Goal: Information Seeking & Learning: Find specific fact

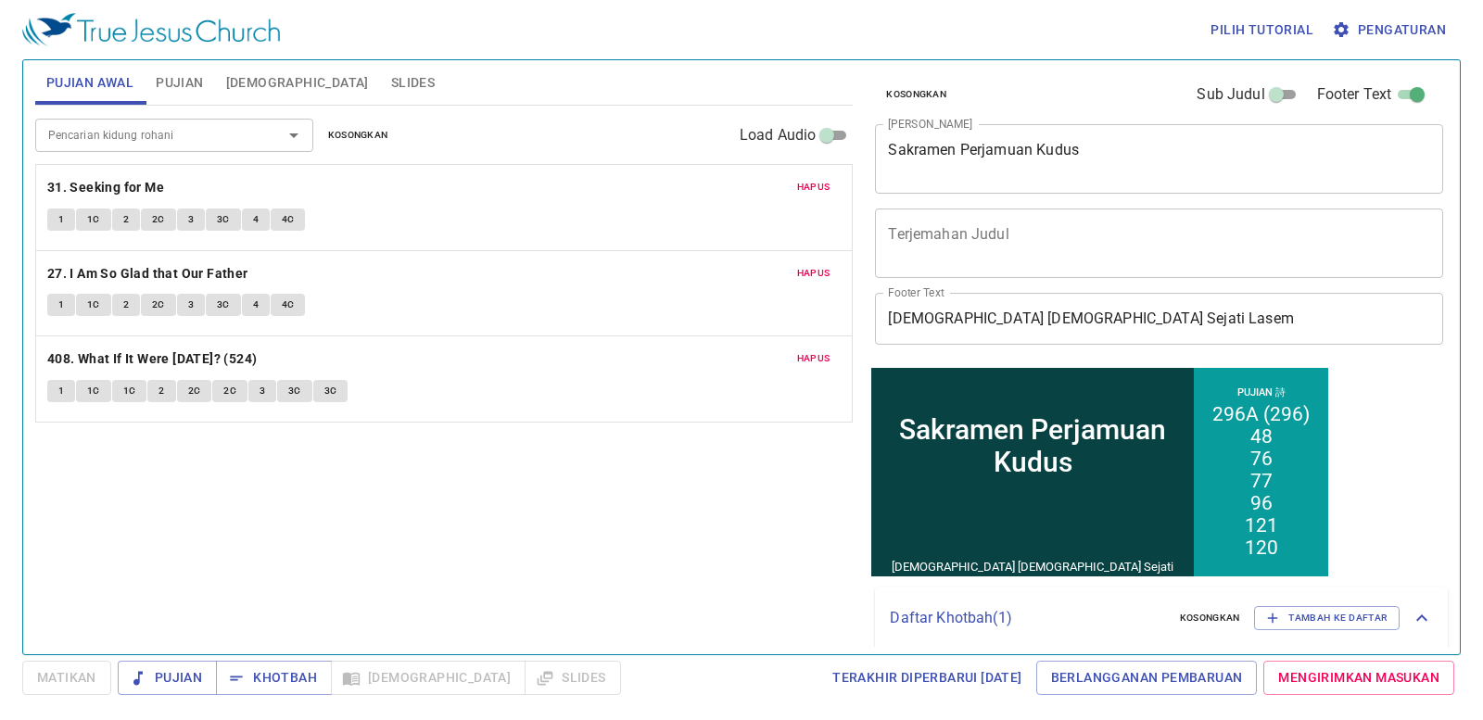
click at [352, 138] on span "Kosongkan" at bounding box center [358, 135] width 60 height 17
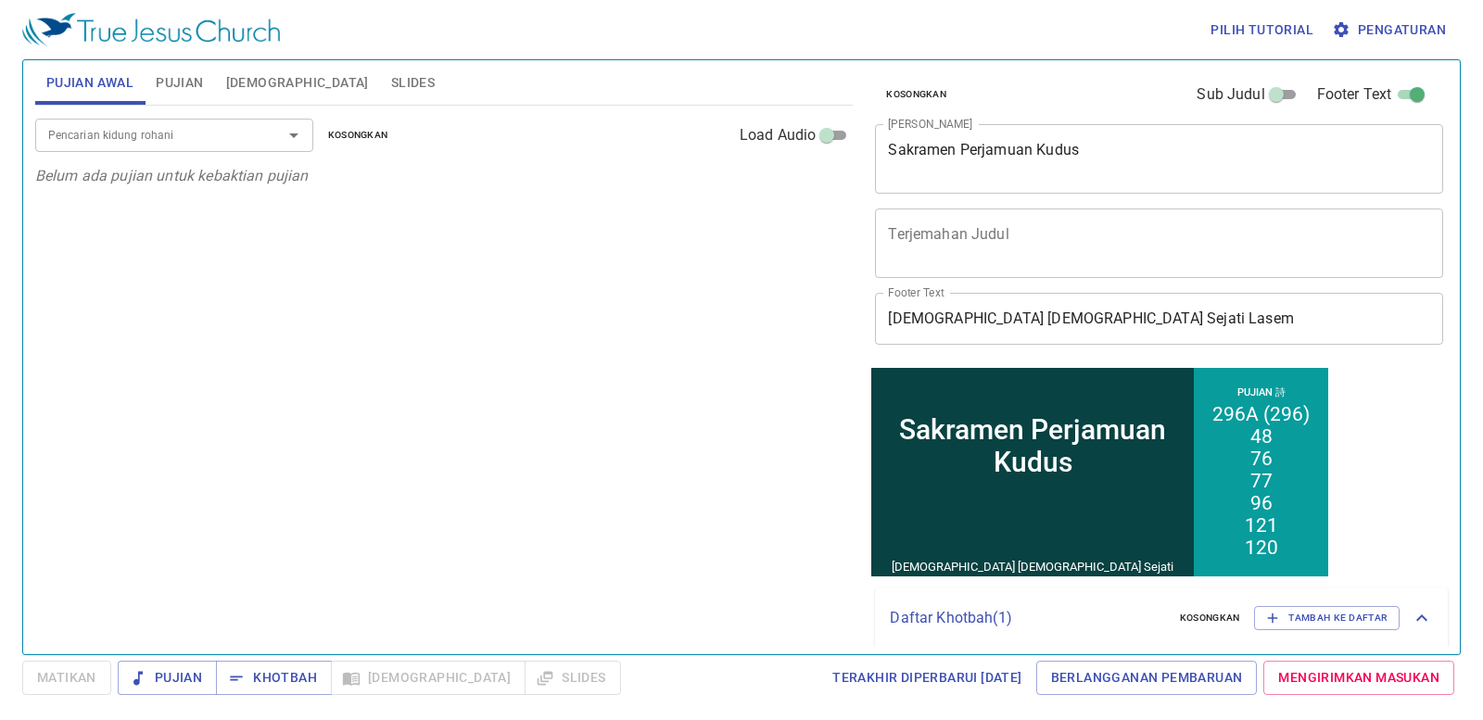
click at [352, 138] on span "Kosongkan" at bounding box center [358, 135] width 60 height 17
click at [182, 117] on div "Pencarian kidung rohani Pencarian kidung rohani Kosongkan Load Audio" at bounding box center [444, 135] width 818 height 59
click at [177, 127] on input "Pencarian kidung rohani" at bounding box center [147, 134] width 212 height 21
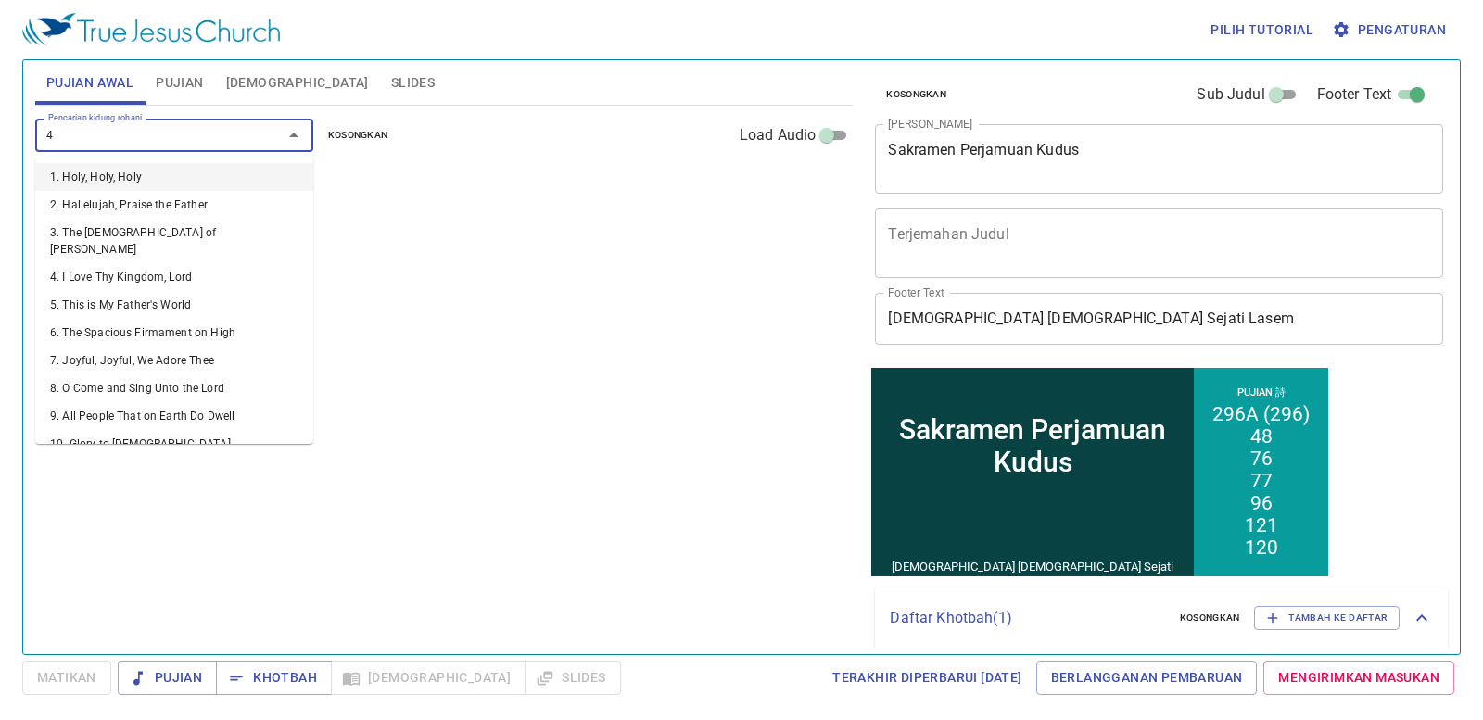
type input "45"
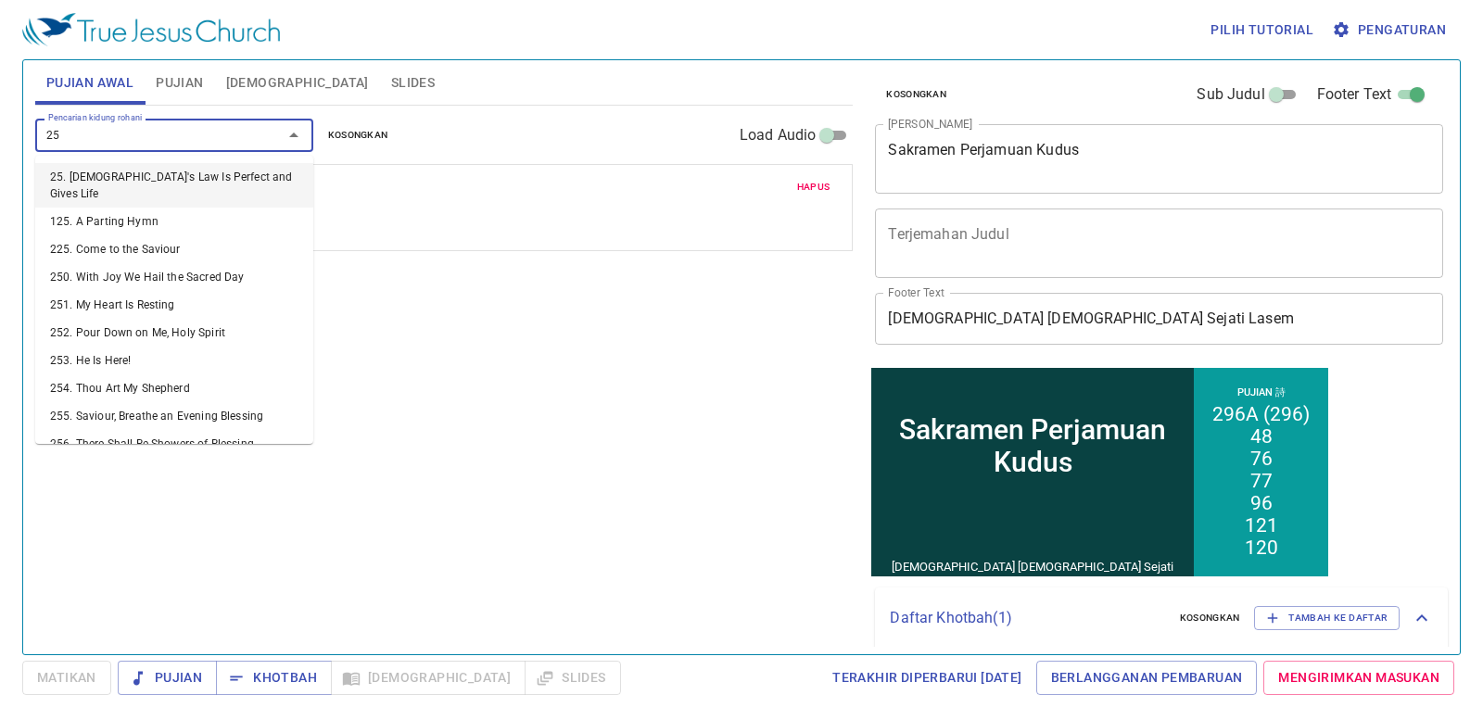
type input "259"
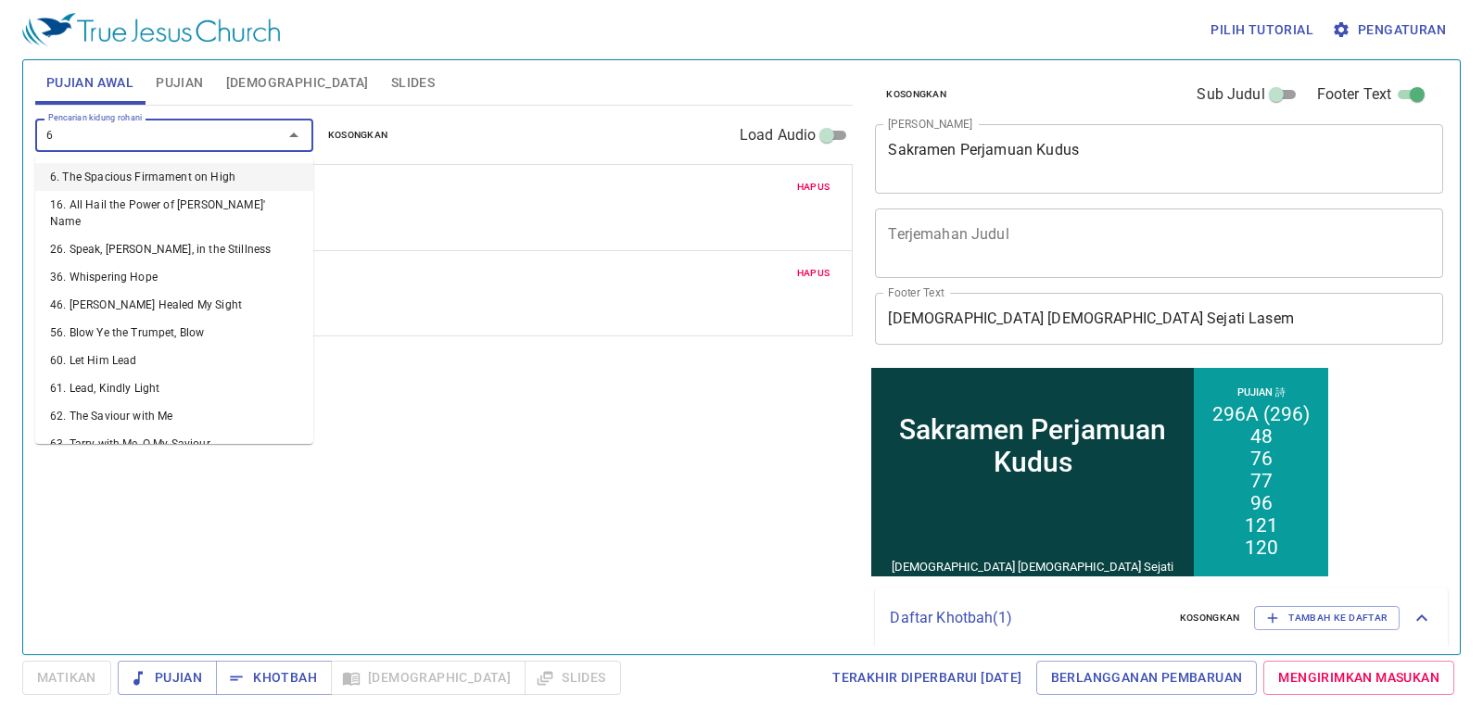
type input "64"
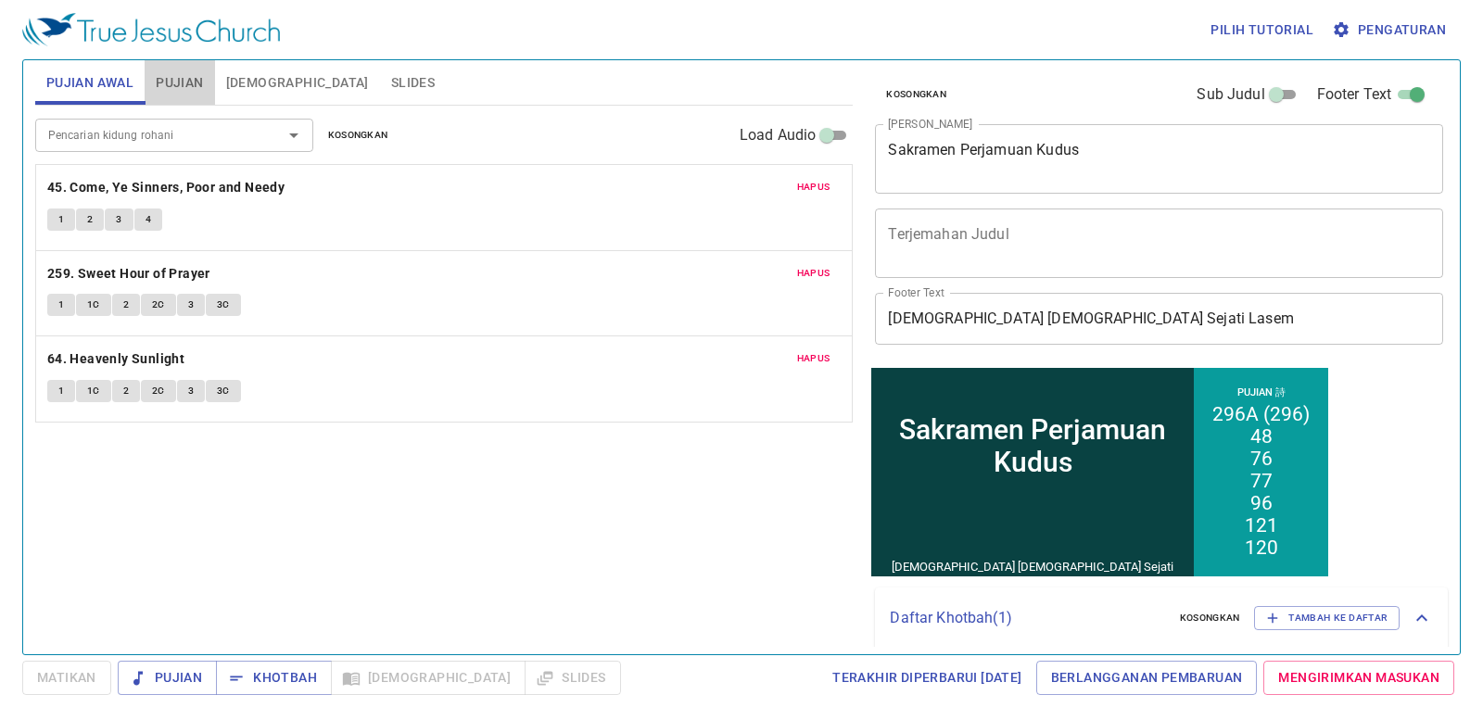
click at [181, 76] on span "Pujian" at bounding box center [179, 82] width 47 height 23
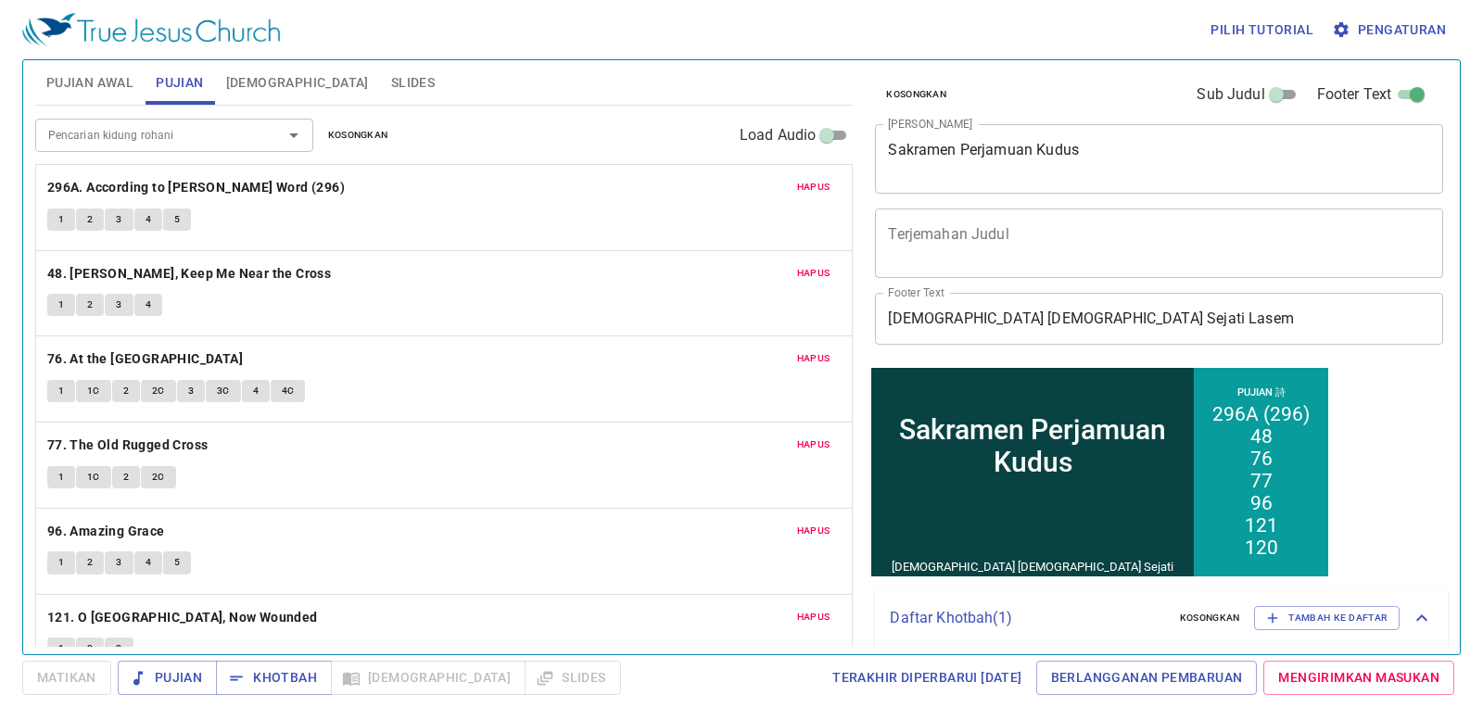
click at [370, 128] on span "Kosongkan" at bounding box center [358, 135] width 60 height 17
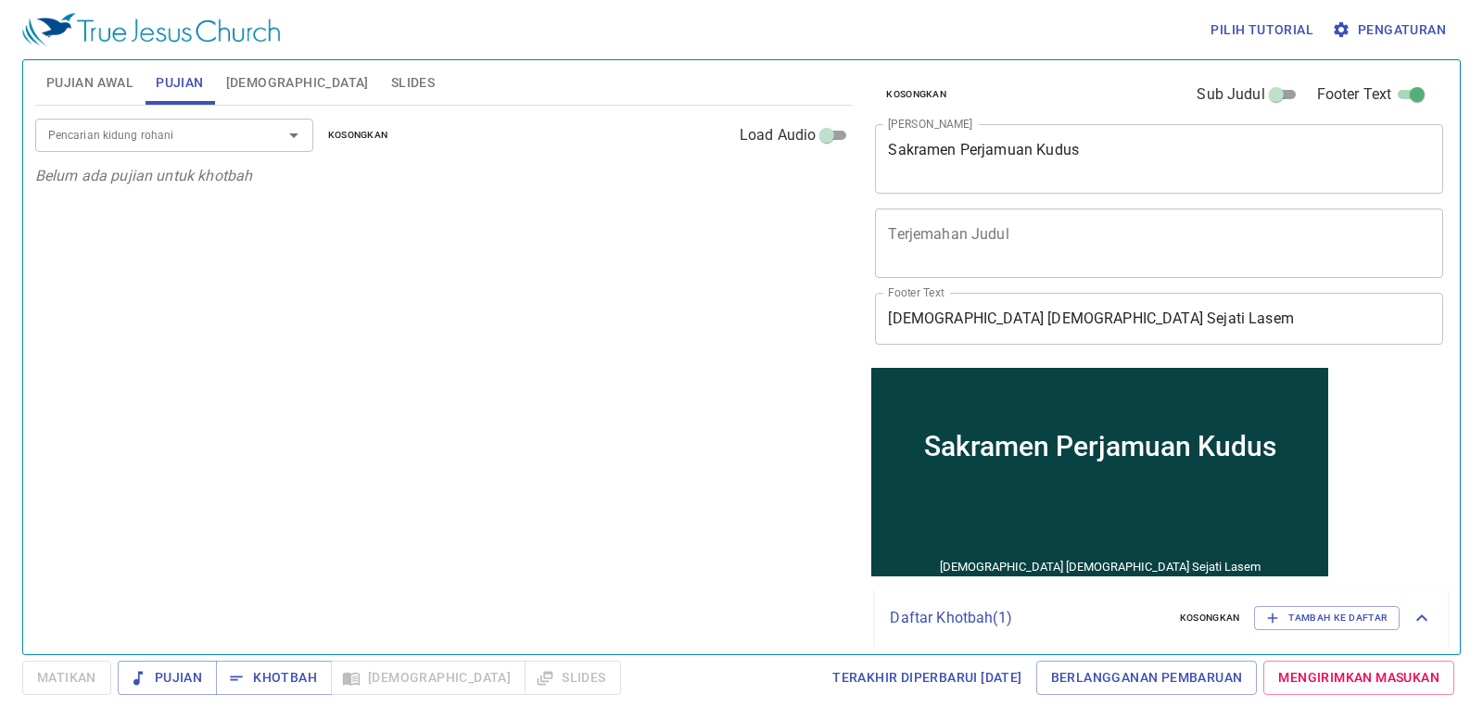
click at [255, 133] on div "Pencarian kidung rohani" at bounding box center [174, 135] width 278 height 32
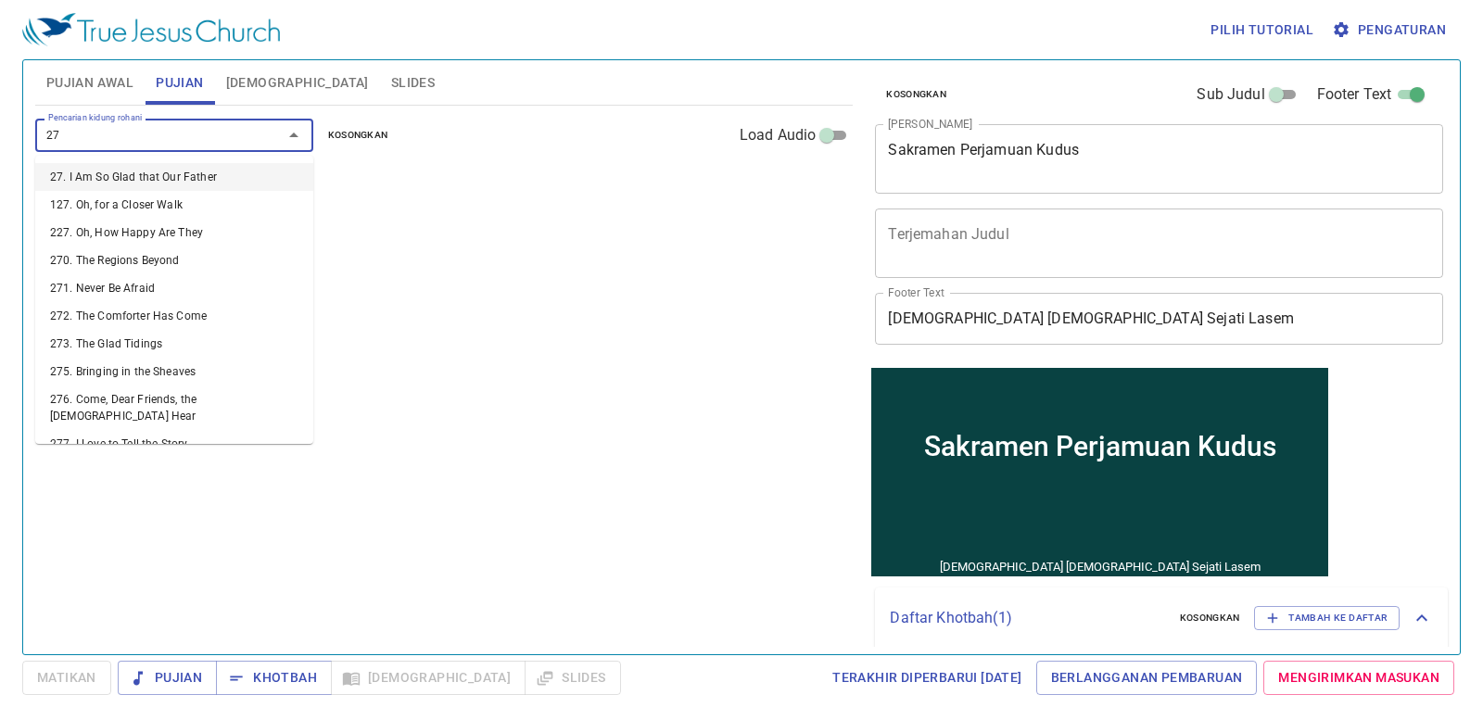
type input "276"
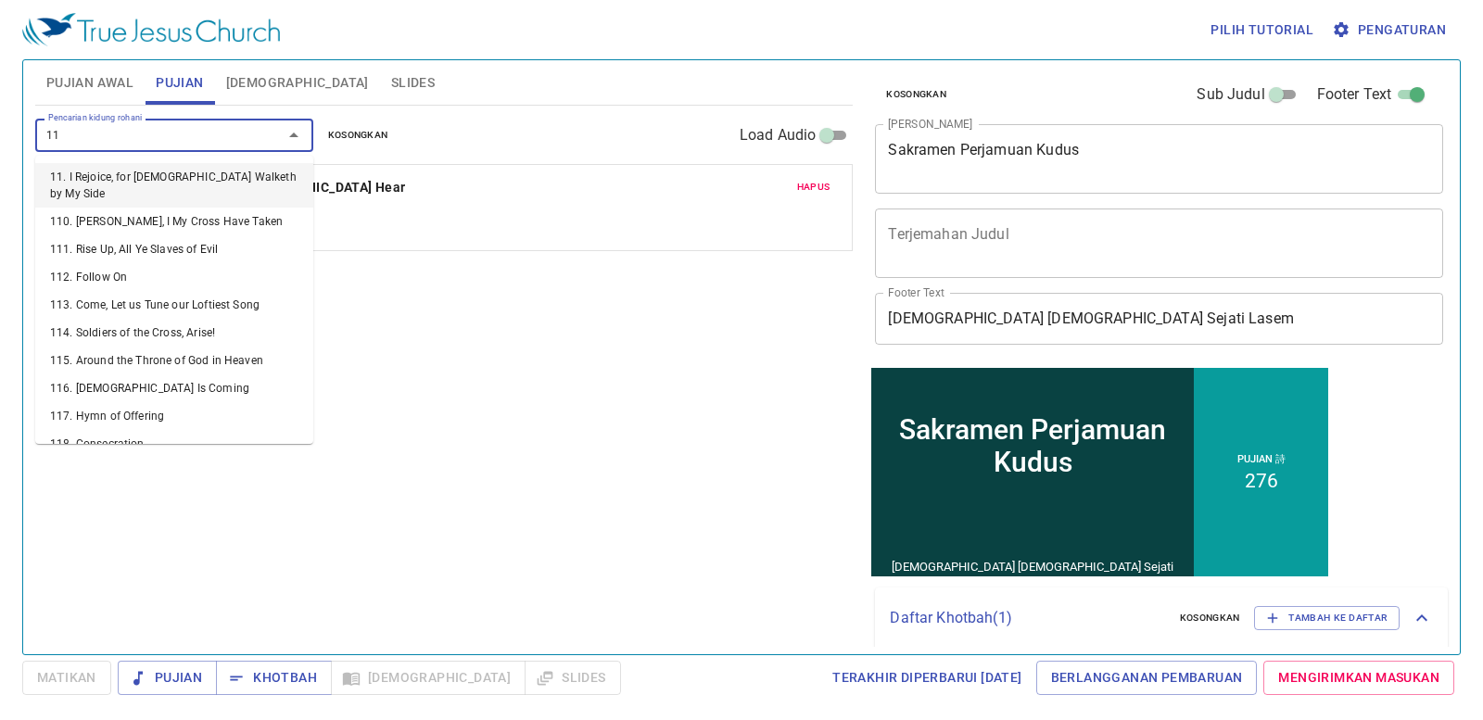
type input "118"
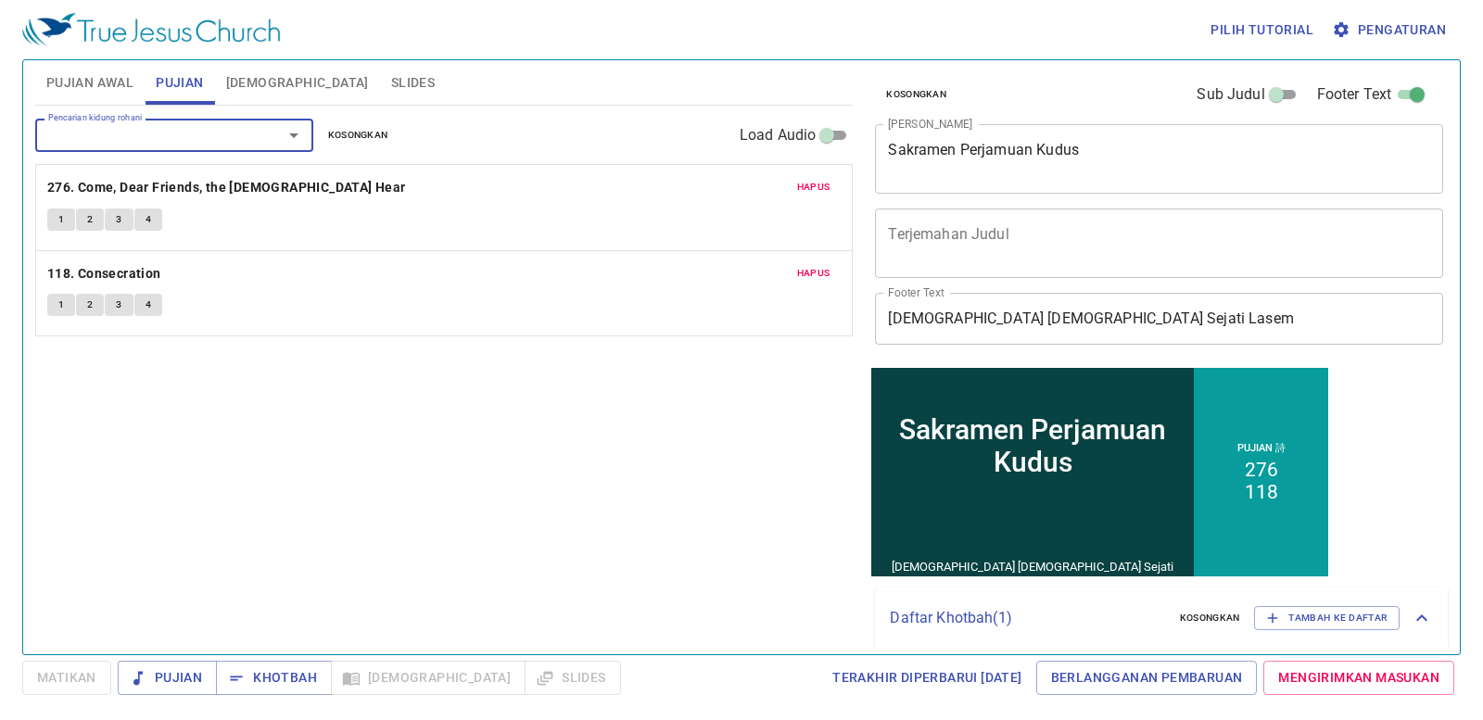
click at [1058, 200] on div "Kosongkan Sub Judul Footer Text Judul Khotbah Sakramen Perjamuan Kudus x Judul …" at bounding box center [1157, 212] width 580 height 304
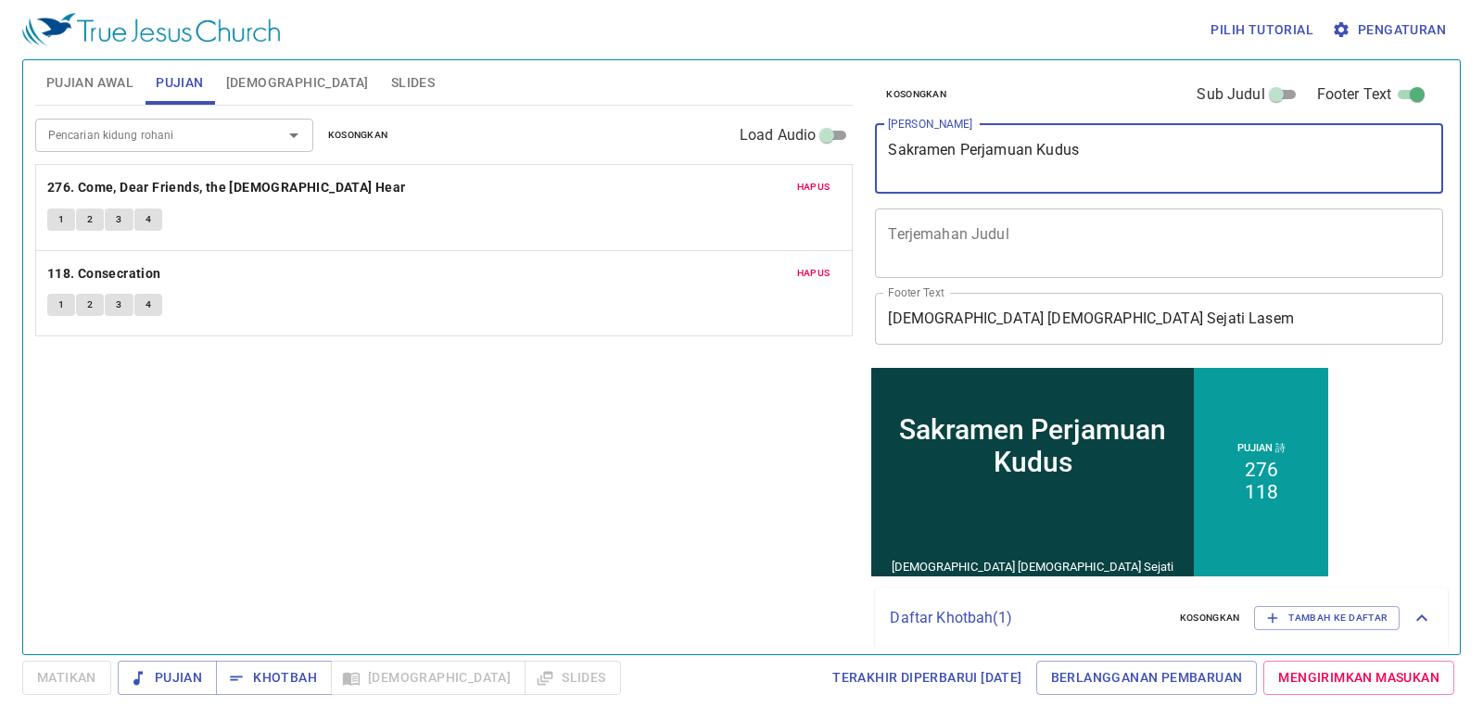
click at [1100, 141] on textarea "Sakramen Perjamuan Kudus" at bounding box center [1159, 158] width 542 height 35
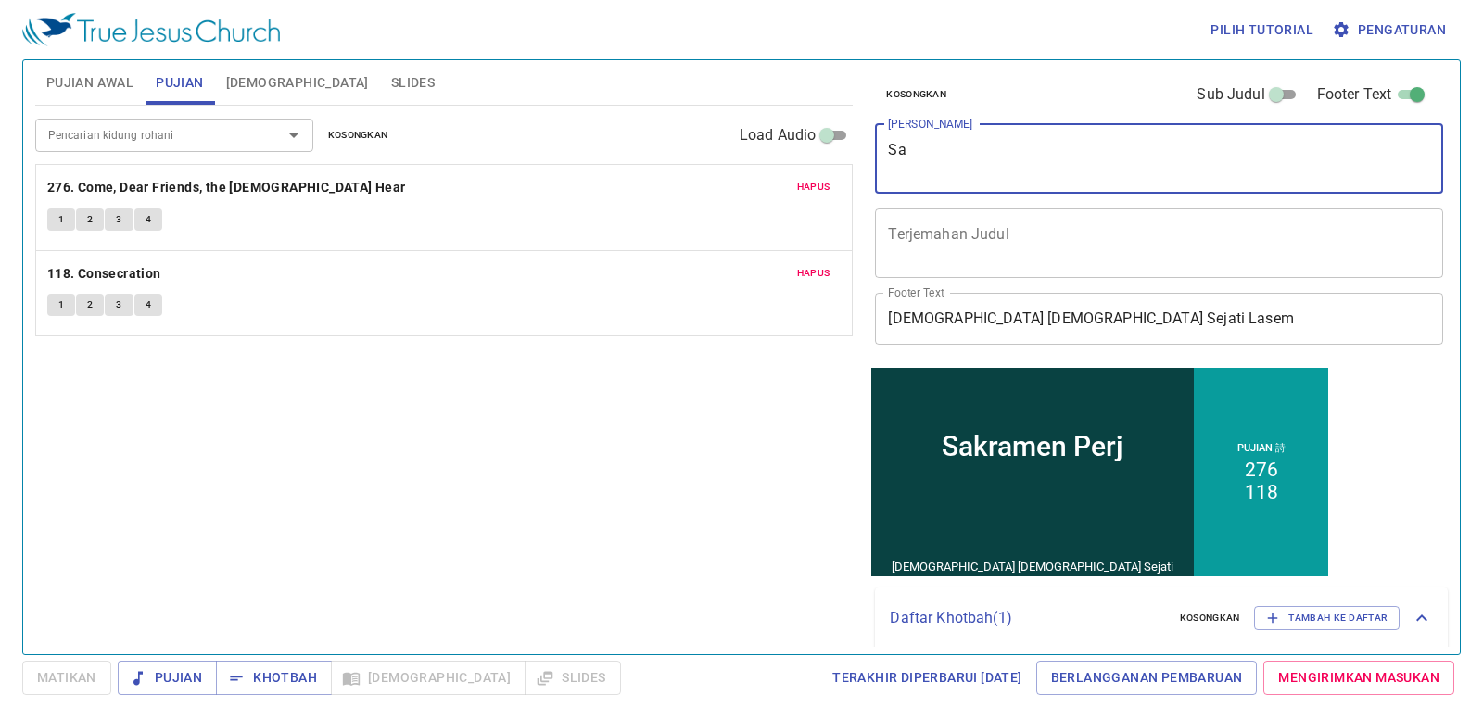
type textarea "S"
type textarea "Kesempatan Yang Indah"
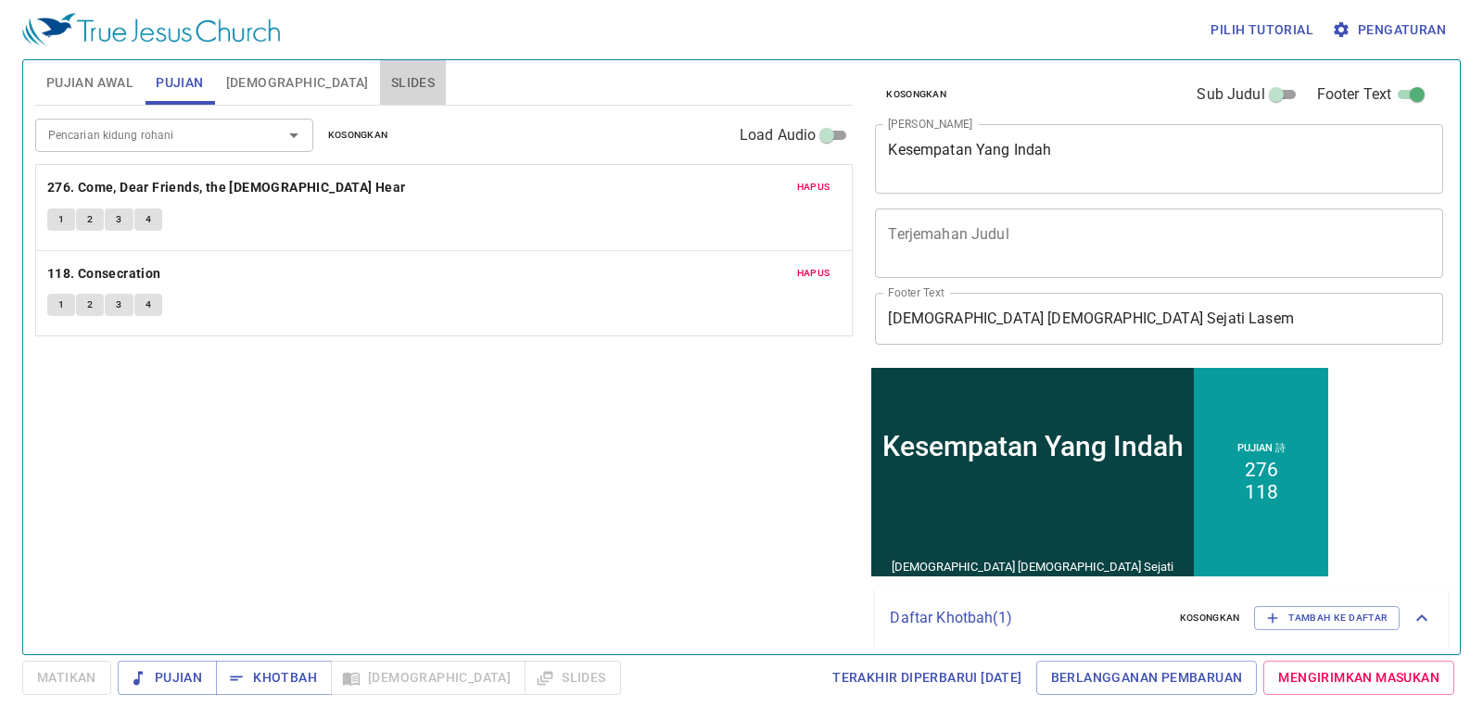
click at [391, 88] on span "Slides" at bounding box center [413, 82] width 44 height 23
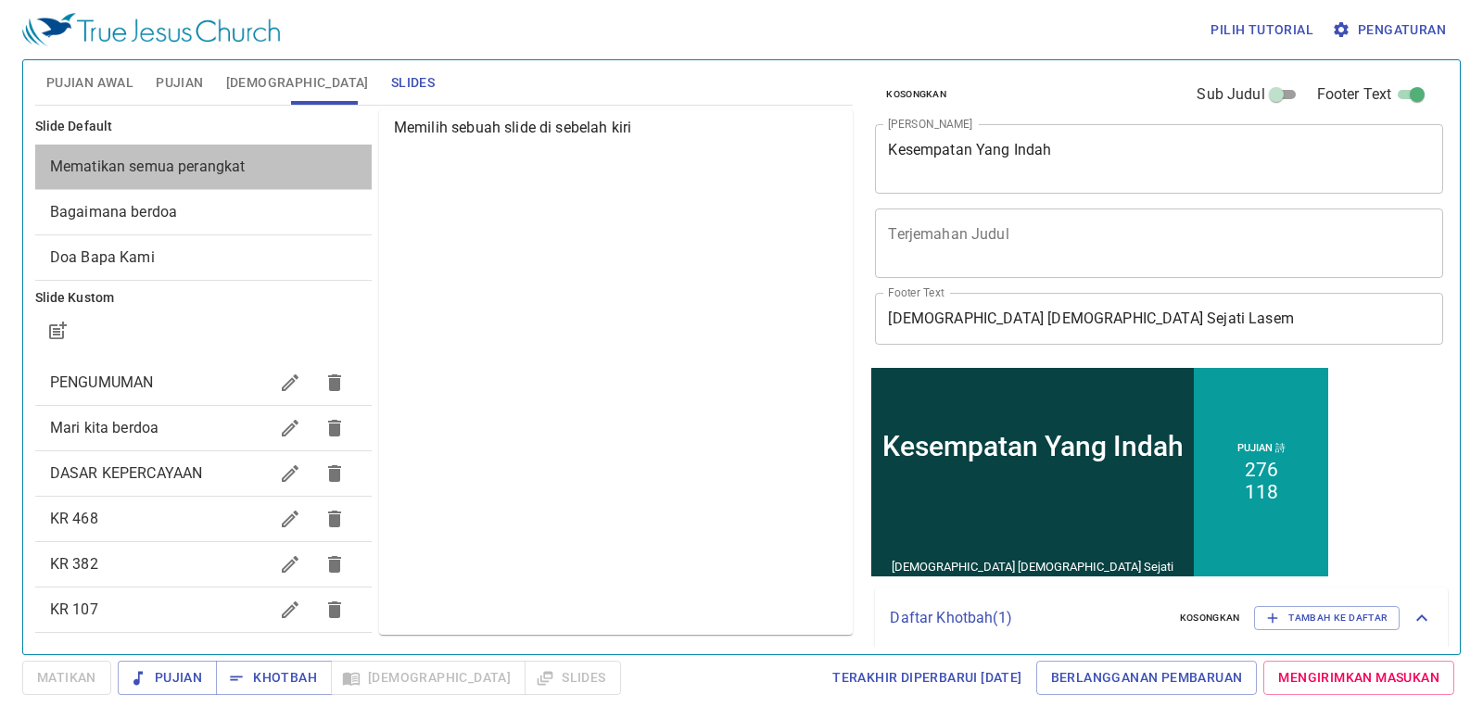
click at [297, 161] on span "Mematikan semua perangkat" at bounding box center [203, 167] width 307 height 22
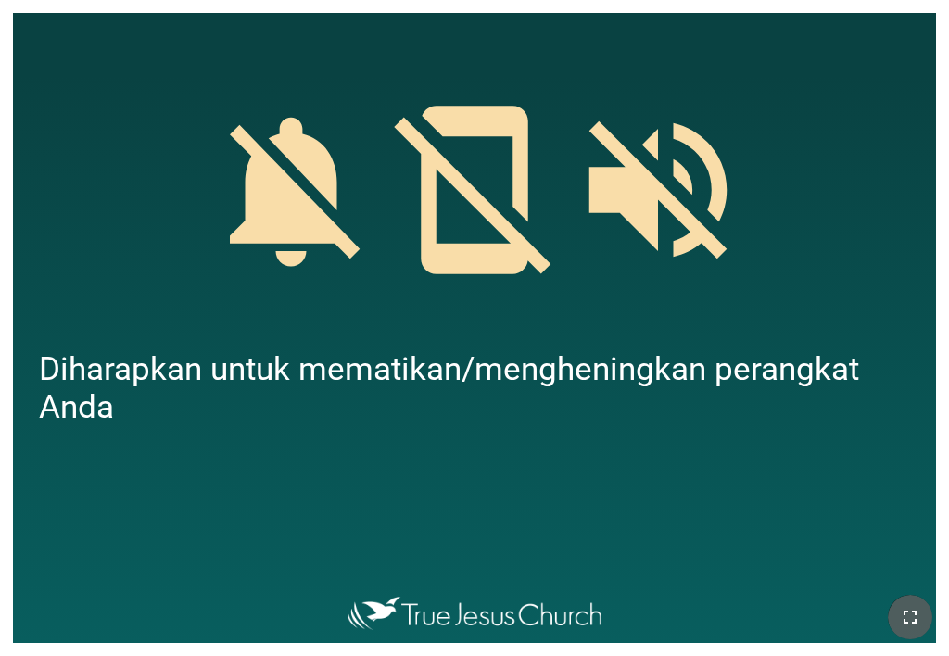
click at [916, 608] on icon "button" at bounding box center [910, 617] width 22 height 22
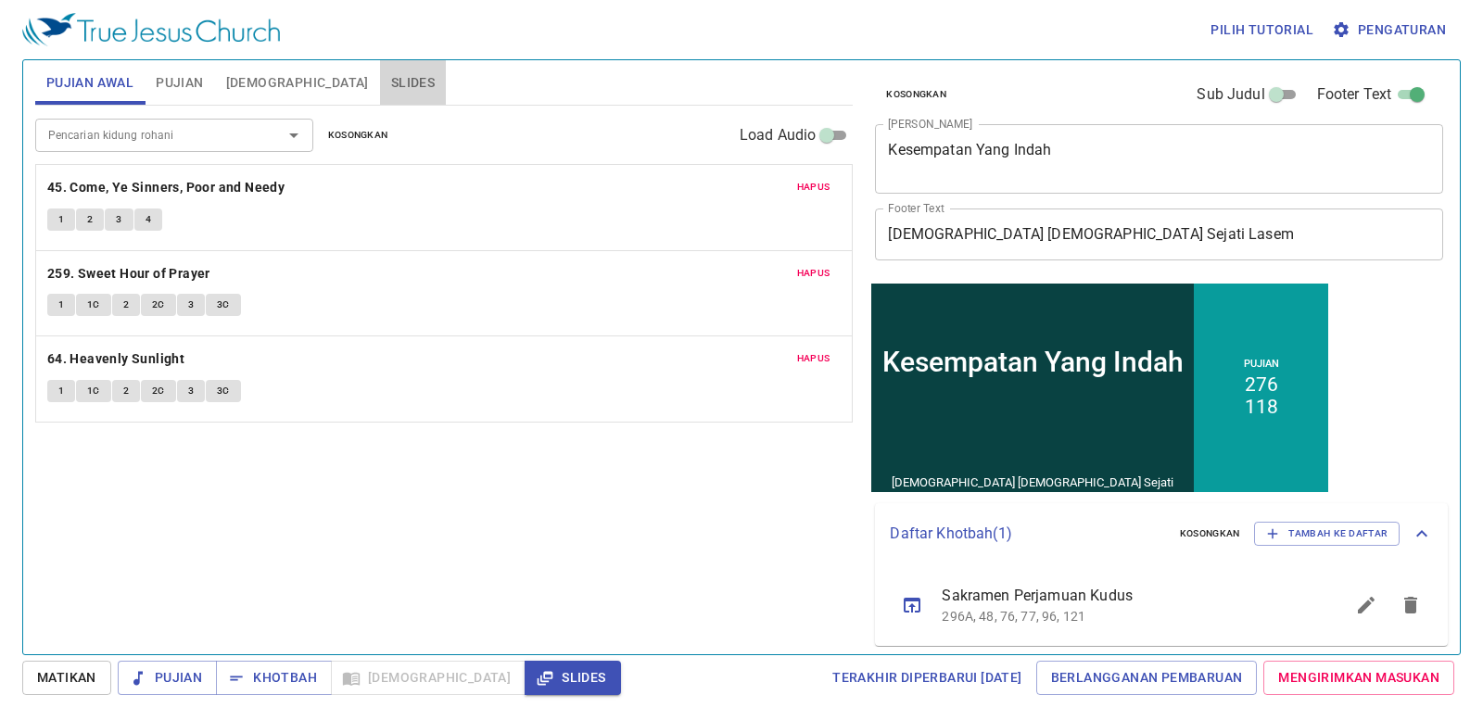
click at [391, 77] on span "Slides" at bounding box center [413, 82] width 44 height 23
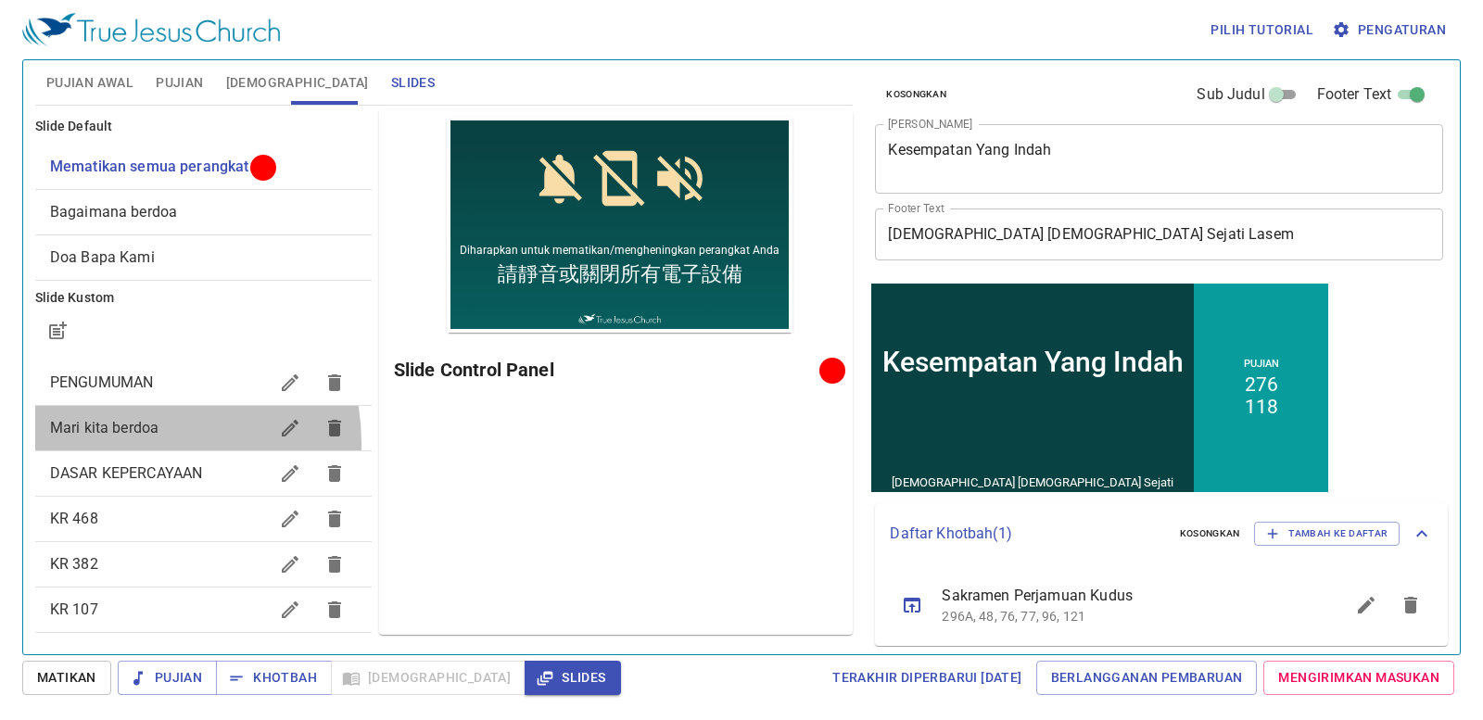
click at [126, 443] on div "Mari kita berdoa" at bounding box center [203, 428] width 336 height 44
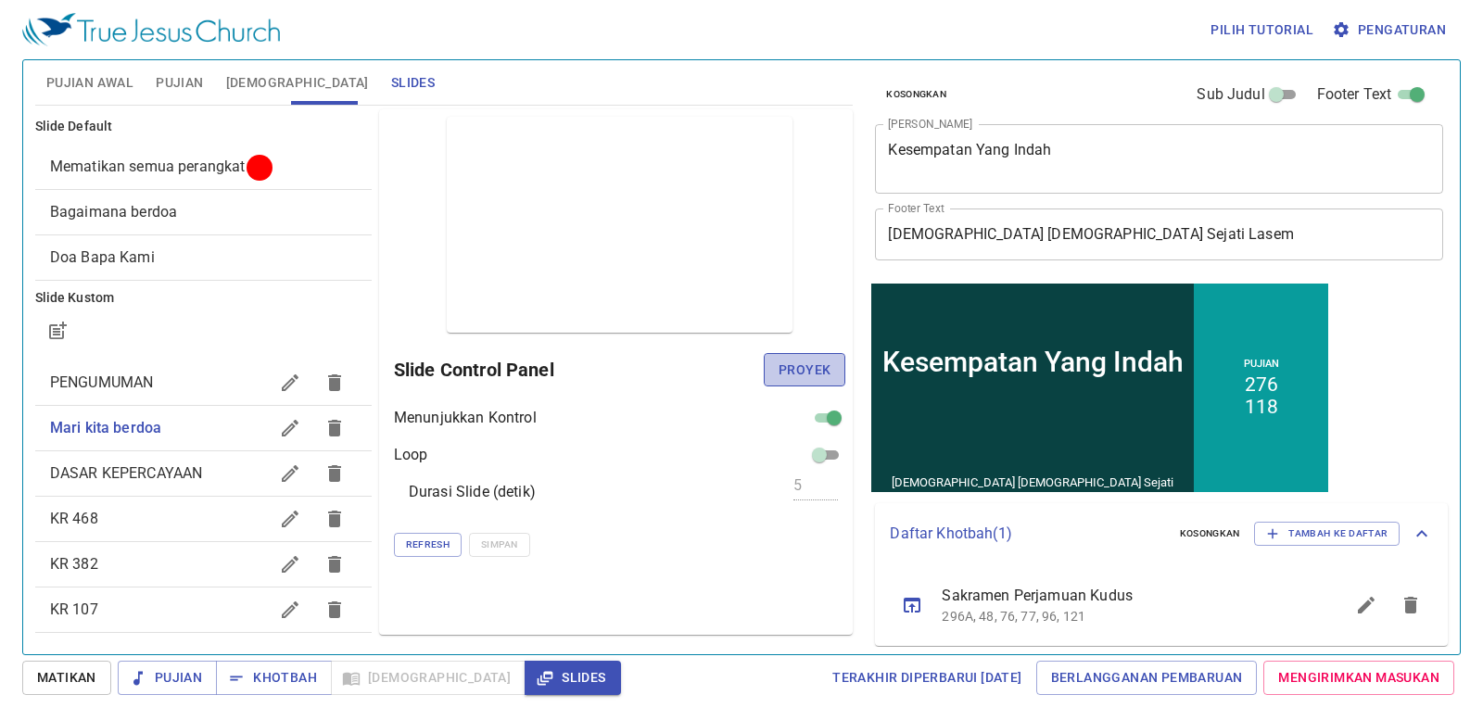
click at [788, 363] on span "Proyek" at bounding box center [805, 370] width 52 height 23
click at [85, 86] on span "Pujian Awal" at bounding box center [89, 82] width 87 height 23
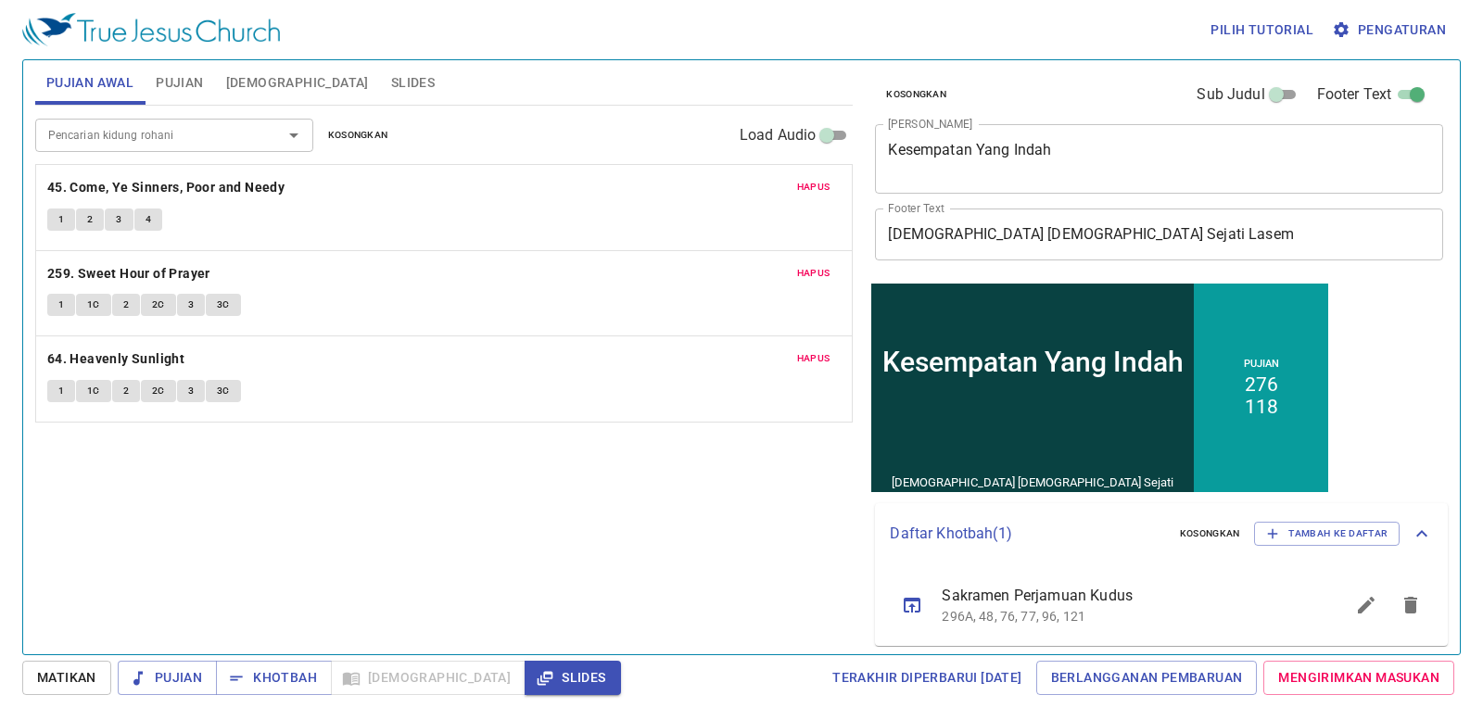
click at [391, 87] on span "Slides" at bounding box center [413, 82] width 44 height 23
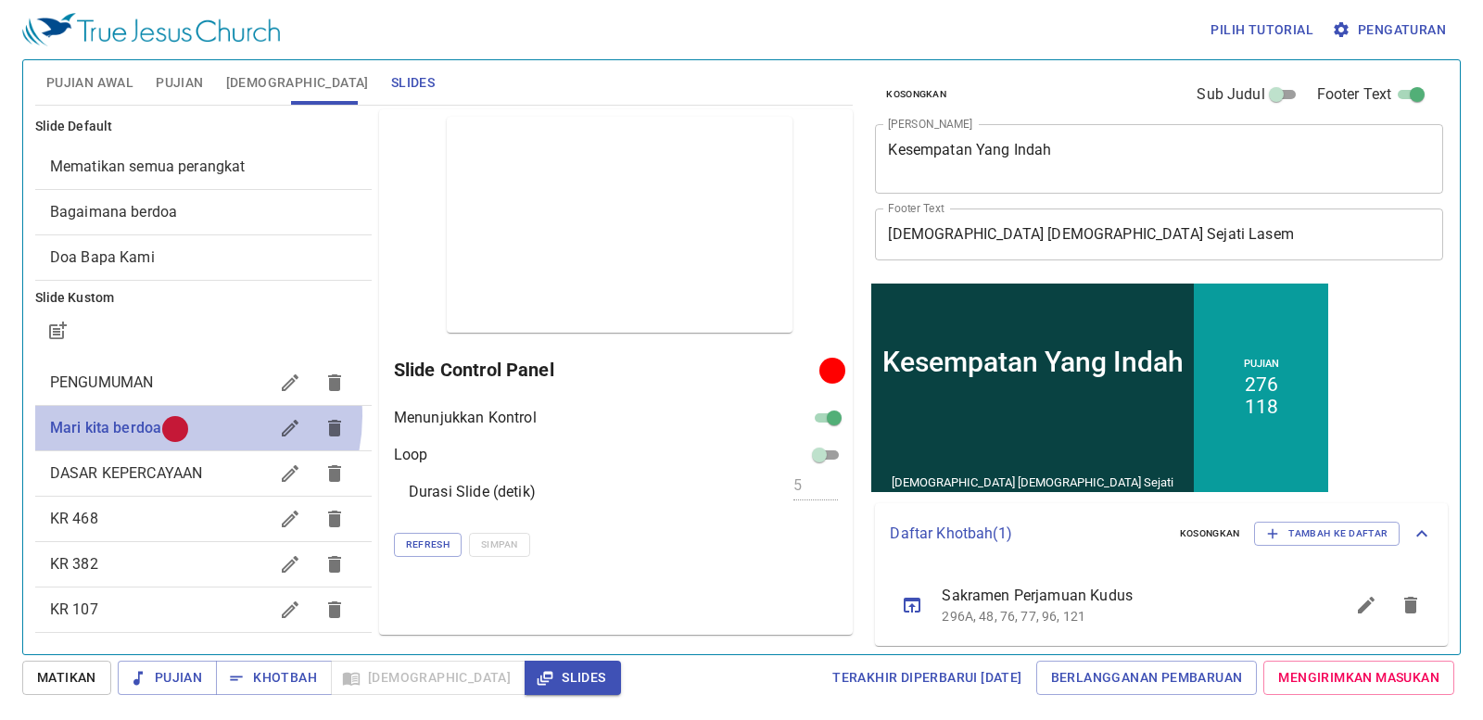
click at [182, 417] on span "Mari kita berdoa" at bounding box center [159, 428] width 218 height 22
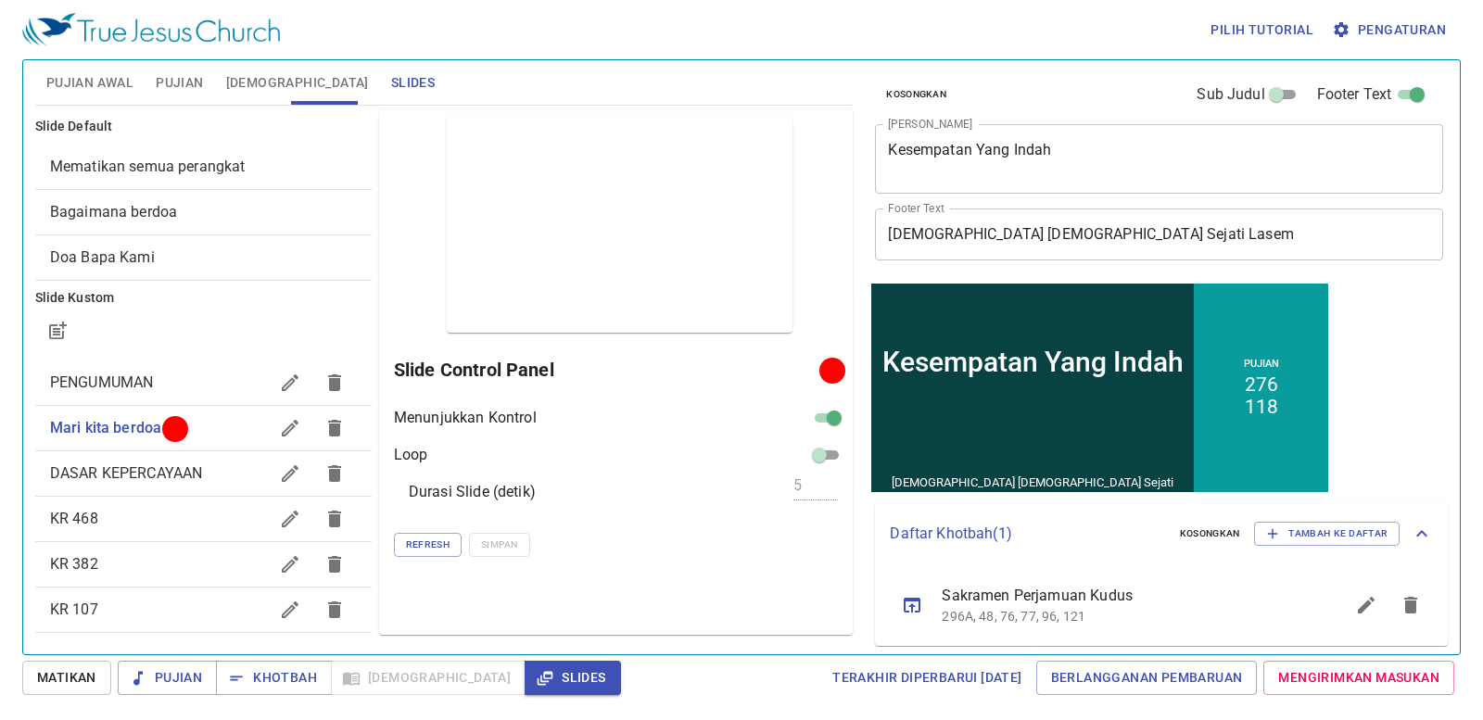
click at [123, 72] on span "Pujian Awal" at bounding box center [89, 82] width 87 height 23
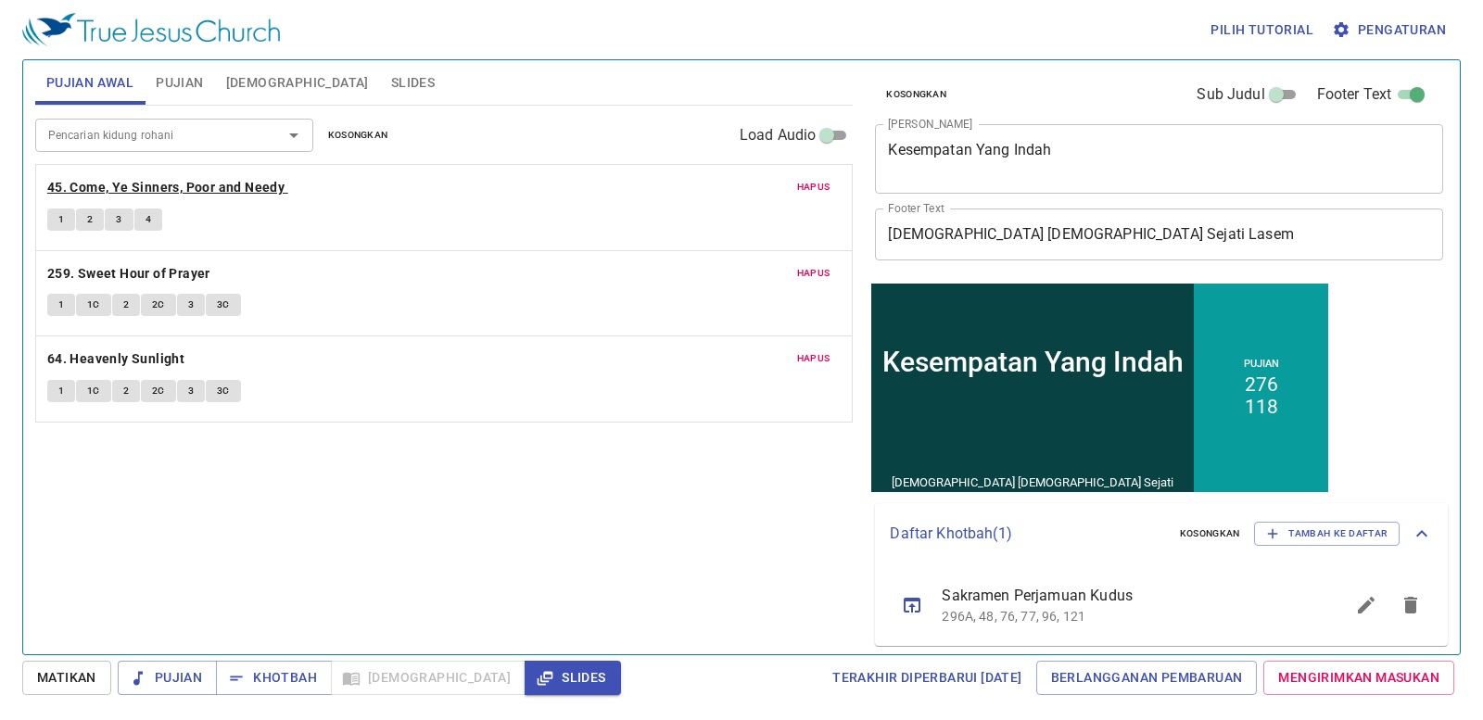
click at [257, 181] on b "45. Come, Ye Sinners, Poor and Needy" at bounding box center [165, 187] width 237 height 23
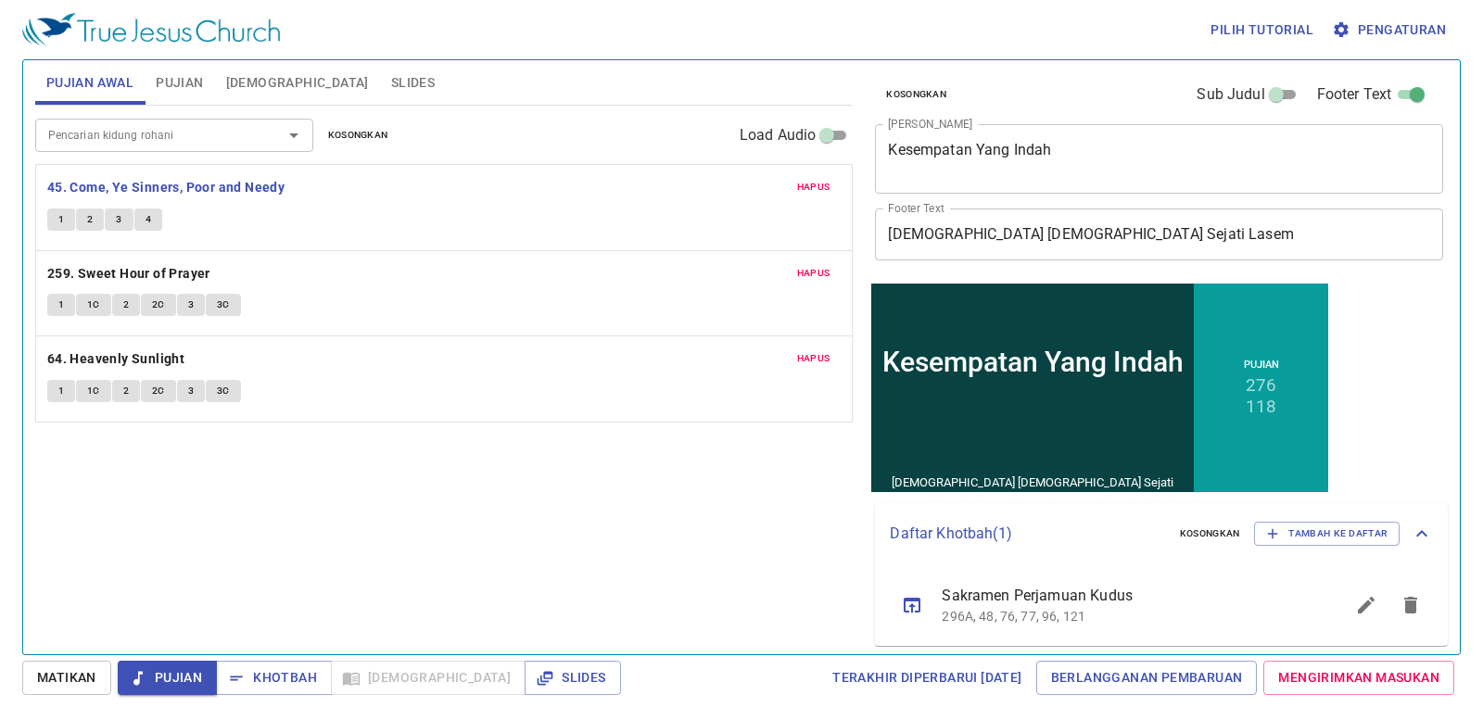
click at [179, 80] on span "Pujian" at bounding box center [179, 82] width 47 height 23
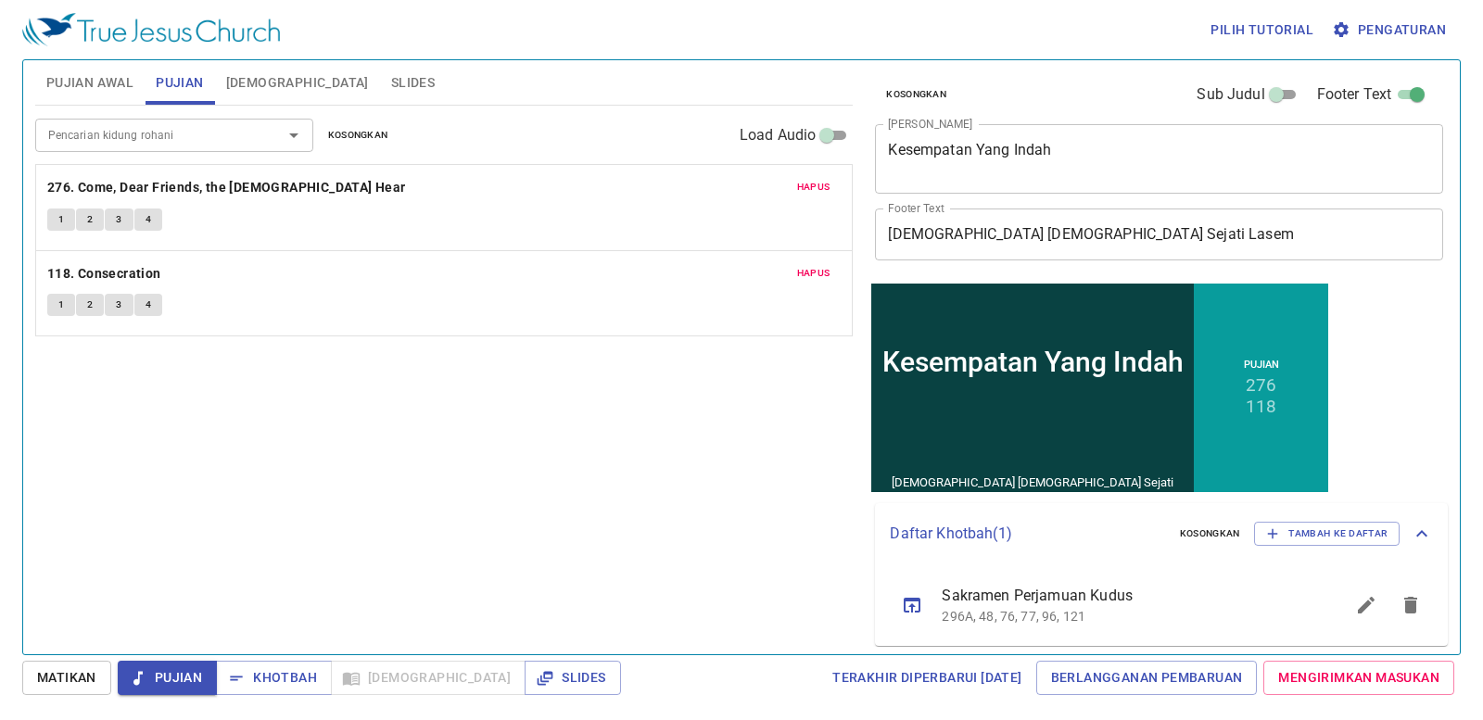
click at [131, 82] on span "Pujian Awal" at bounding box center [89, 82] width 87 height 23
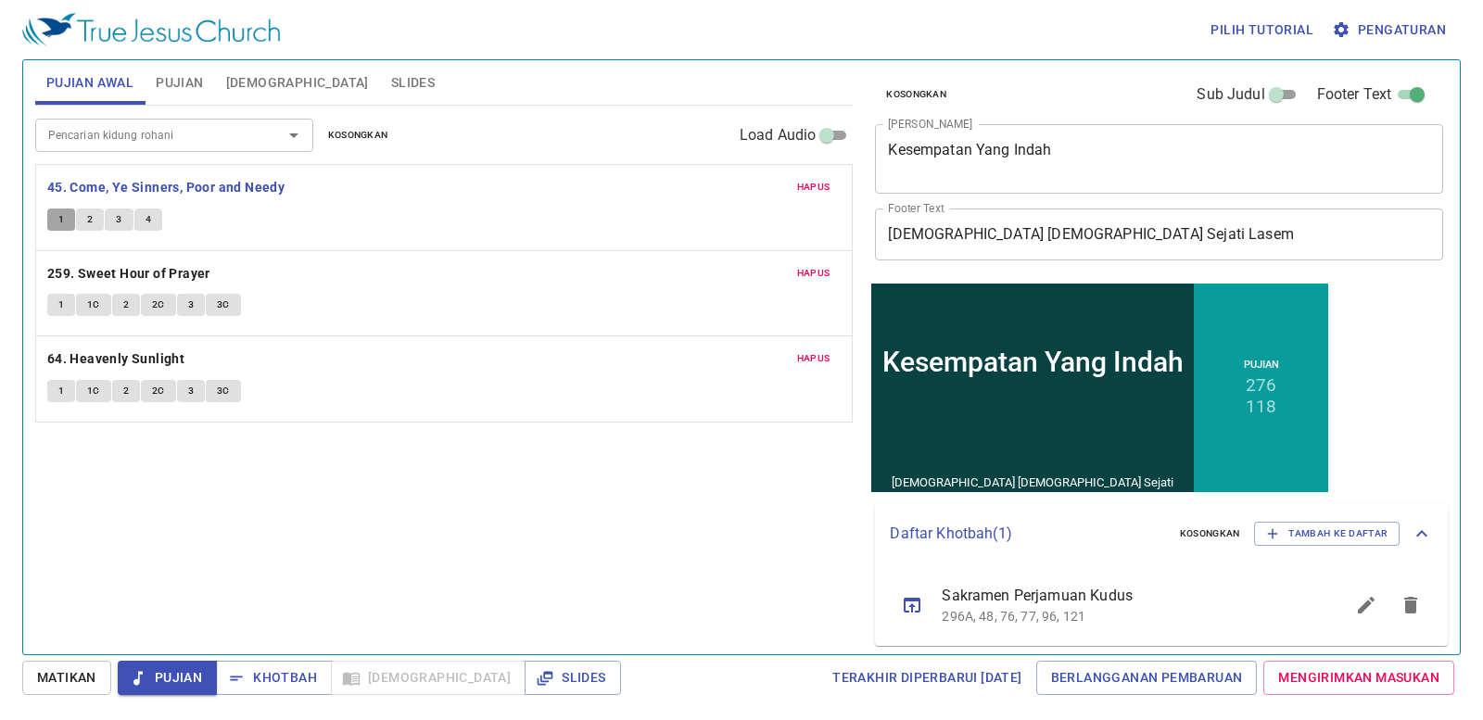
click at [62, 223] on span "1" at bounding box center [61, 219] width 6 height 17
click at [186, 278] on b "259. Sweet Hour of Prayer" at bounding box center [128, 273] width 163 height 23
click at [208, 298] on button "3C" at bounding box center [223, 305] width 35 height 22
drag, startPoint x: 164, startPoint y: 432, endPoint x: 154, endPoint y: 371, distance: 62.0
click at [154, 371] on div "Pencarian kidung rohani Pencarian kidung rohani Kosongkan Load Audio Hapus 45. …" at bounding box center [444, 372] width 818 height 533
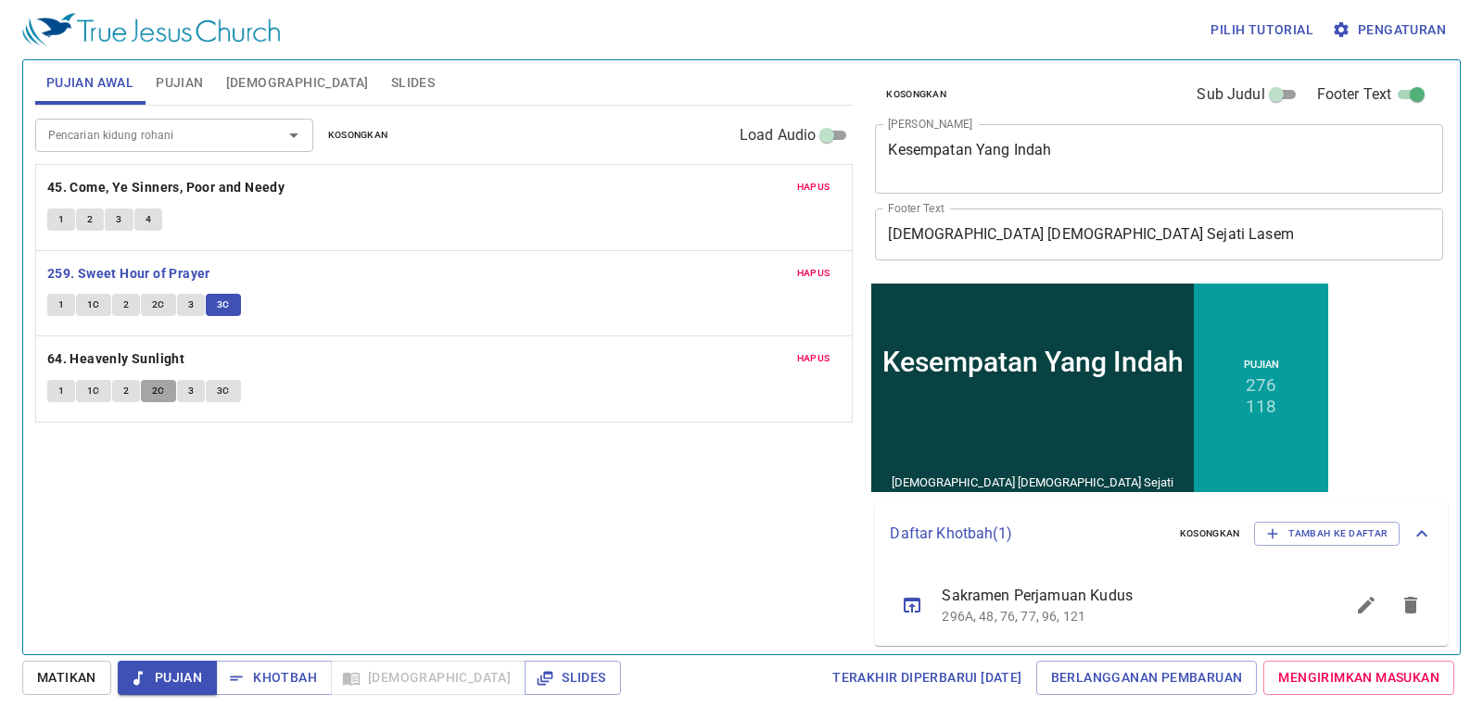
click at [156, 380] on button "2C" at bounding box center [158, 391] width 35 height 22
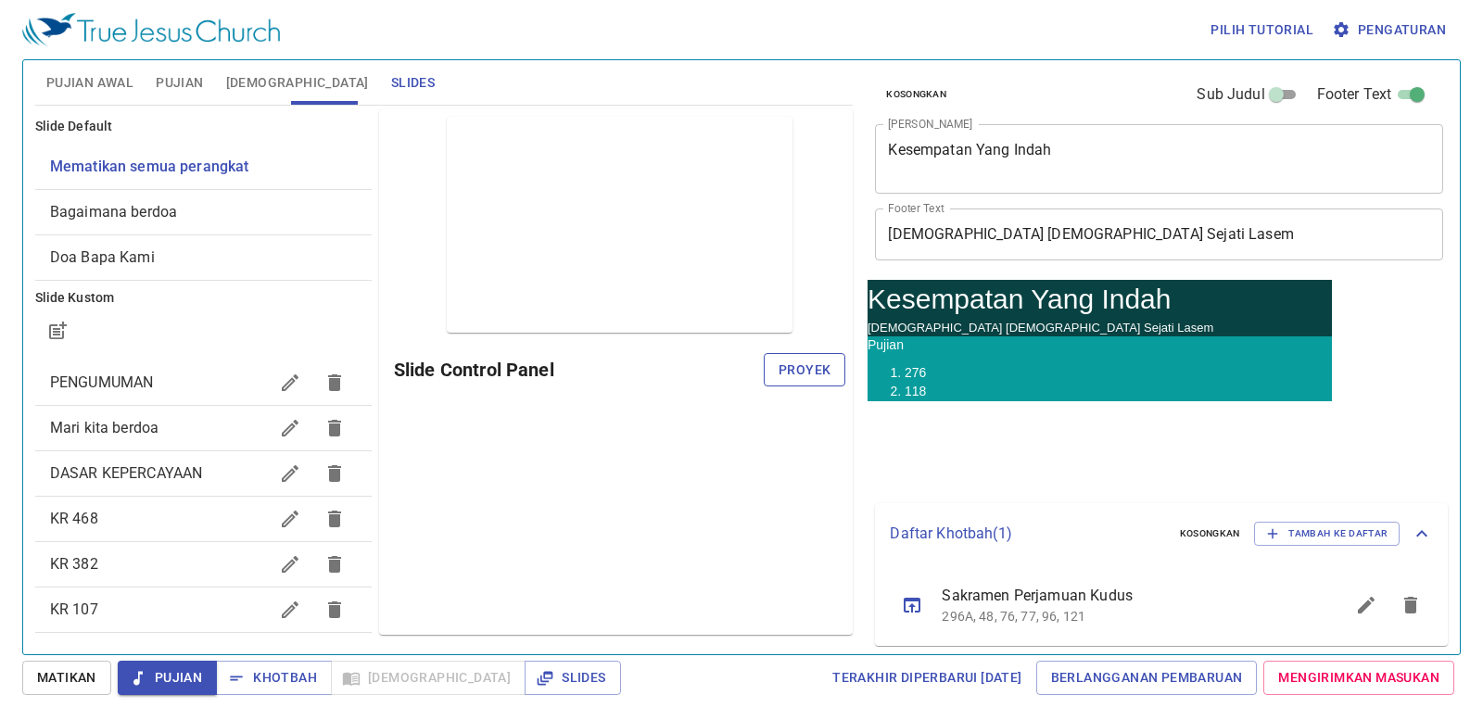
click at [781, 376] on span "Proyek" at bounding box center [805, 370] width 52 height 23
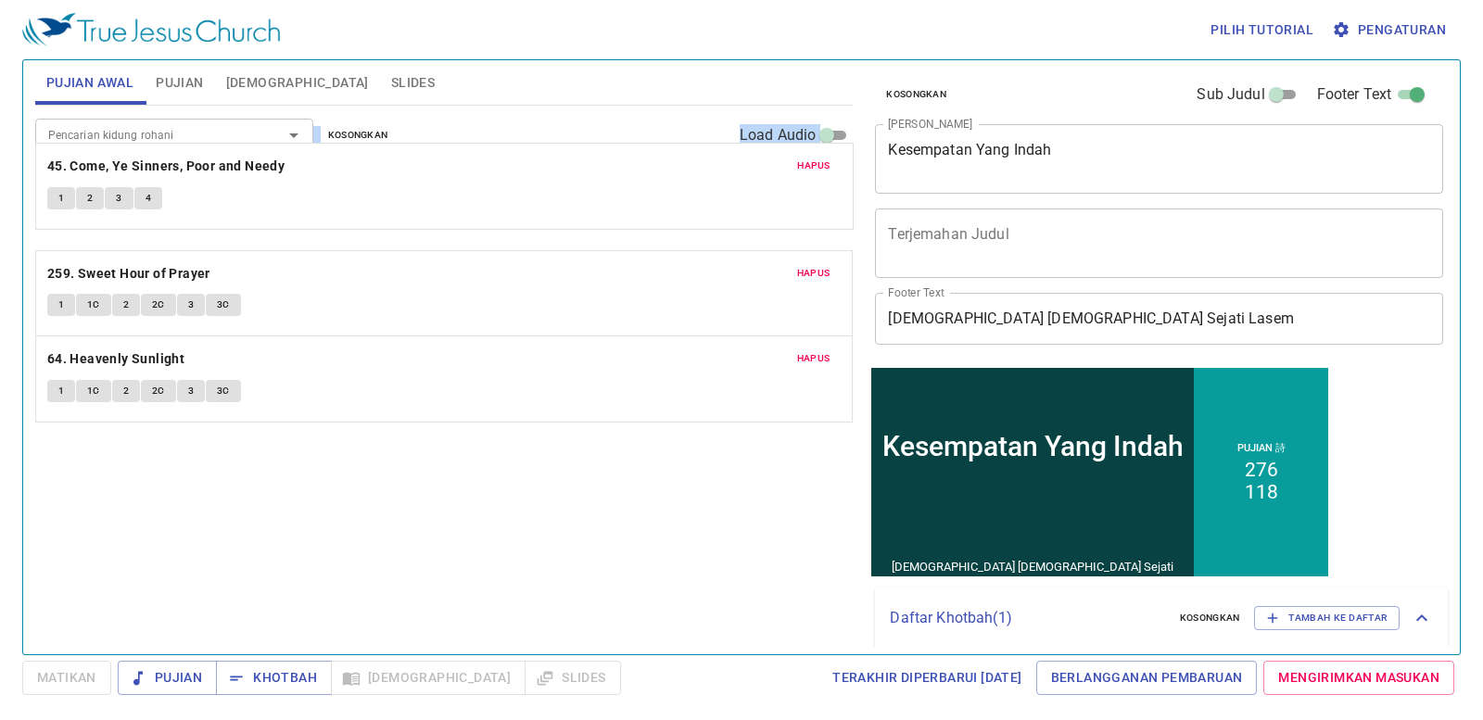
drag, startPoint x: 227, startPoint y: 174, endPoint x: 193, endPoint y: 146, distance: 44.7
click at [193, 146] on div "Pencarian kidung rohani Pencarian kidung rohani Kosongkan Load Audio Hapus 45. …" at bounding box center [444, 264] width 818 height 317
click at [196, 82] on span "Pujian" at bounding box center [179, 82] width 47 height 23
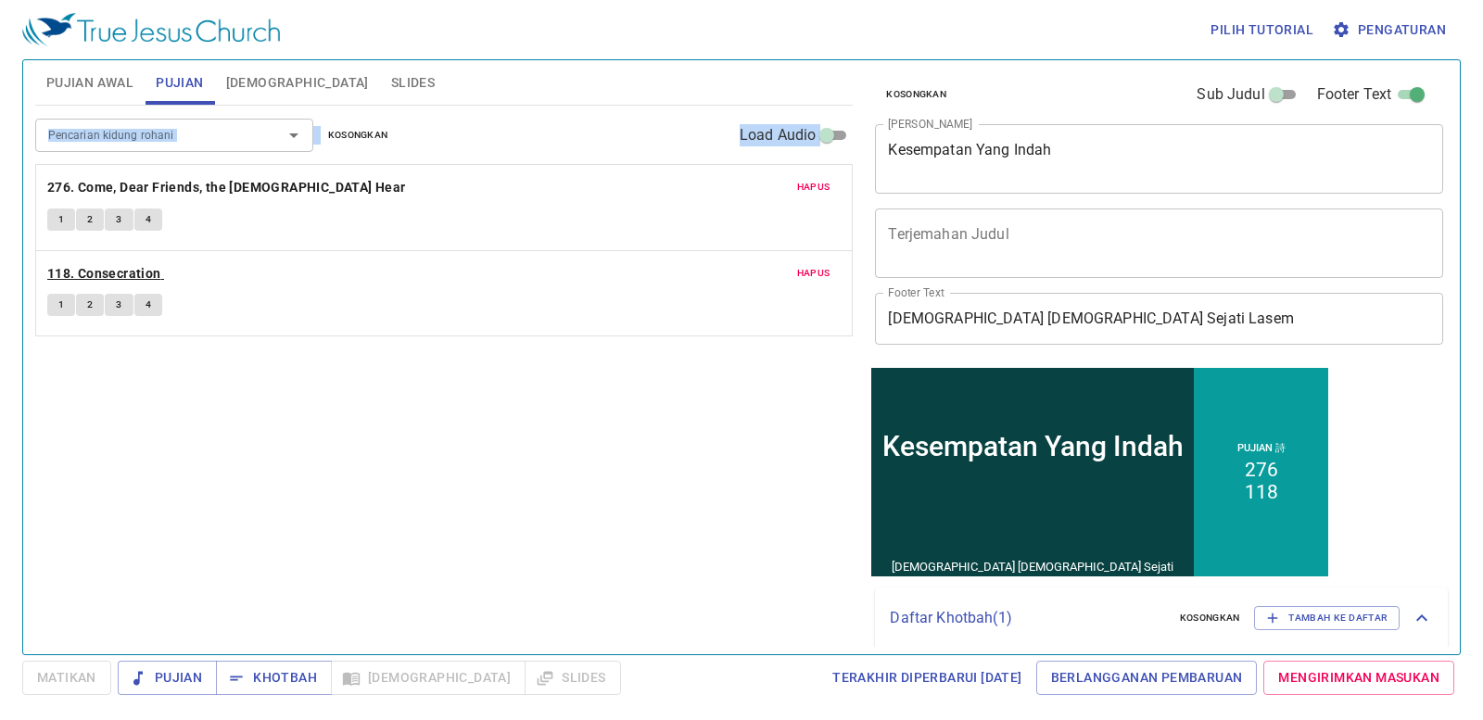
click at [120, 266] on b "118. Consecration" at bounding box center [104, 273] width 114 height 23
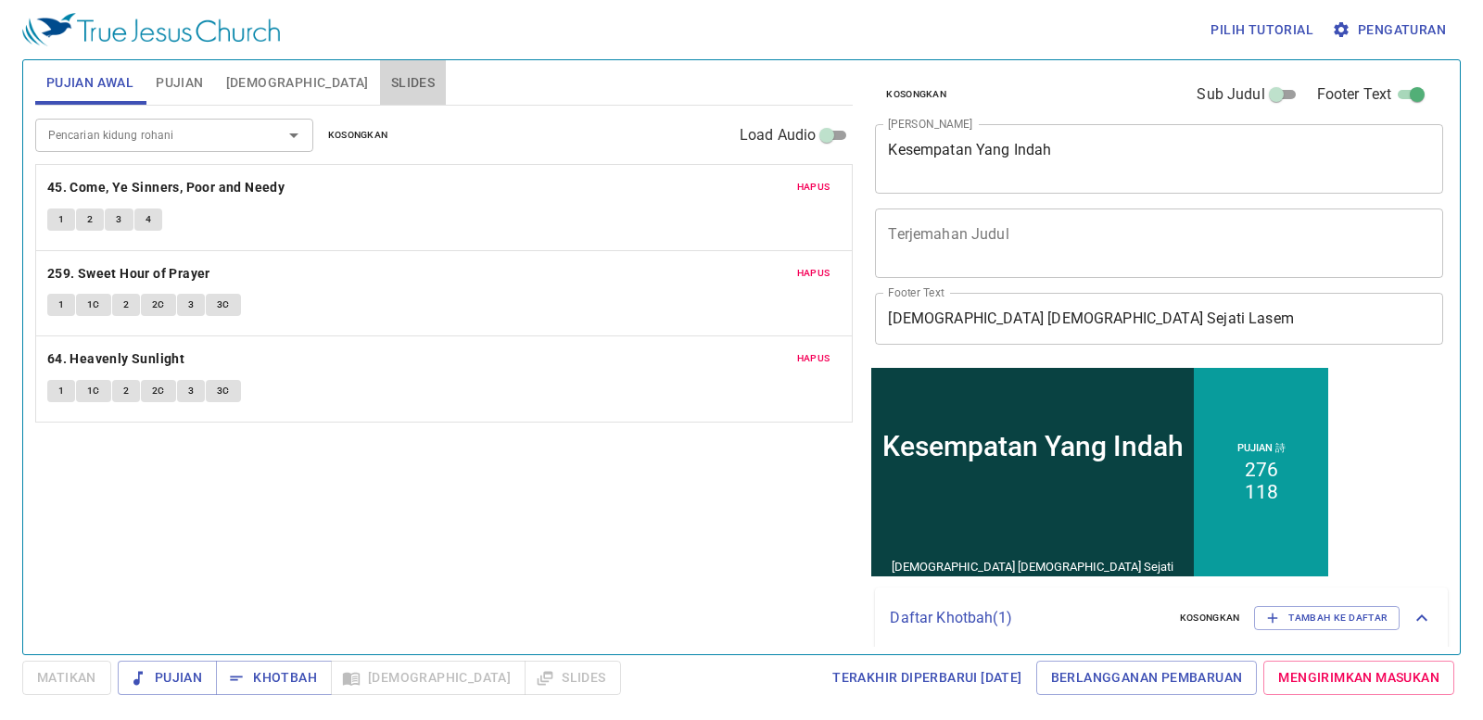
click at [380, 67] on button "Slides" at bounding box center [413, 82] width 66 height 44
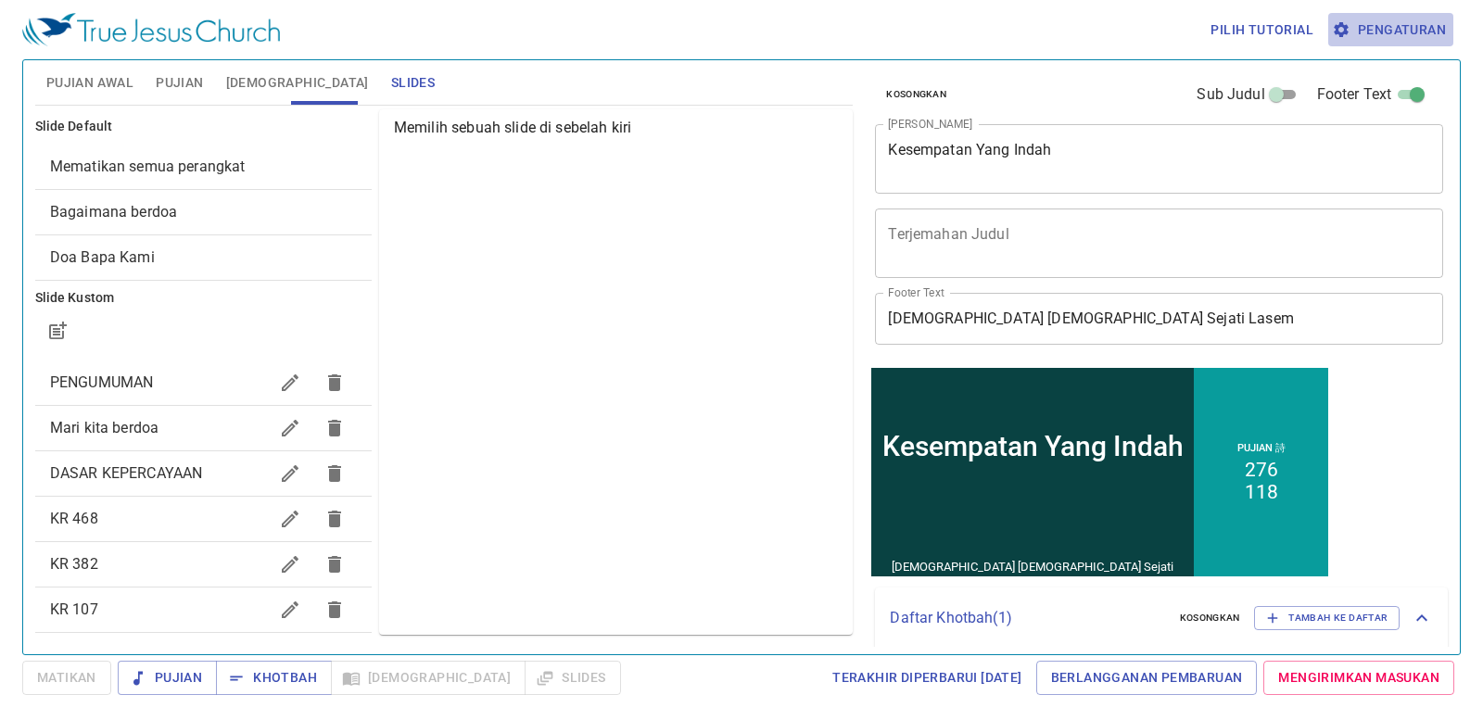
click at [1424, 30] on span "Pengaturan" at bounding box center [1391, 30] width 110 height 23
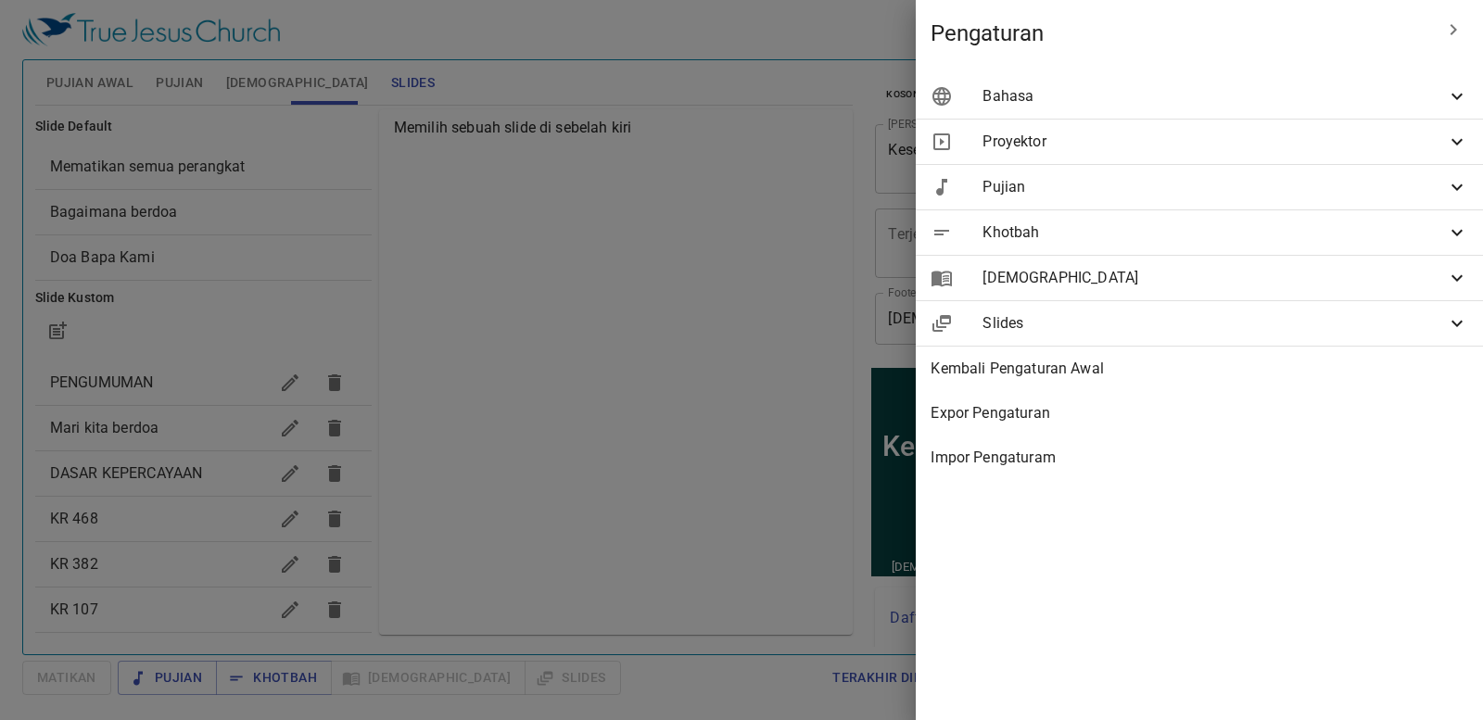
click at [1382, 108] on div "Bahasa" at bounding box center [1199, 96] width 567 height 44
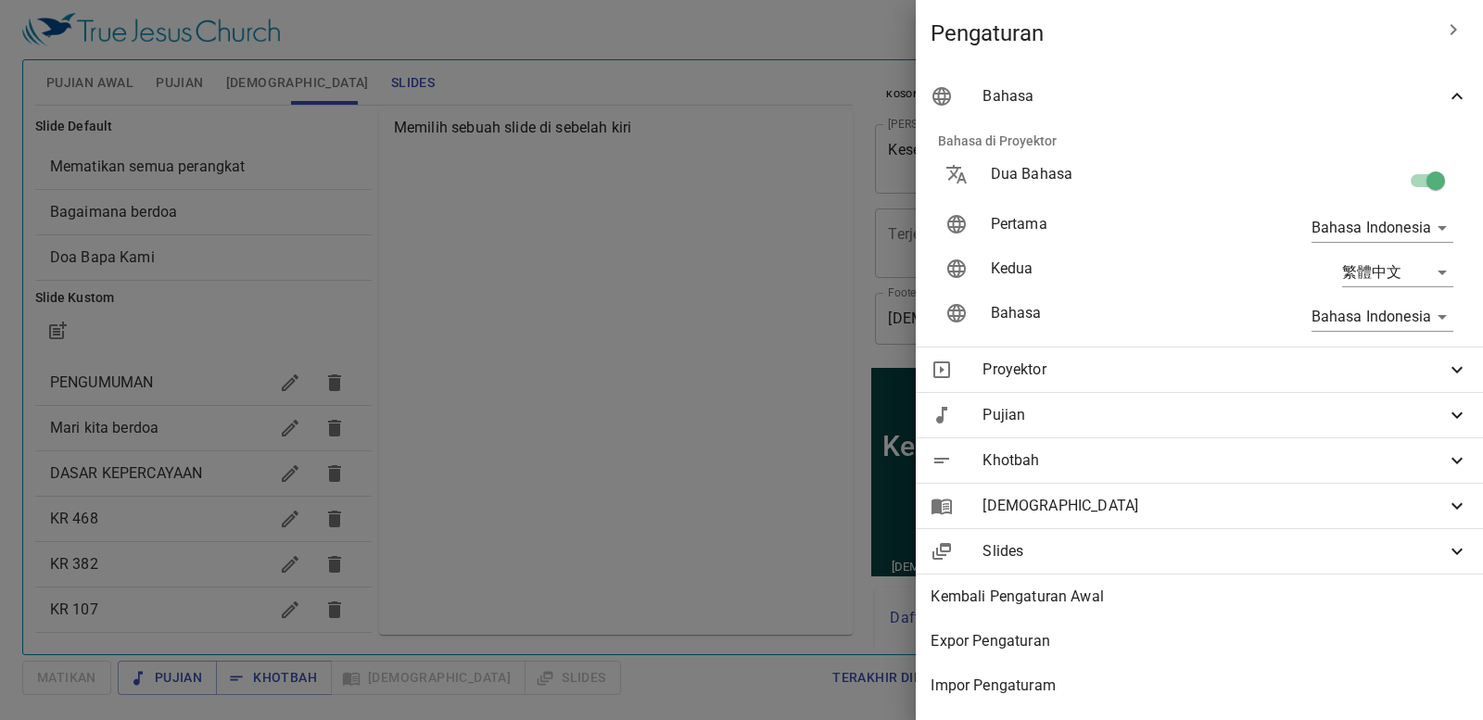
click at [1408, 175] on input "checkbox" at bounding box center [1436, 184] width 106 height 35
checkbox input "false"
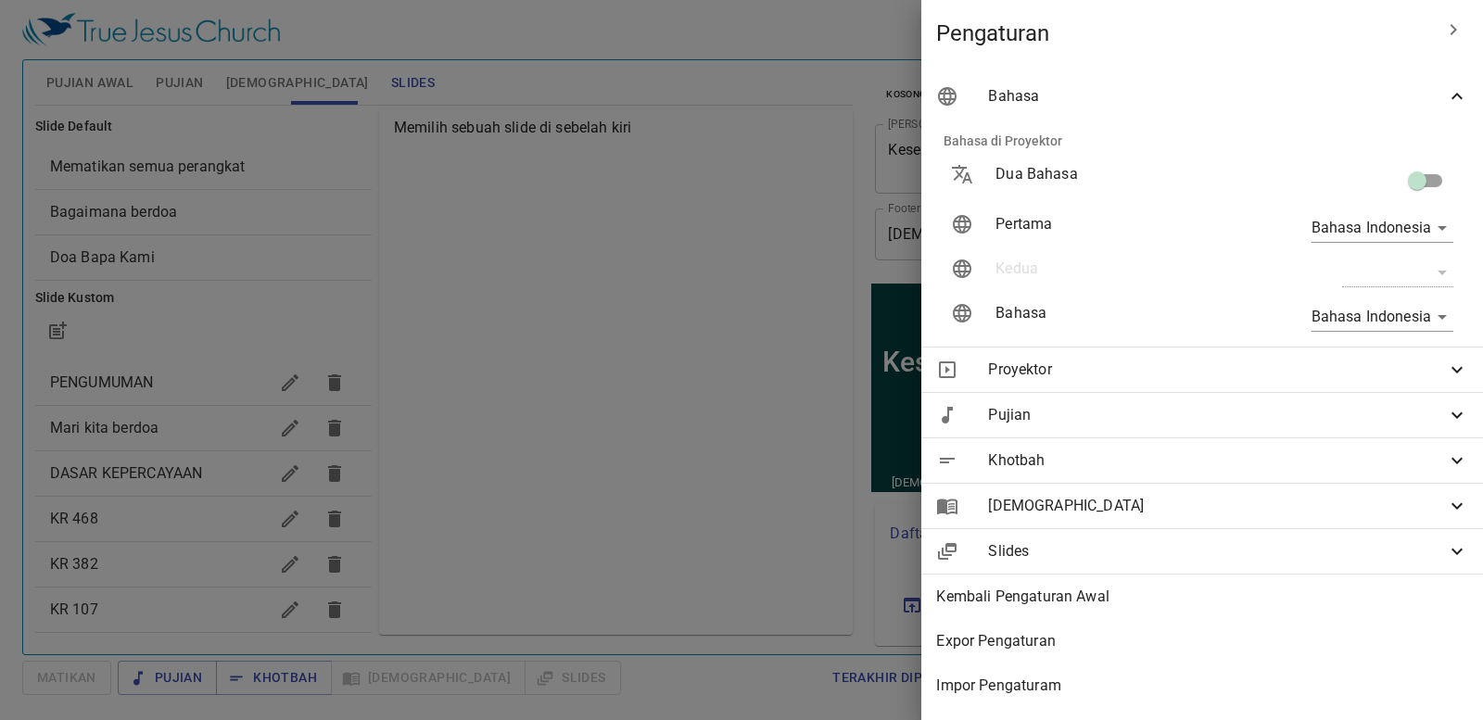
click at [675, 165] on div at bounding box center [741, 360] width 1483 height 720
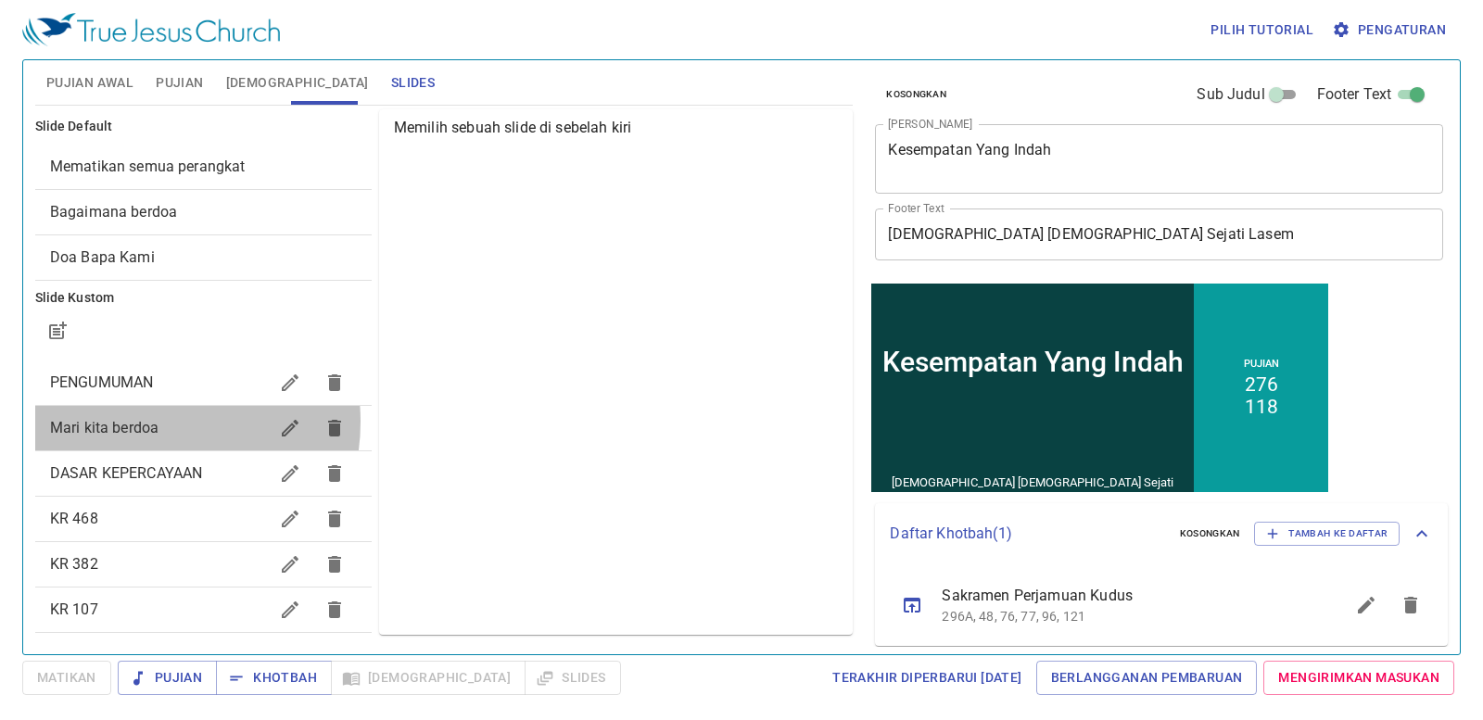
click at [143, 422] on span "Mari kita berdoa" at bounding box center [104, 428] width 108 height 18
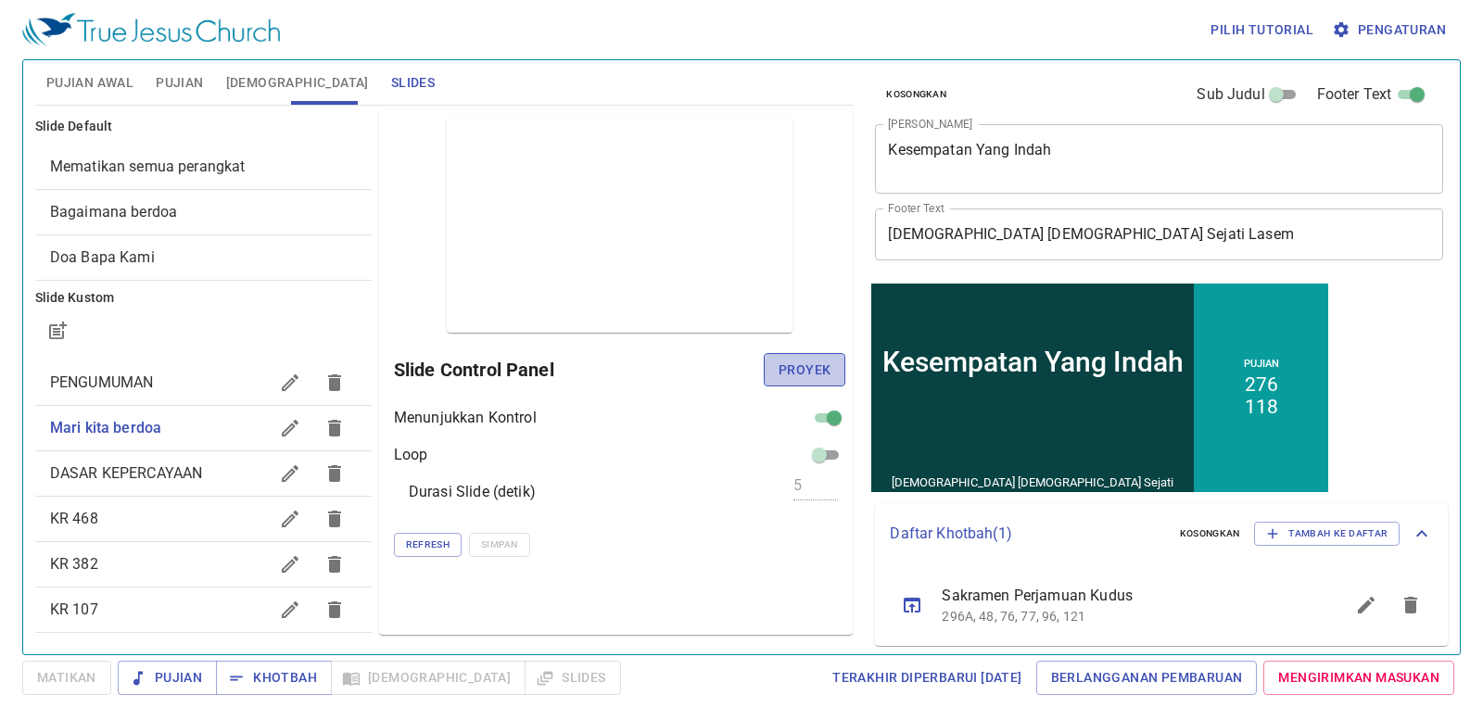
click at [773, 367] on button "Proyek" at bounding box center [805, 370] width 82 height 34
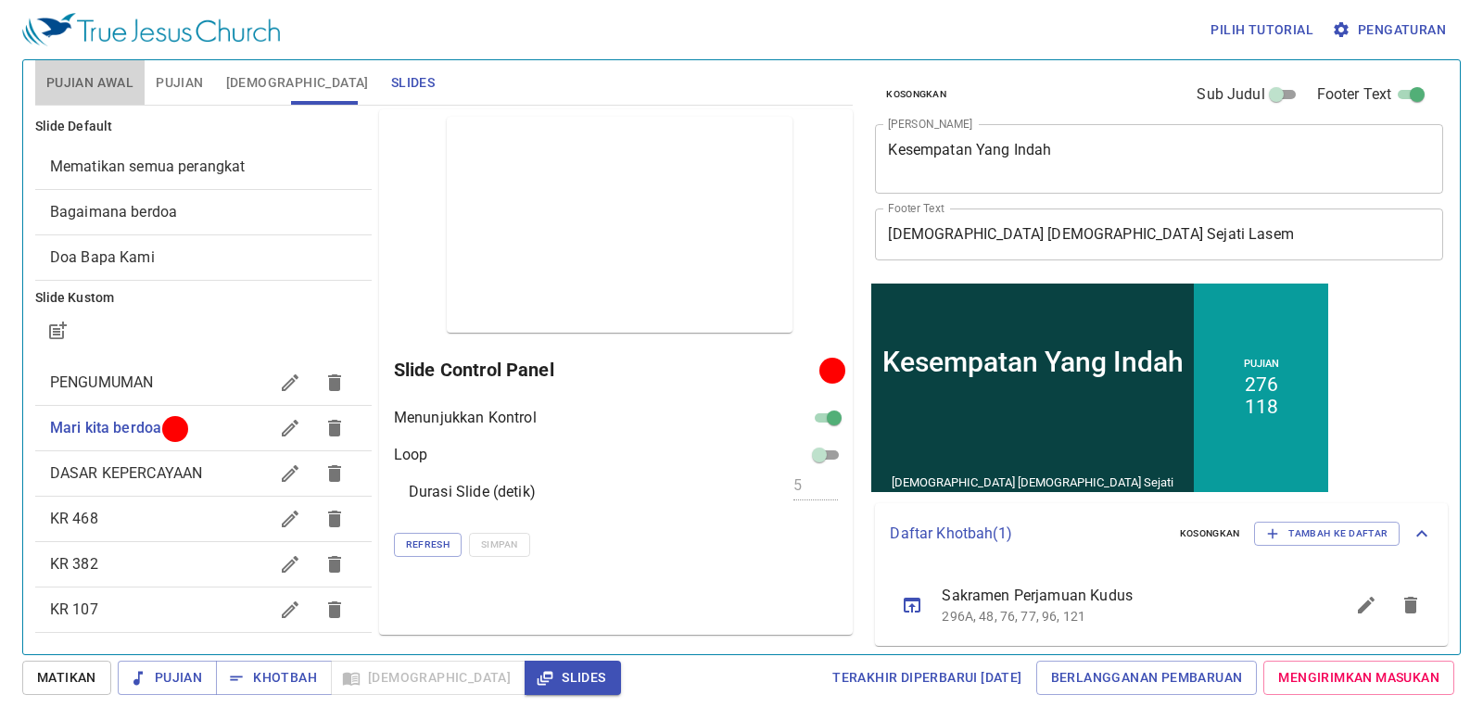
click at [79, 81] on span "Pujian Awal" at bounding box center [89, 82] width 87 height 23
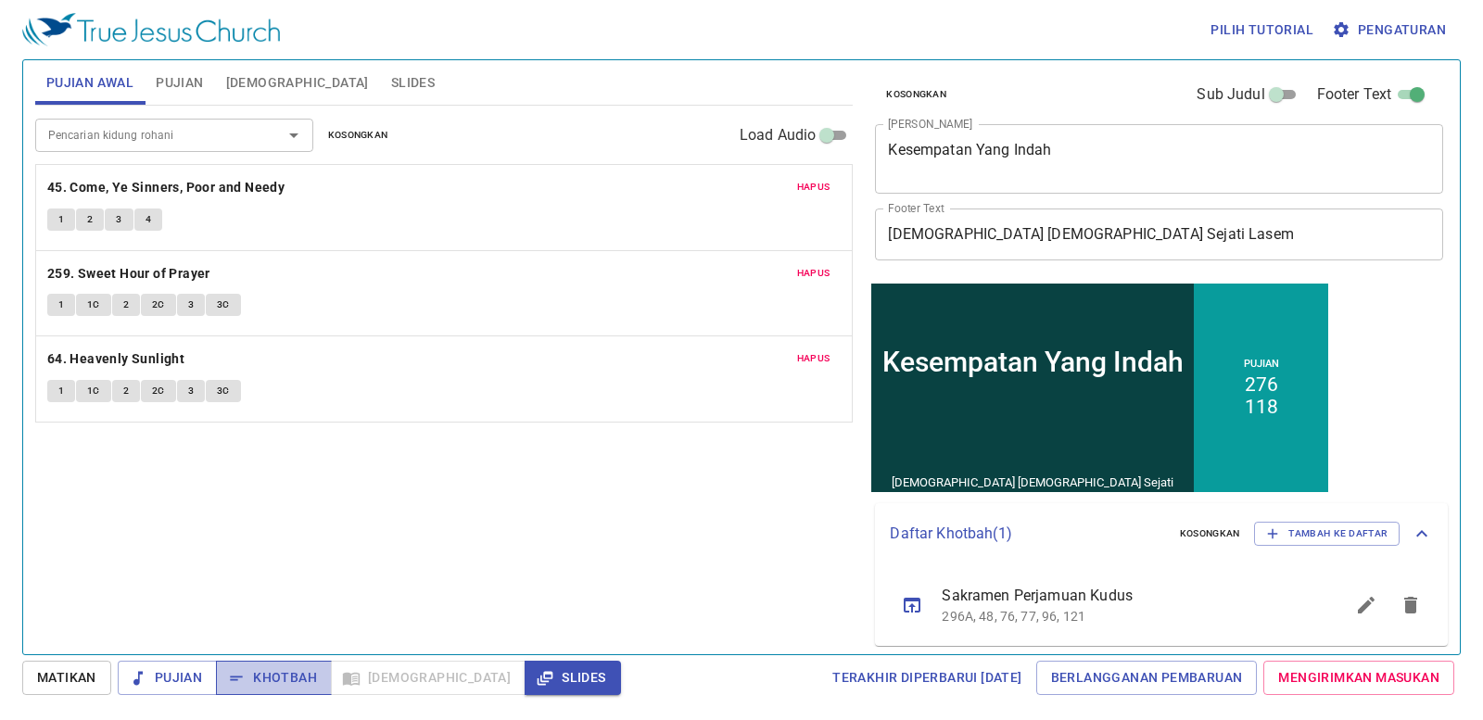
click at [303, 684] on span "Khotbah" at bounding box center [274, 677] width 86 height 23
click at [262, 87] on span "Alkitab" at bounding box center [297, 82] width 143 height 23
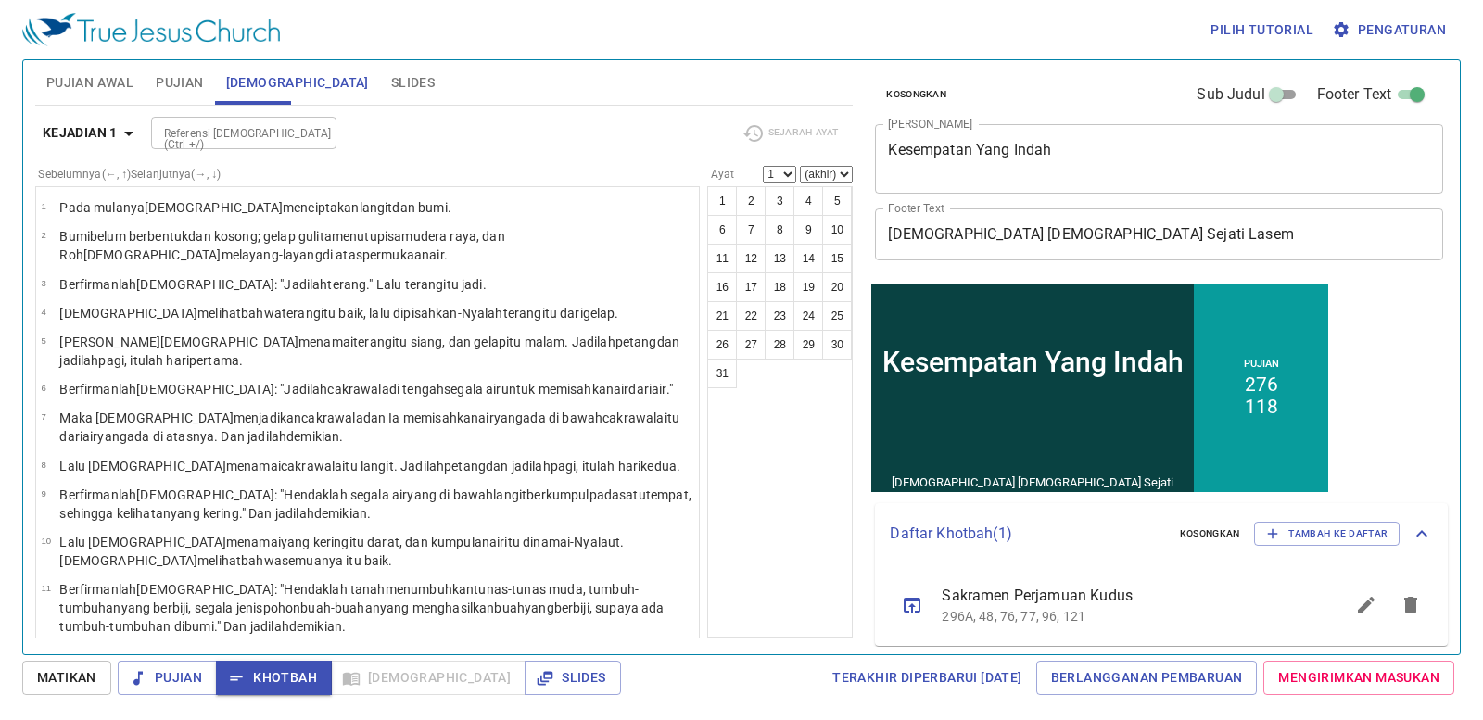
click at [224, 124] on input "Referensi Alkitab (Ctrl +/)" at bounding box center [229, 132] width 144 height 21
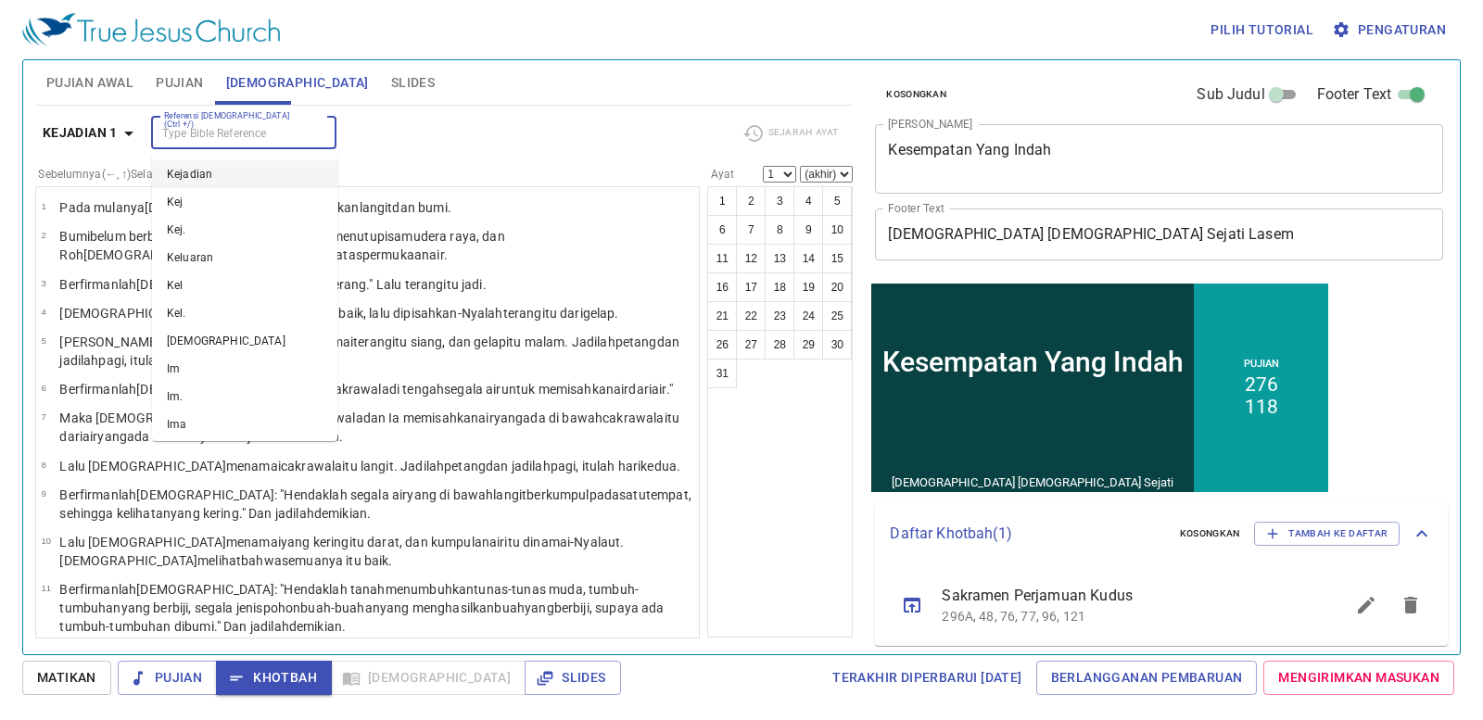
click at [71, 113] on div "Kejadian 1 Referensi Alkitab (Ctrl +/) Referensi Alkitab (Ctrl +/) Sejarah Ayat…" at bounding box center [444, 372] width 818 height 533
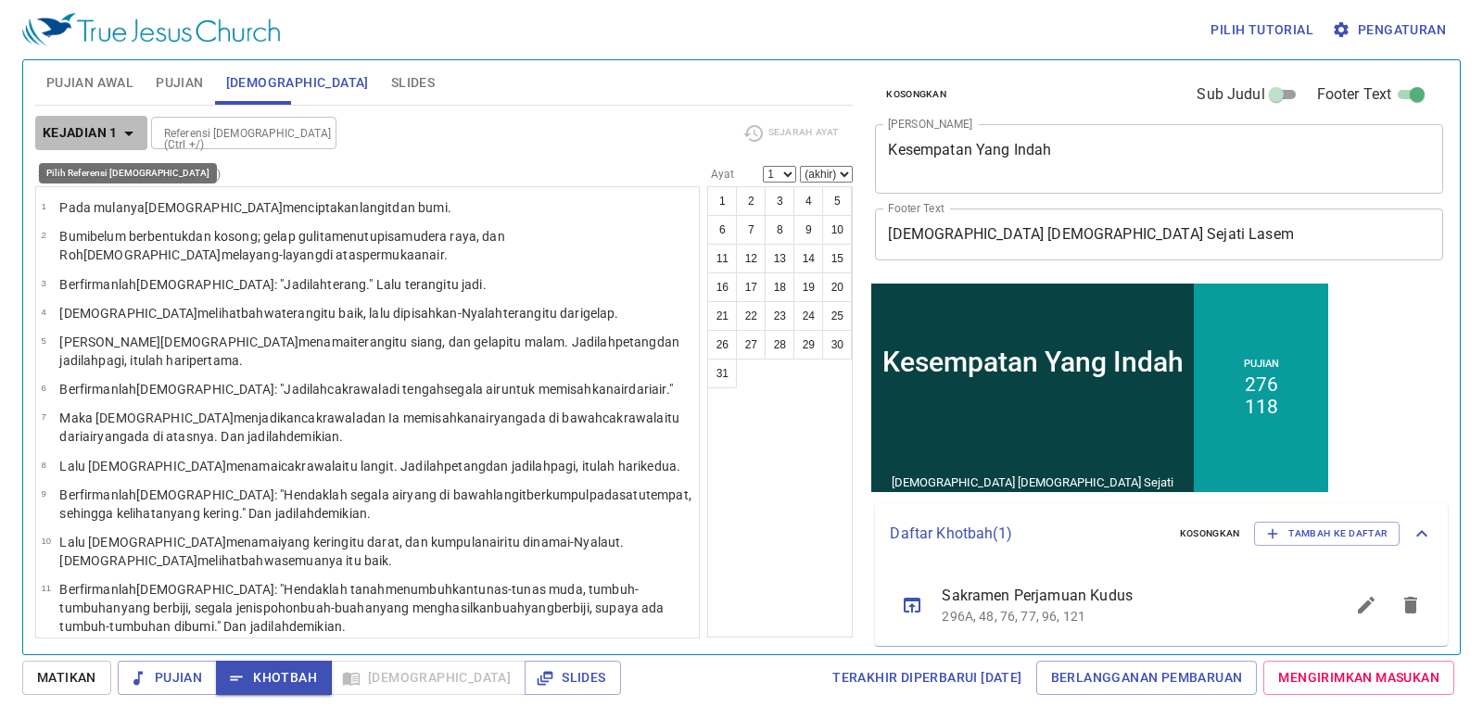
click at [112, 140] on b "Kejadian 1" at bounding box center [80, 132] width 75 height 23
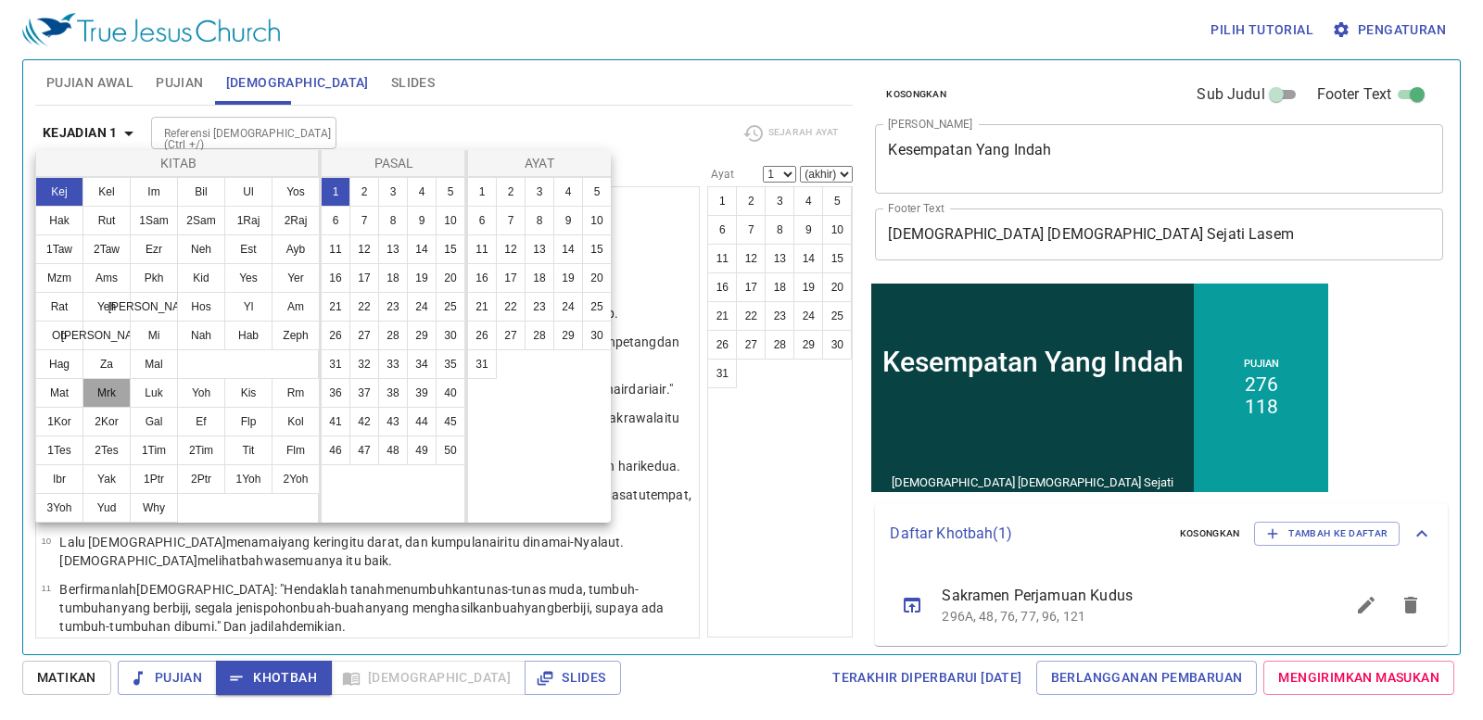
click at [108, 399] on button "Mrk" at bounding box center [106, 393] width 48 height 30
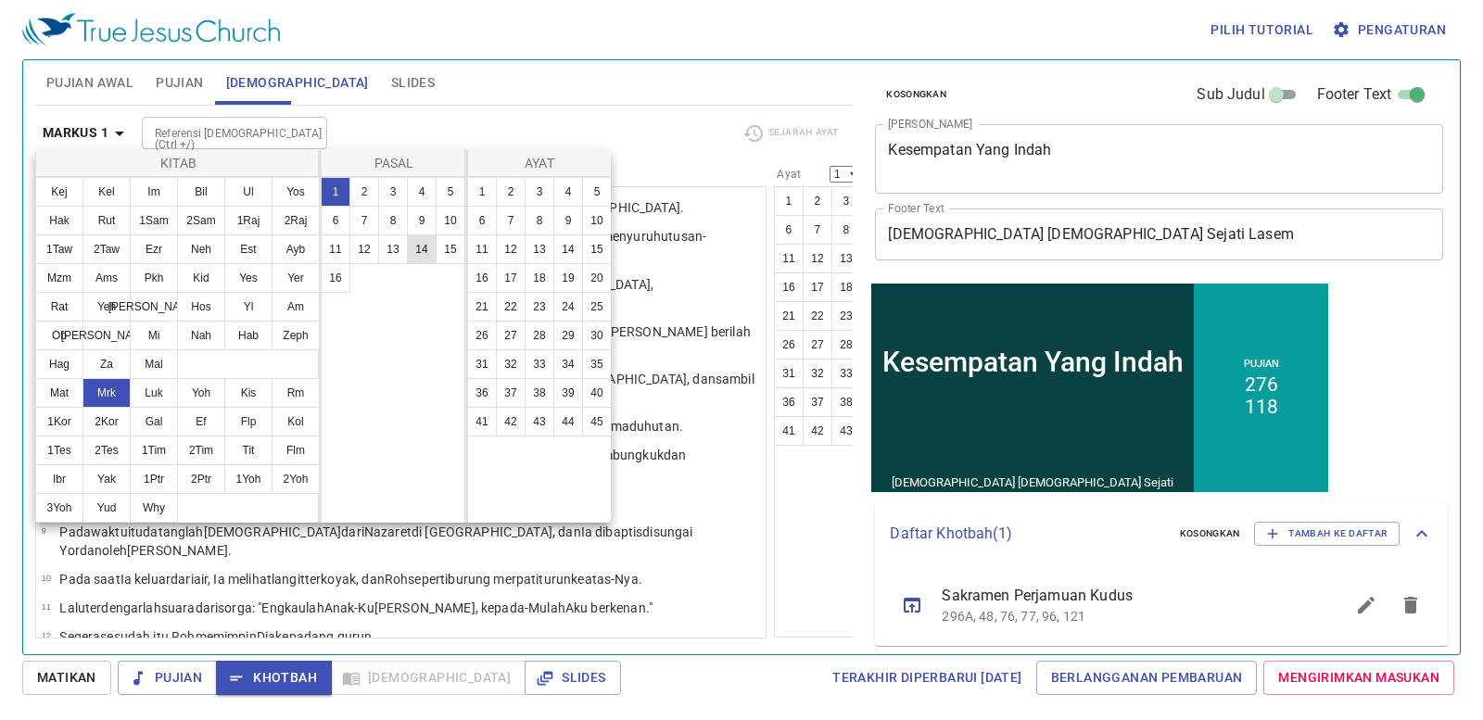
click at [424, 249] on button "14" at bounding box center [422, 249] width 30 height 30
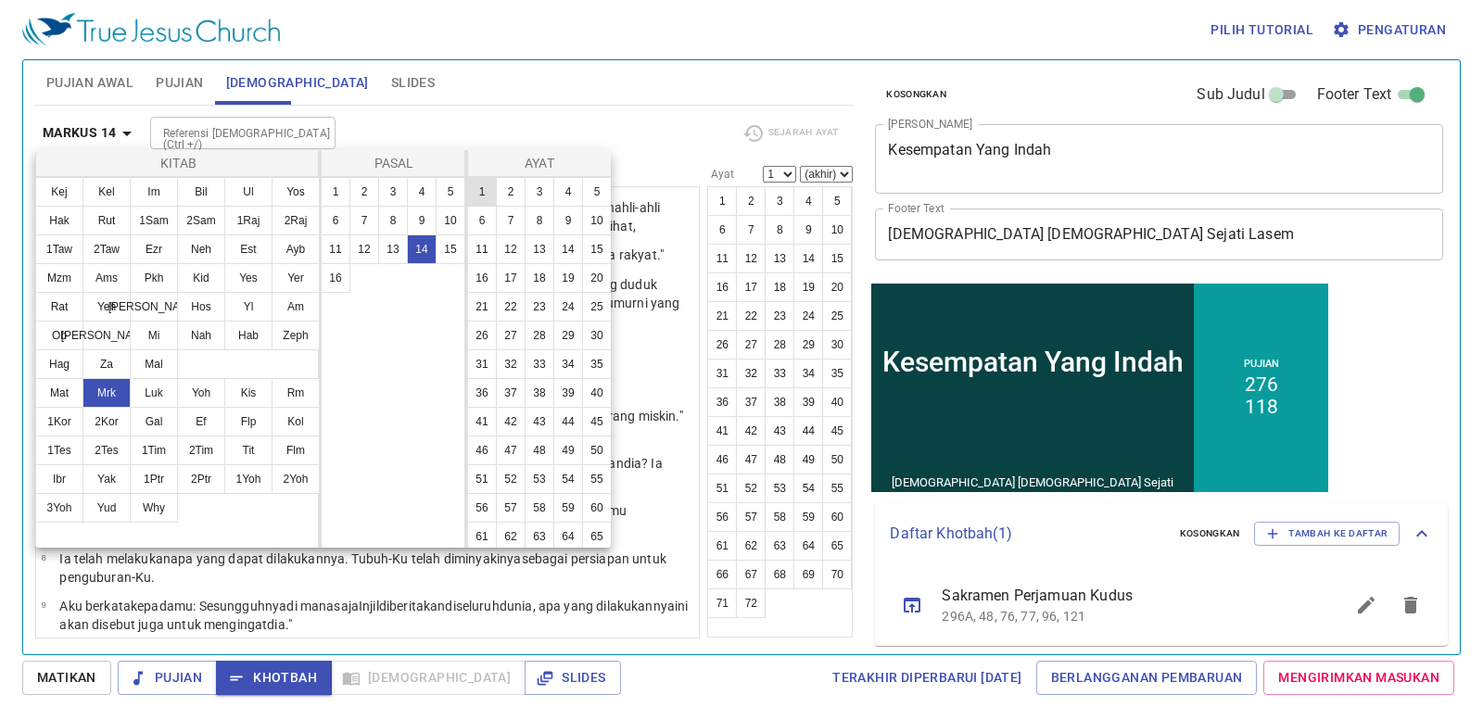
click at [490, 183] on button "1" at bounding box center [482, 192] width 30 height 30
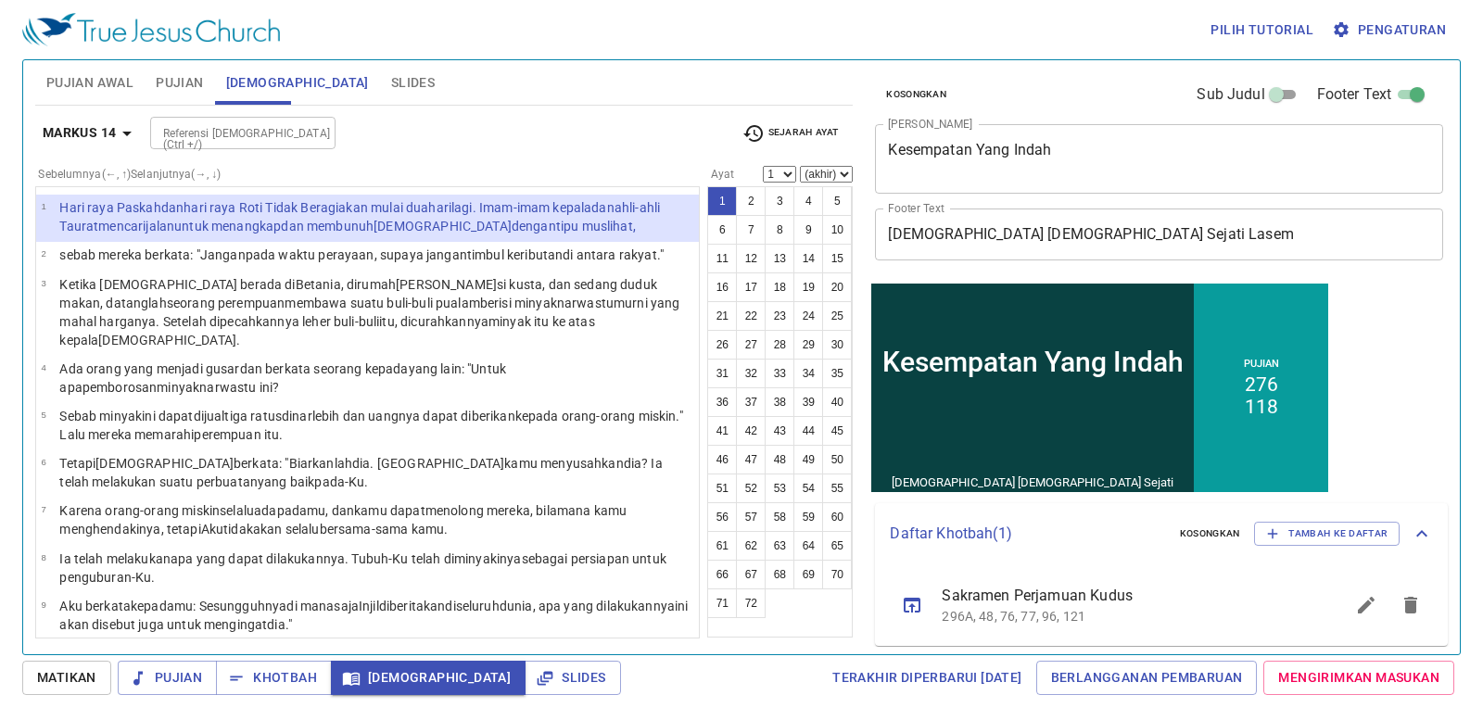
click at [843, 165] on div "Markus 14 Referensi Alkitab (Ctrl +/) Referensi Alkitab (Ctrl +/) Sejarah Ayat" at bounding box center [444, 140] width 818 height 51
click at [844, 174] on select "(akhir) 2 3 4 5 6 7 8 9 10 11 12 13 14 15 16 17 18 19 20 21 22 23 24 25 26 27 2…" at bounding box center [826, 174] width 53 height 17
select select "2"
click at [800, 166] on select "(akhir) 2 3 4 5 6 7 8 9 10 11 12 13 14 15 16 17 18 19 20 21 22 23 24 25 26 27 2…" at bounding box center [826, 174] width 53 height 17
click at [786, 174] on select "1 2 3 4 5 6 7 8 9 10 11 12 13 14 15 16 17 18 19 20 21 22 23 24 25 26 27 28 29 3…" at bounding box center [779, 174] width 33 height 17
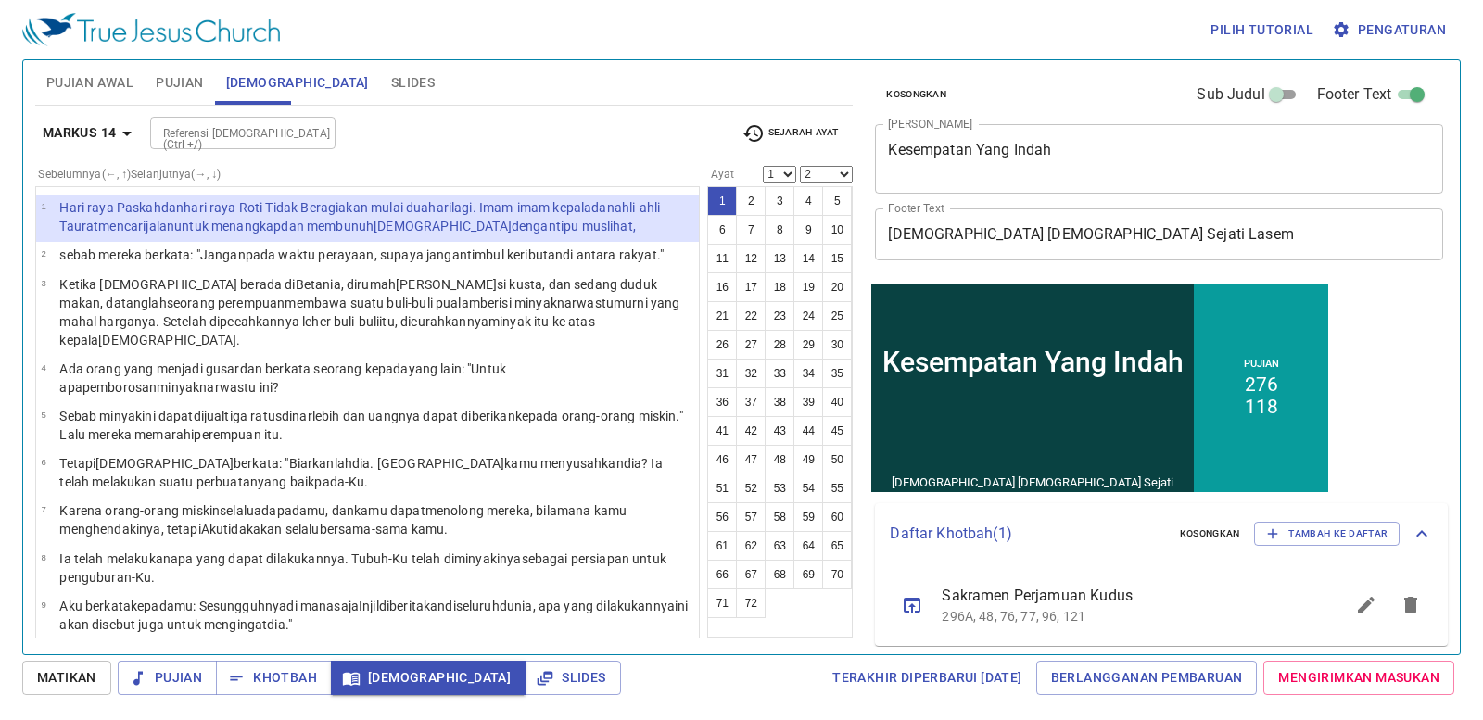
select select "3"
click at [763, 166] on select "1 2 3 4 5 6 7 8 9 10 11 12 13 14 15 16 17 18 19 20 21 22 23 24 25 26 27 28 29 3…" at bounding box center [779, 174] width 33 height 17
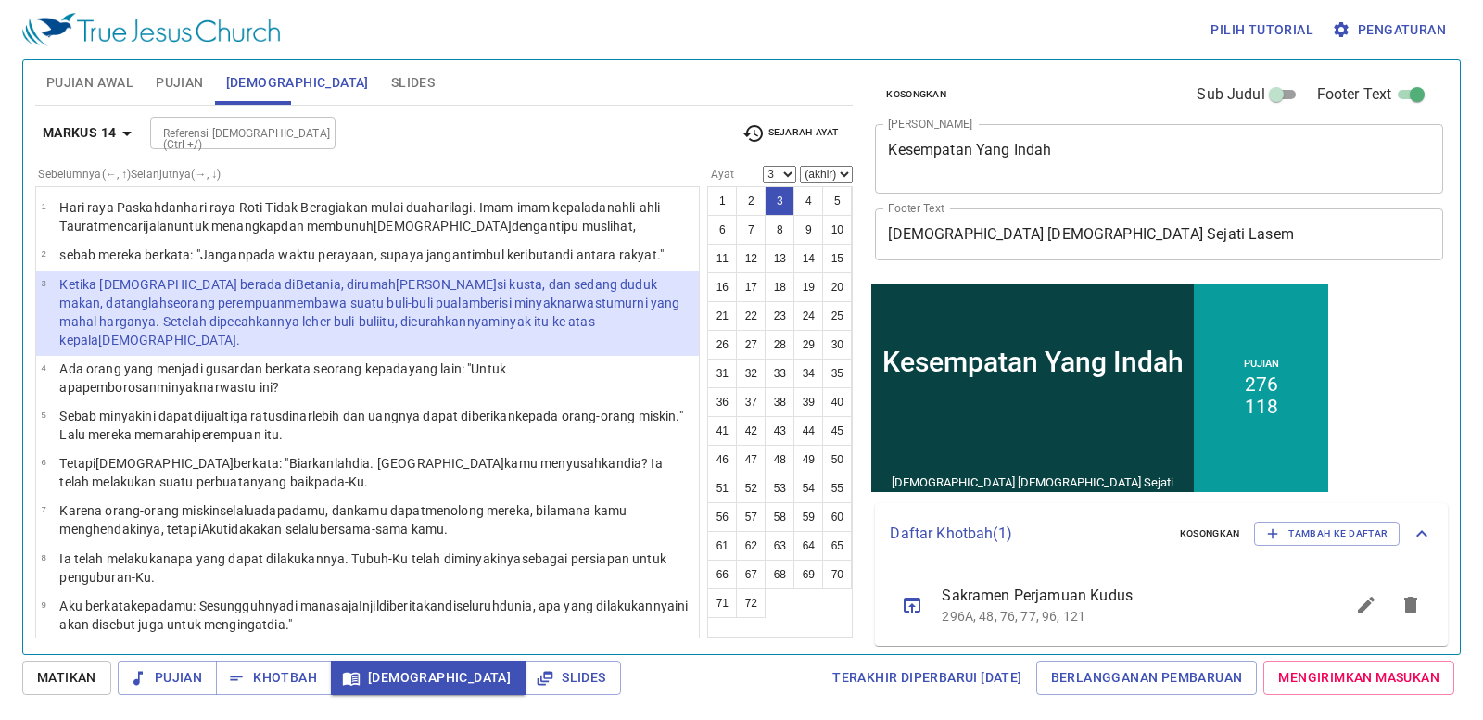
click at [844, 171] on select "(akhir) 4 5 6 7 8 9 10 11 12 13 14 15 16 17 18 19 20 21 22 23 24 25 26 27 28 29…" at bounding box center [826, 174] width 53 height 17
select select "9"
click at [800, 166] on select "(akhir) 4 5 6 7 8 9 10 11 12 13 14 15 16 17 18 19 20 21 22 23 24 25 26 27 28 29…" at bounding box center [826, 174] width 53 height 17
click at [104, 135] on b "Markus 14" at bounding box center [80, 132] width 74 height 23
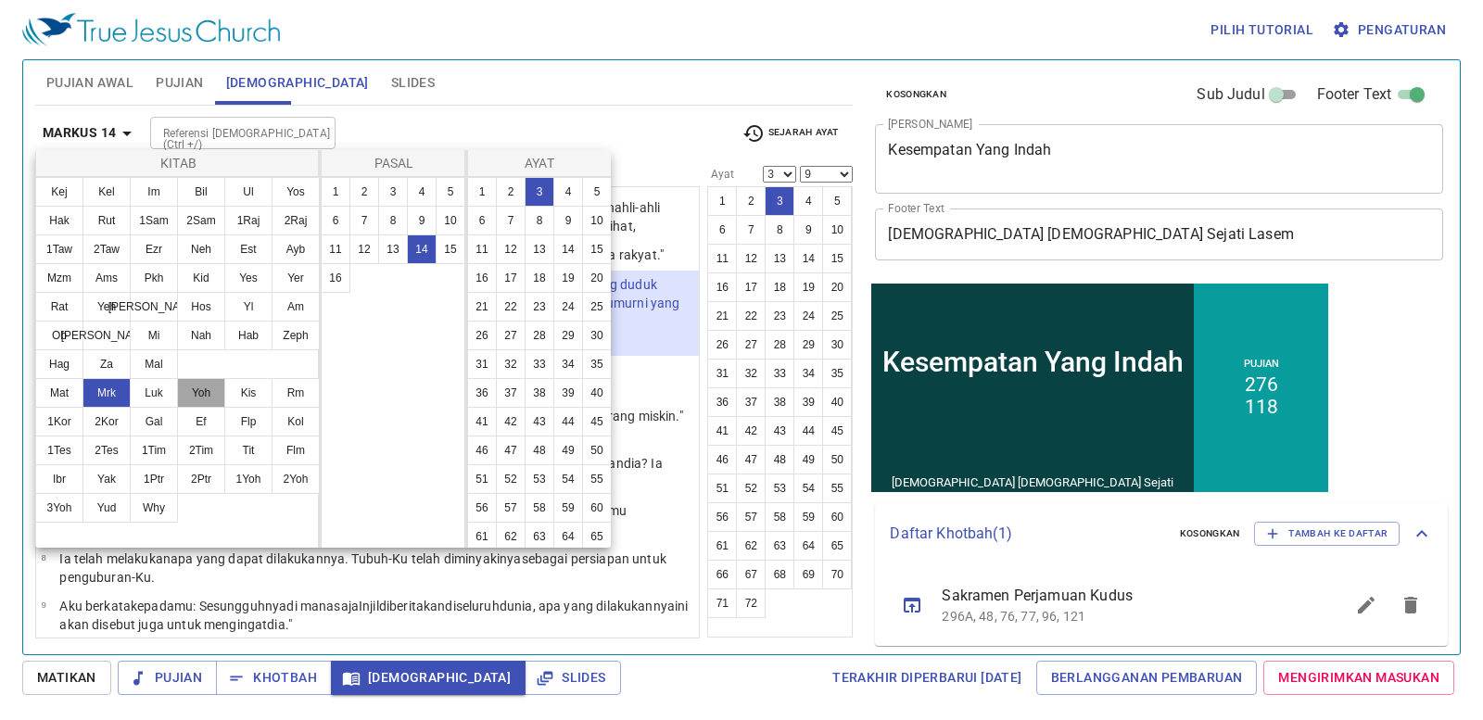
click at [208, 393] on button "Yoh" at bounding box center [201, 393] width 48 height 30
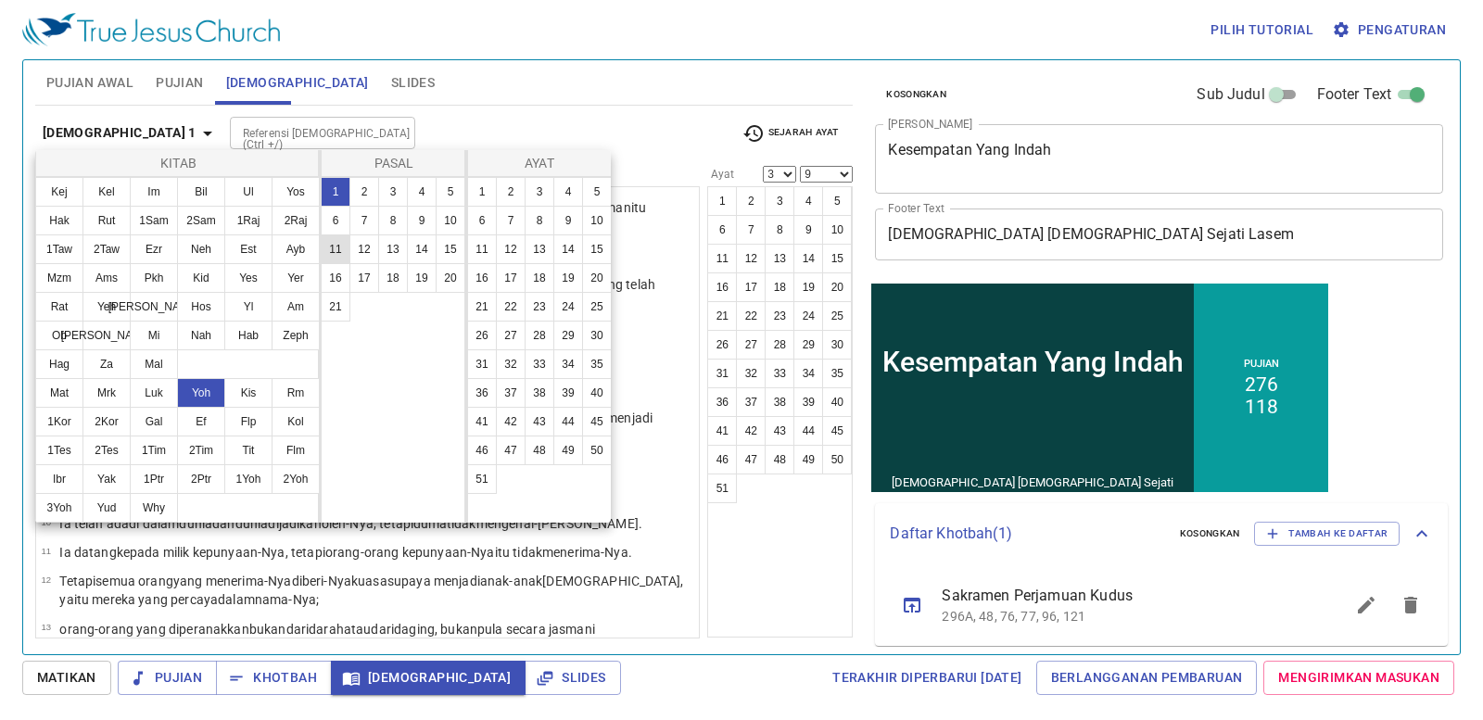
click at [338, 247] on button "11" at bounding box center [336, 249] width 30 height 30
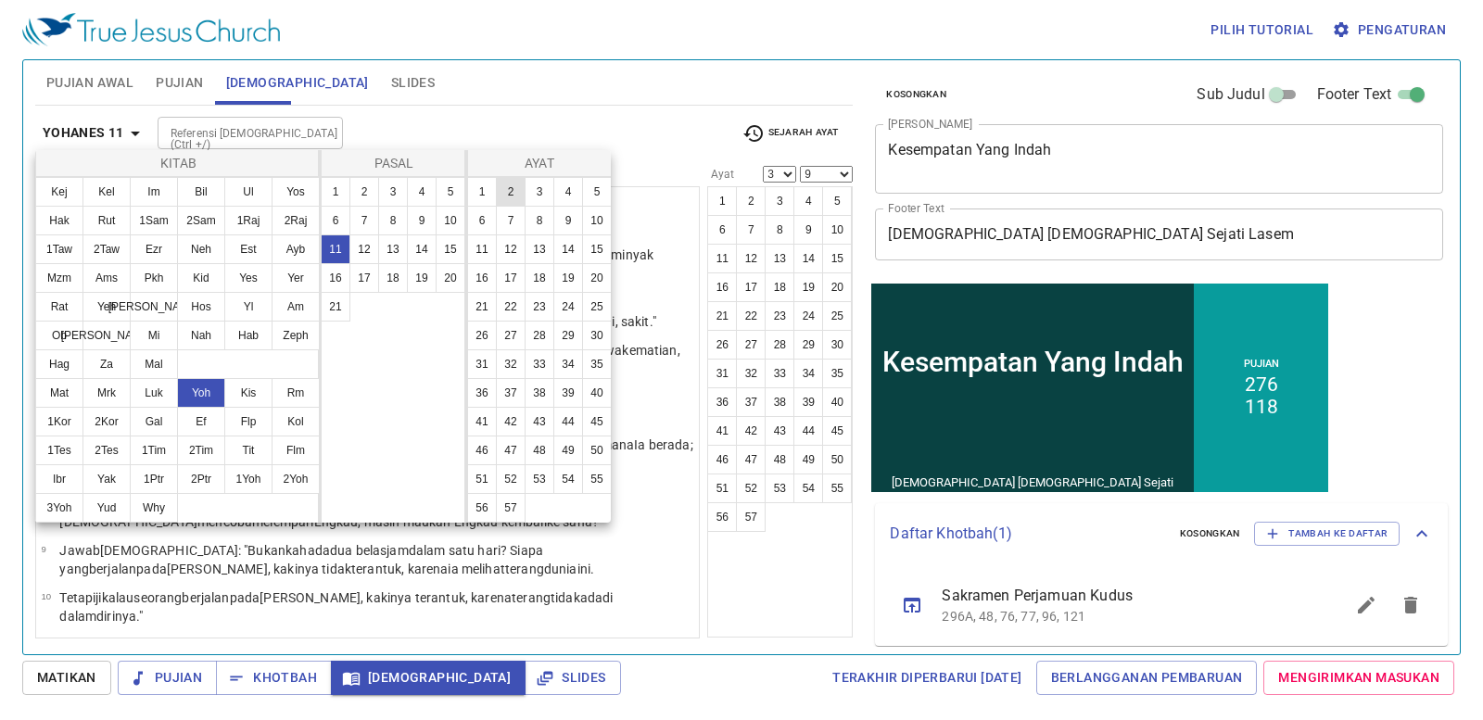
click at [509, 188] on button "2" at bounding box center [511, 192] width 30 height 30
select select "2"
select select
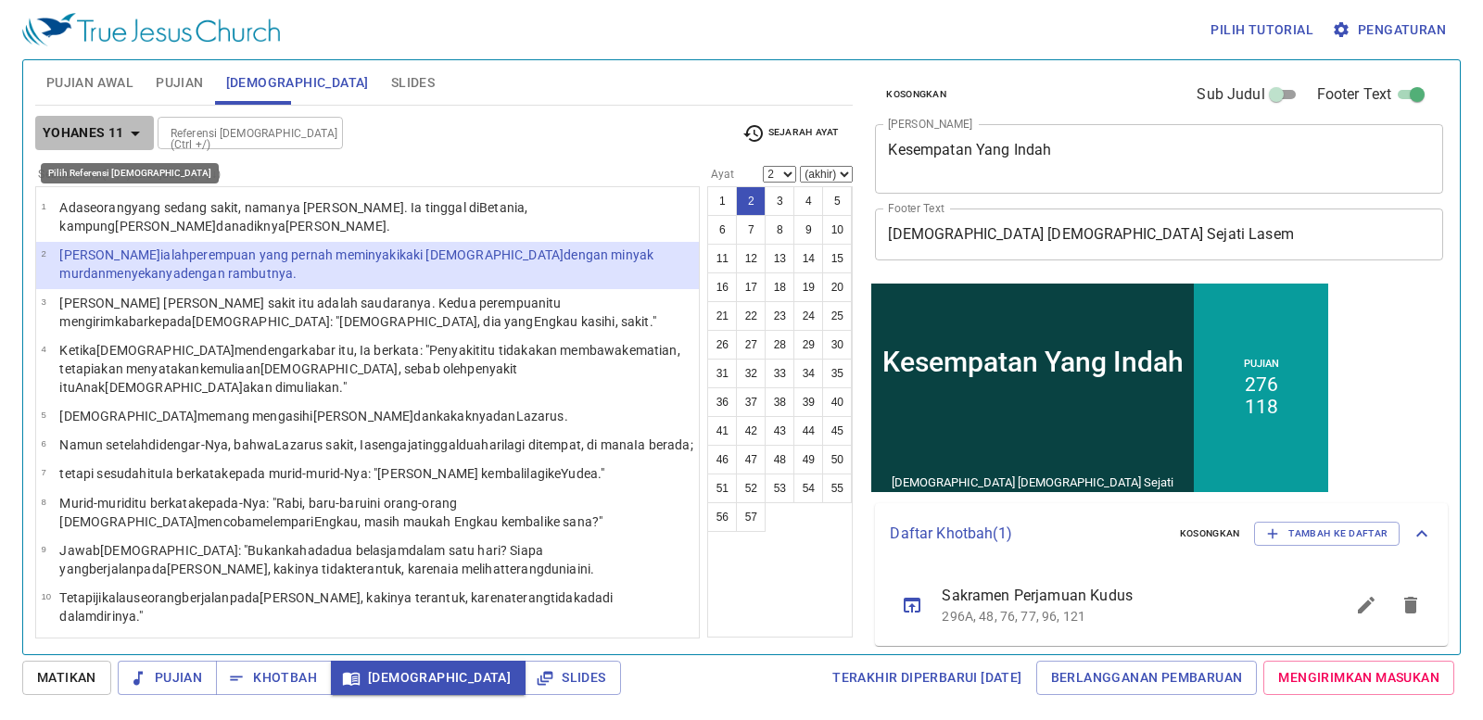
click at [137, 122] on icon "button" at bounding box center [135, 133] width 22 height 22
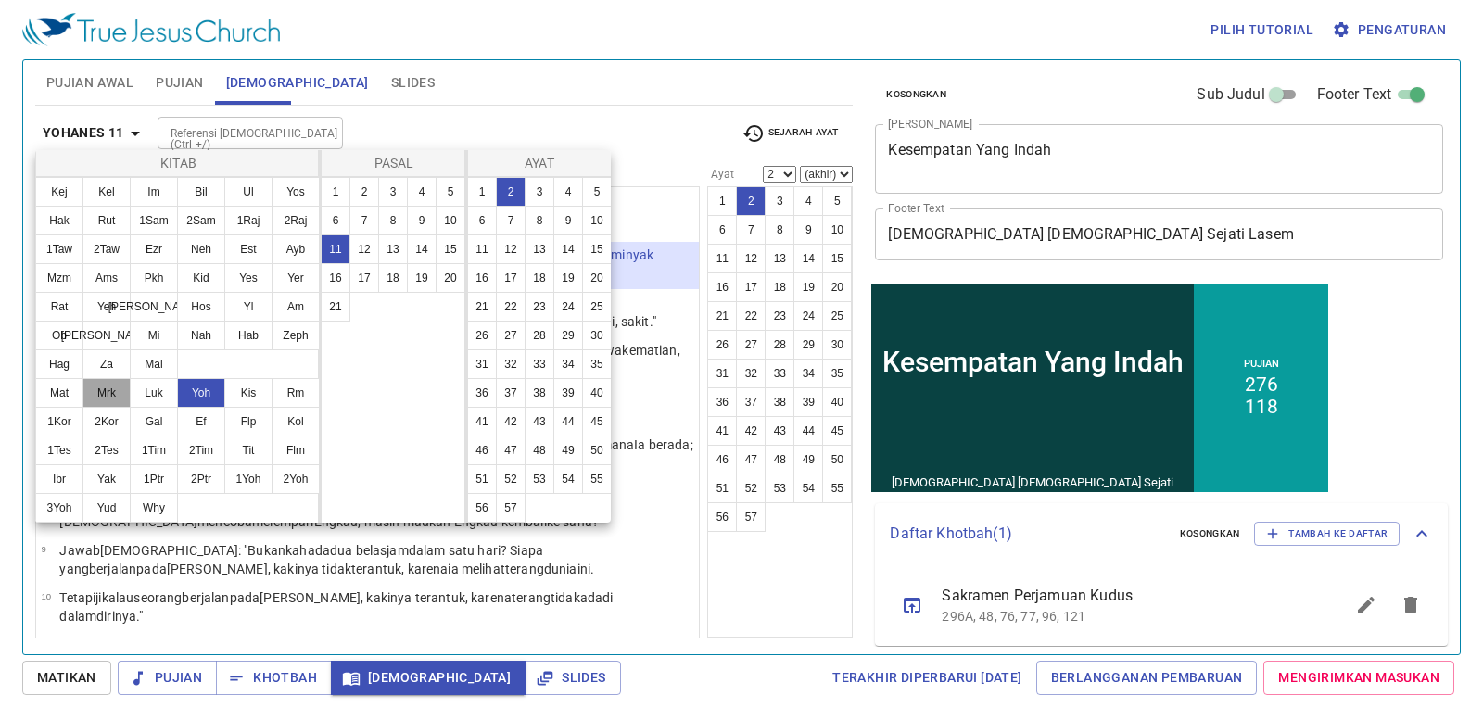
click at [114, 400] on button "Mrk" at bounding box center [106, 393] width 48 height 30
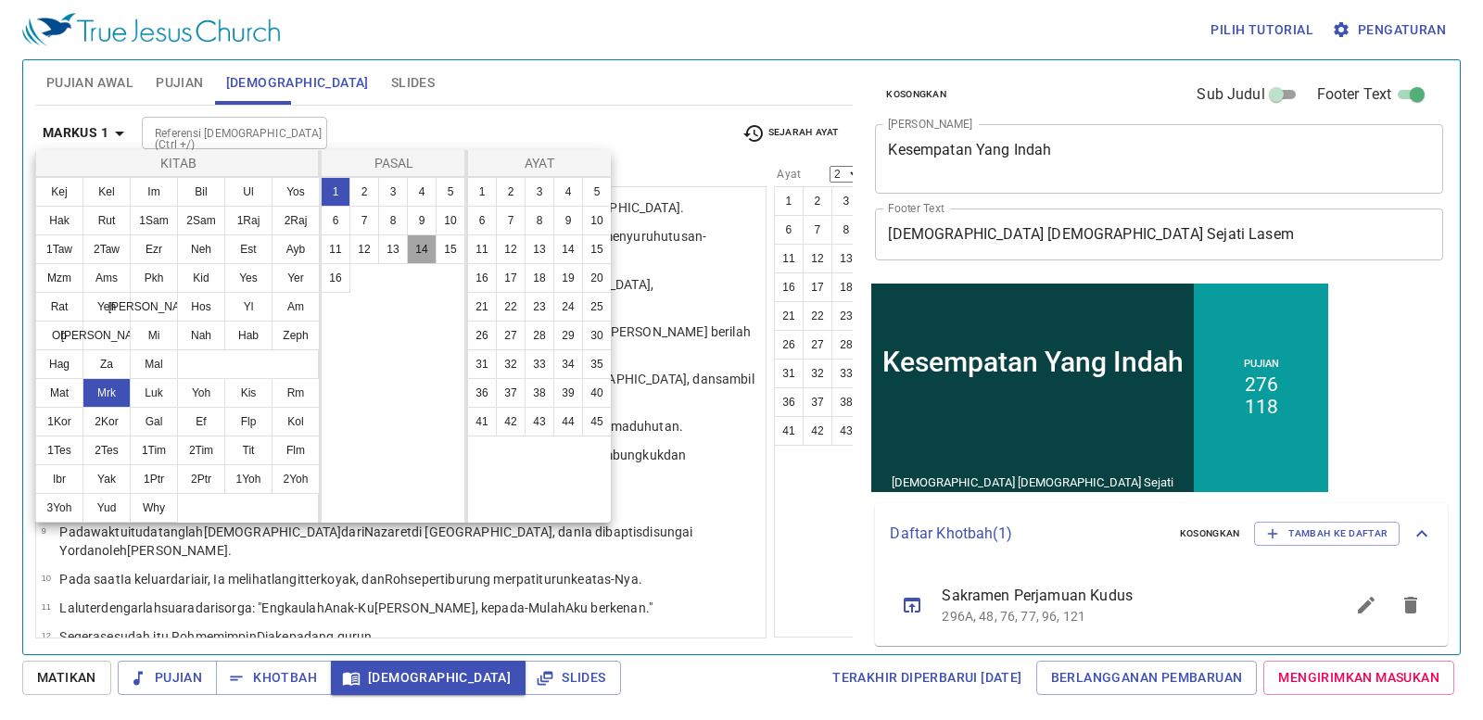
click at [432, 245] on button "14" at bounding box center [422, 249] width 30 height 30
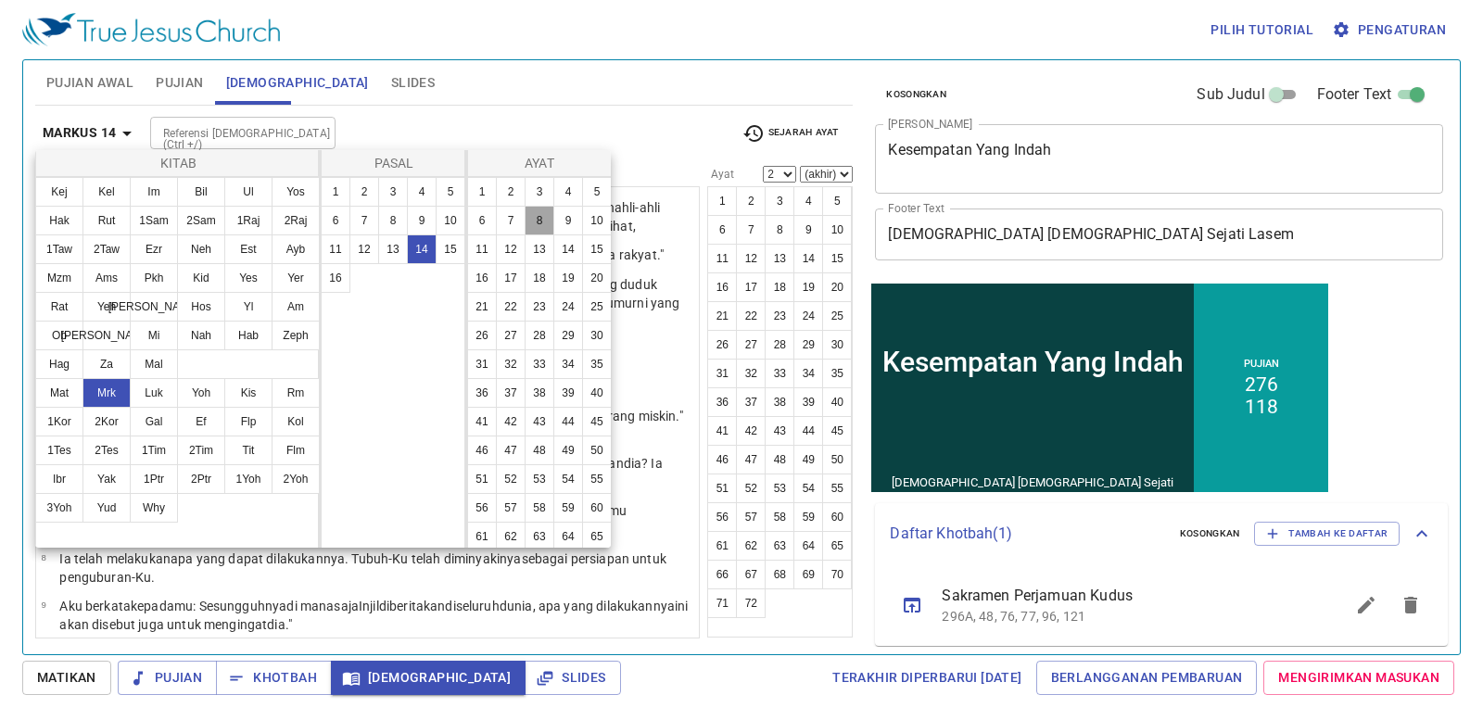
click at [554, 220] on button "8" at bounding box center [540, 221] width 30 height 30
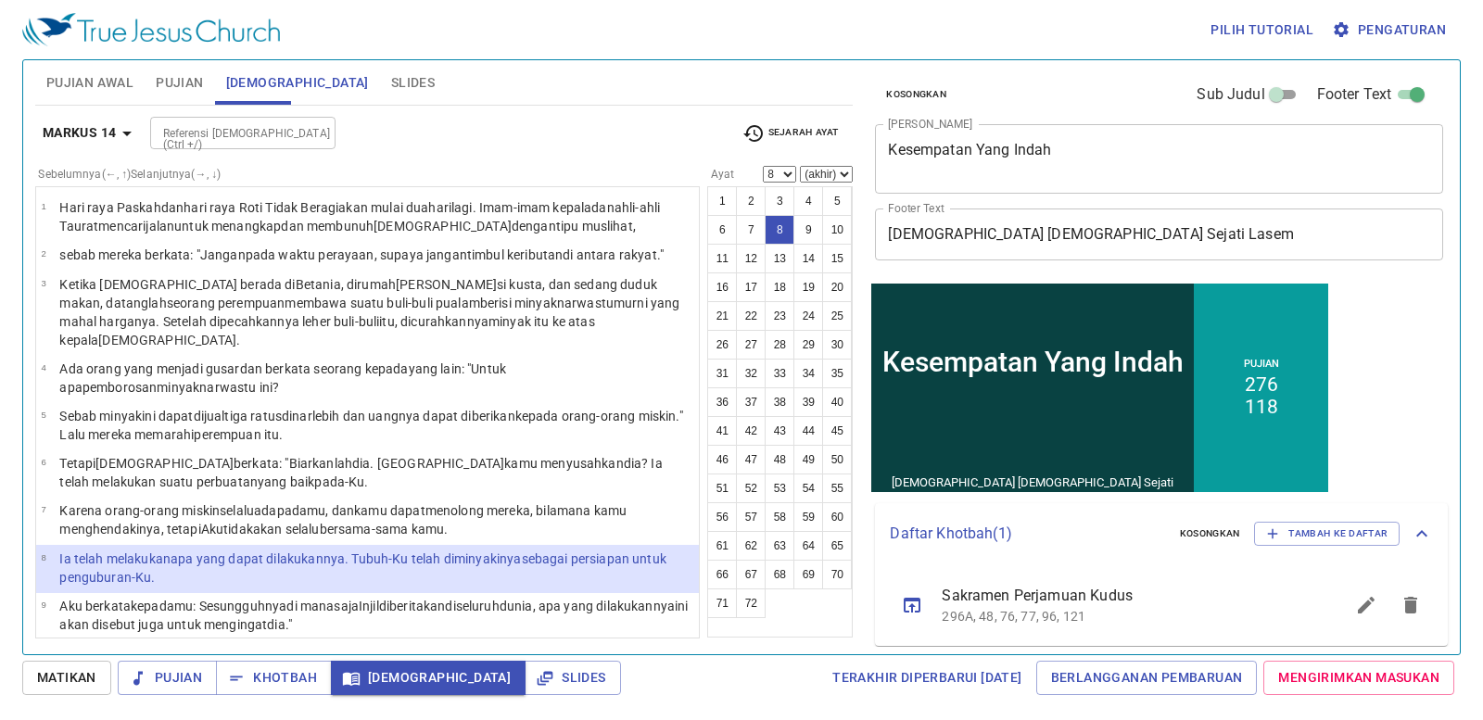
click at [558, 220] on p "Hari raya Paskah dan hari raya Roti Tidak Beragi akan mulai dua hari lagi. Imam…" at bounding box center [376, 216] width 634 height 37
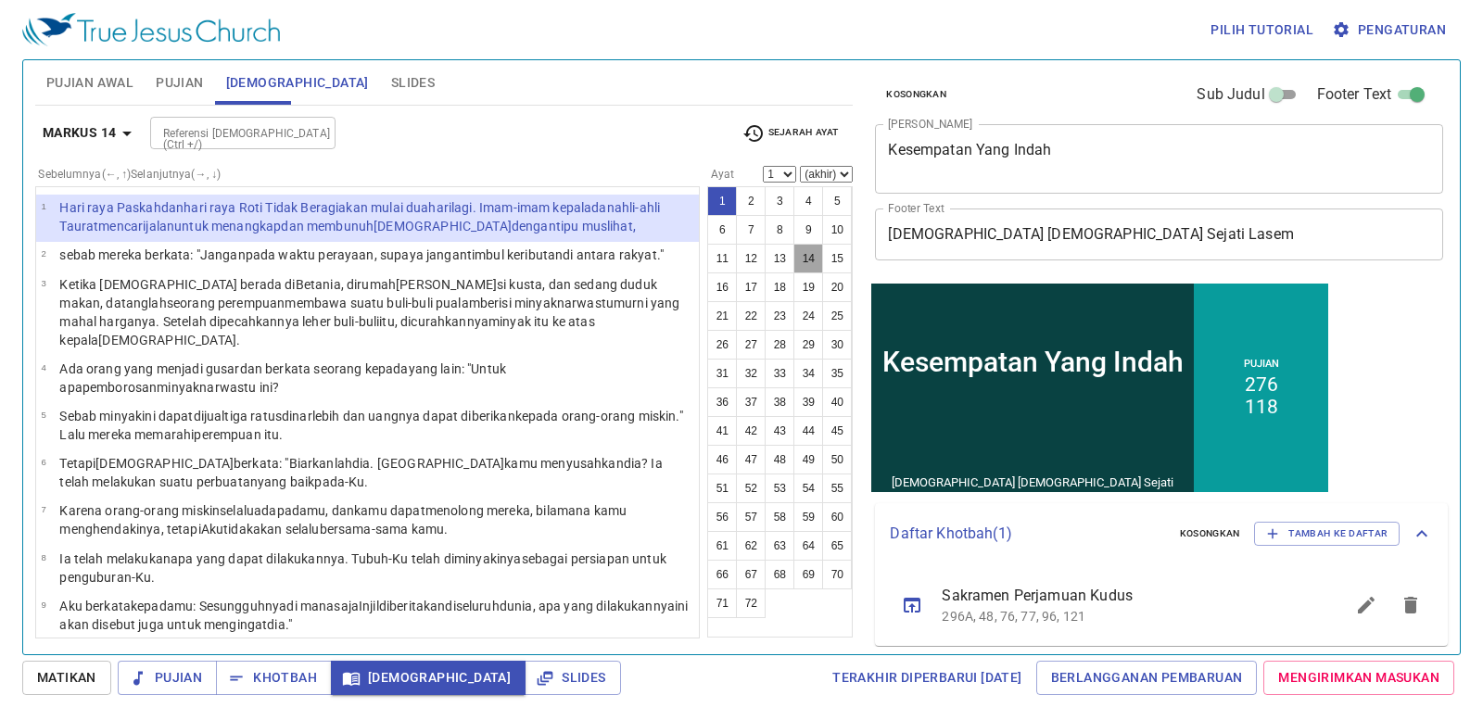
drag, startPoint x: 798, startPoint y: 260, endPoint x: 800, endPoint y: 248, distance: 11.3
click at [800, 248] on button "14" at bounding box center [808, 259] width 30 height 30
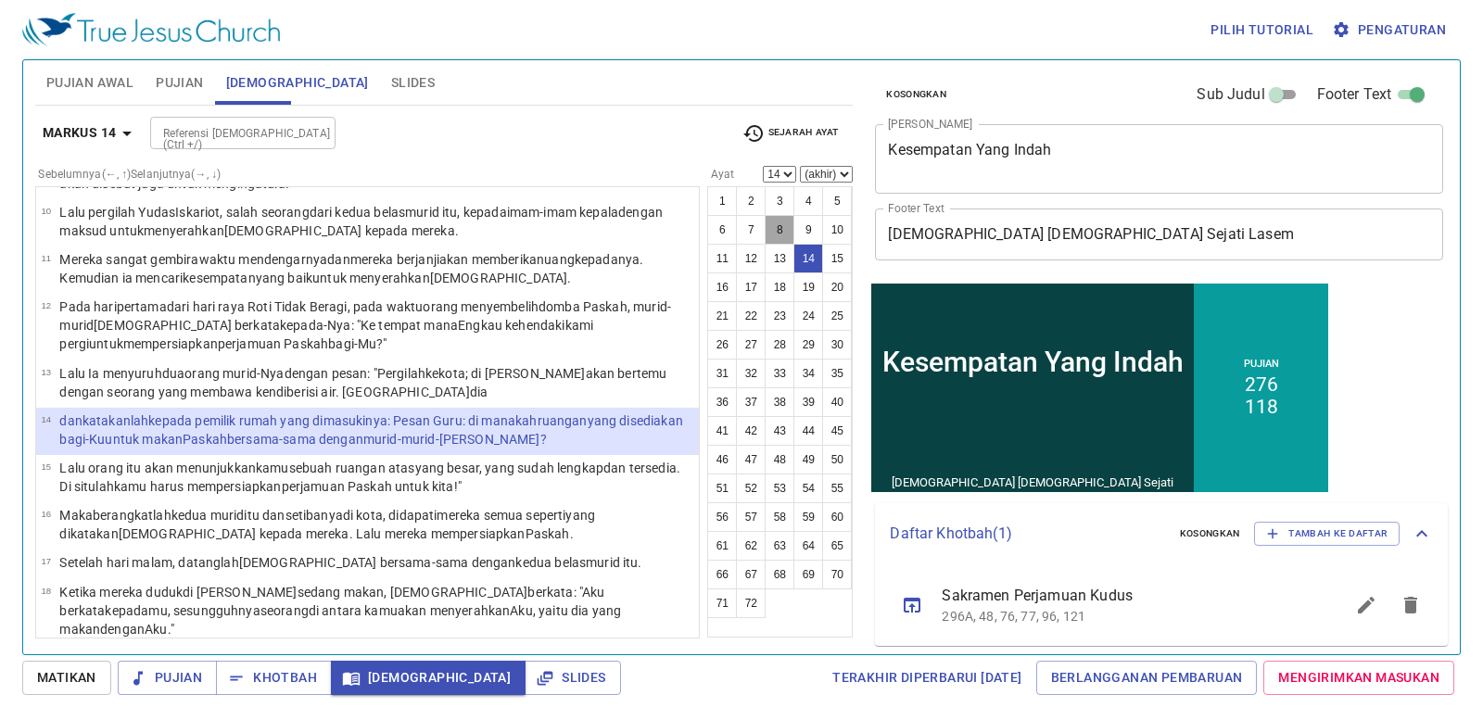
click at [788, 225] on button "8" at bounding box center [780, 230] width 30 height 30
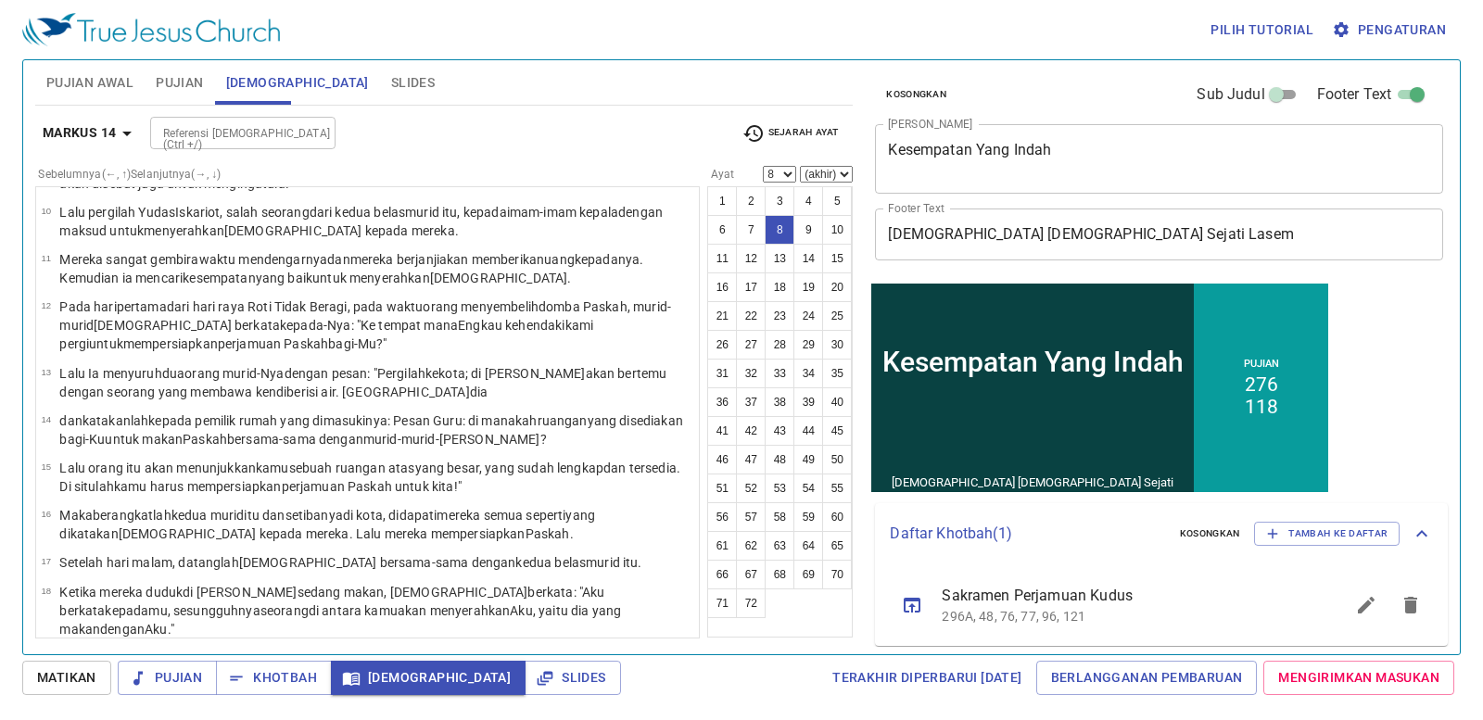
scroll to position [138, 0]
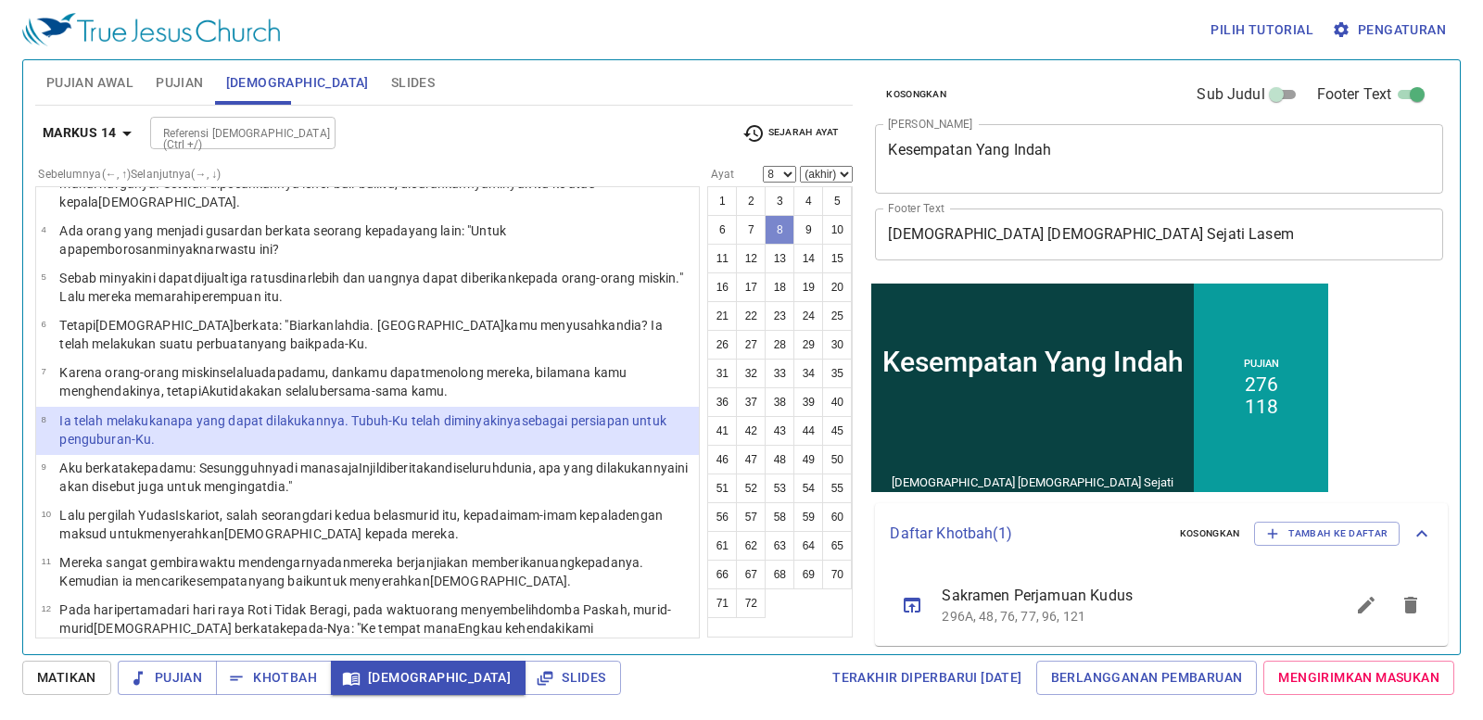
click at [788, 225] on button "8" at bounding box center [780, 230] width 30 height 30
click at [130, 130] on icon "button" at bounding box center [127, 133] width 22 height 22
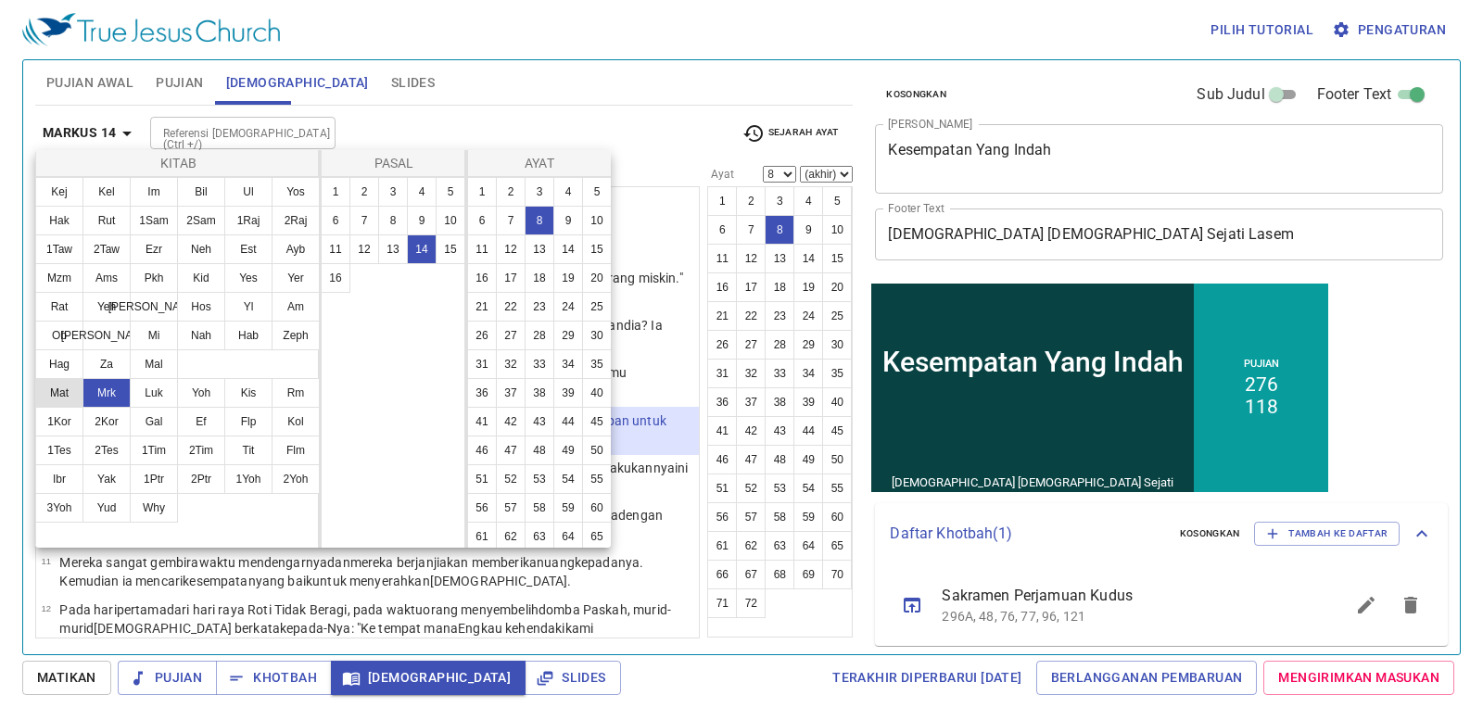
click at [56, 400] on button "Mat" at bounding box center [59, 393] width 48 height 30
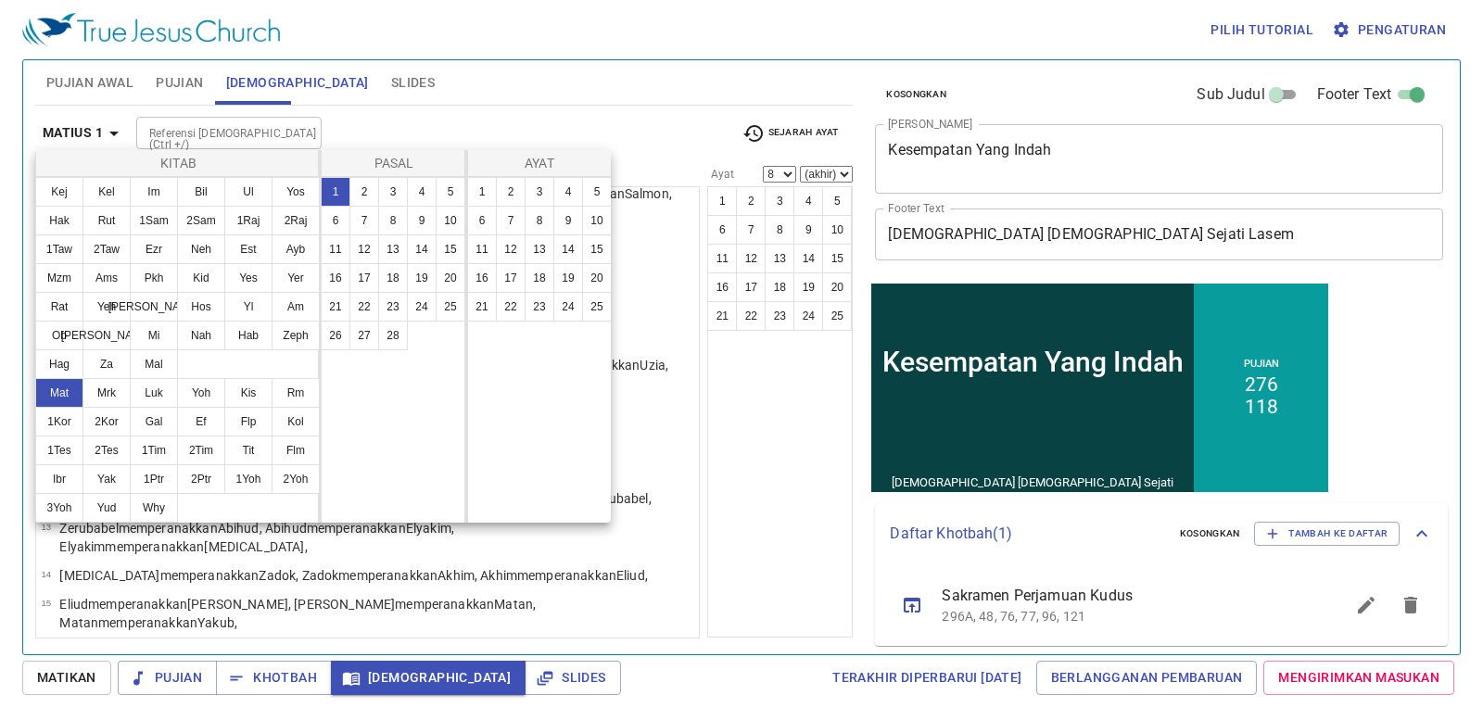
scroll to position [0, 0]
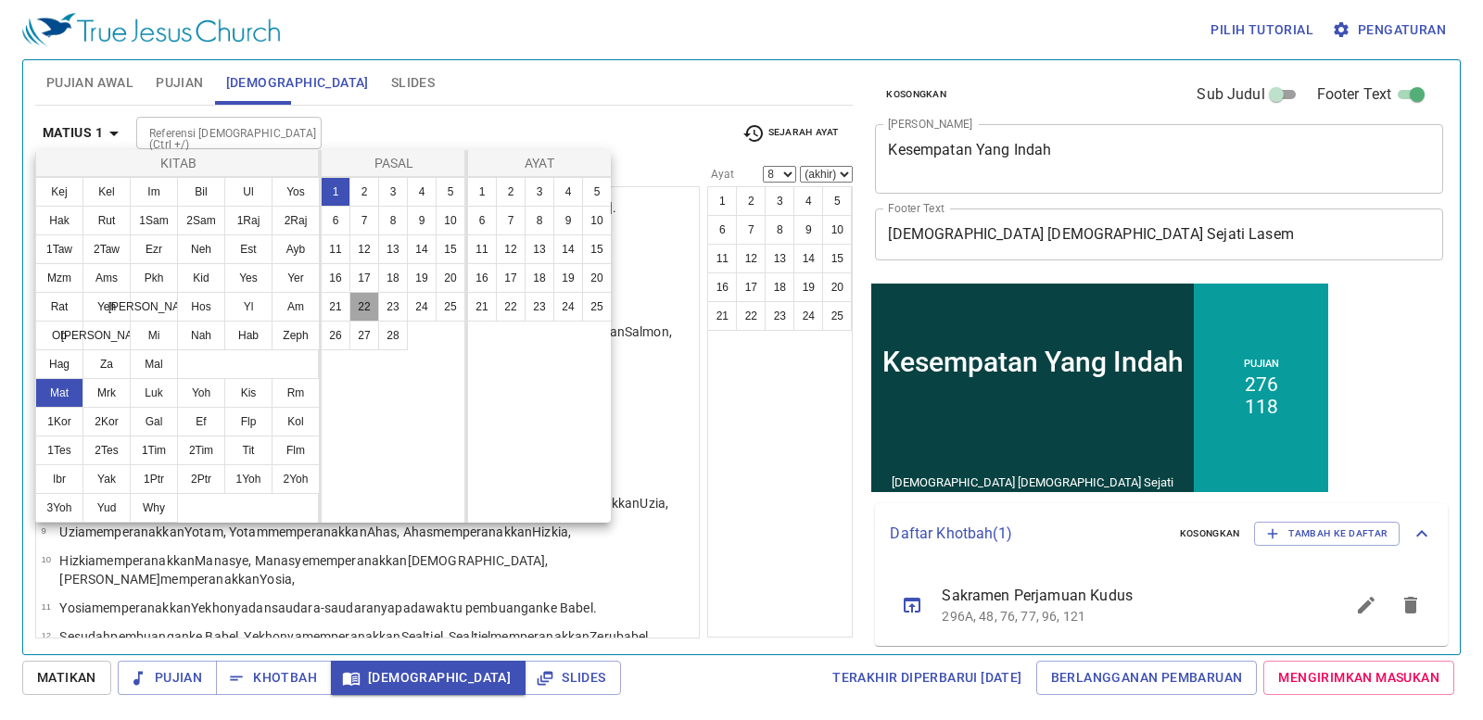
click at [371, 315] on button "22" at bounding box center [364, 307] width 30 height 30
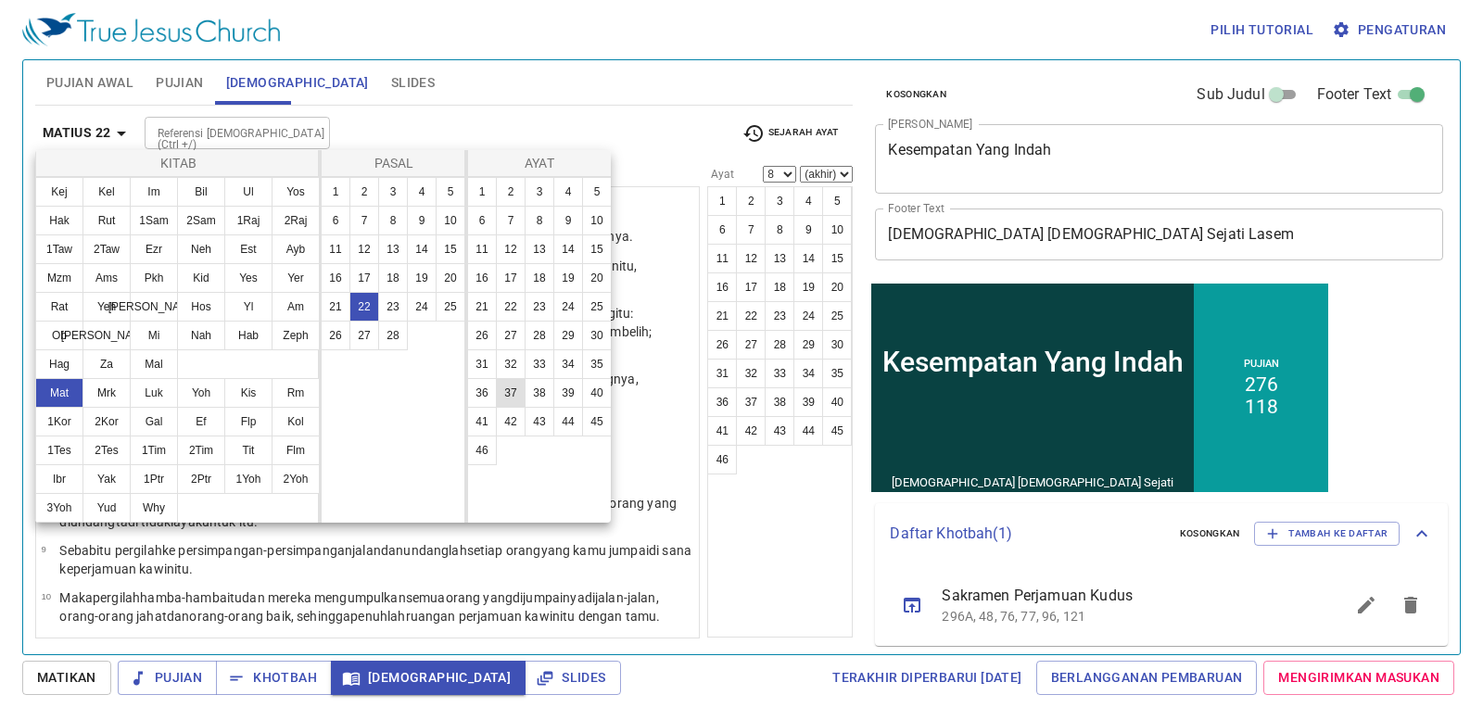
click at [513, 389] on button "37" at bounding box center [511, 393] width 30 height 30
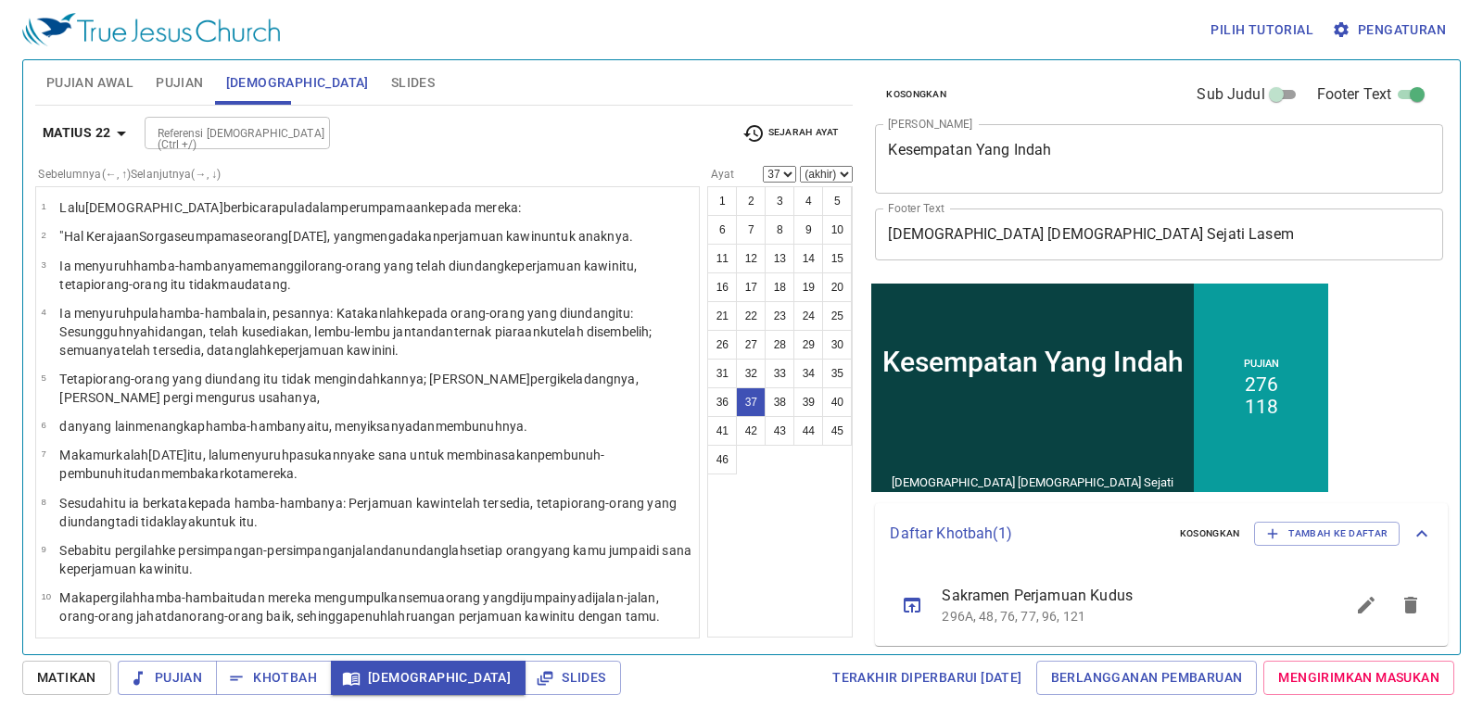
scroll to position [1348, 0]
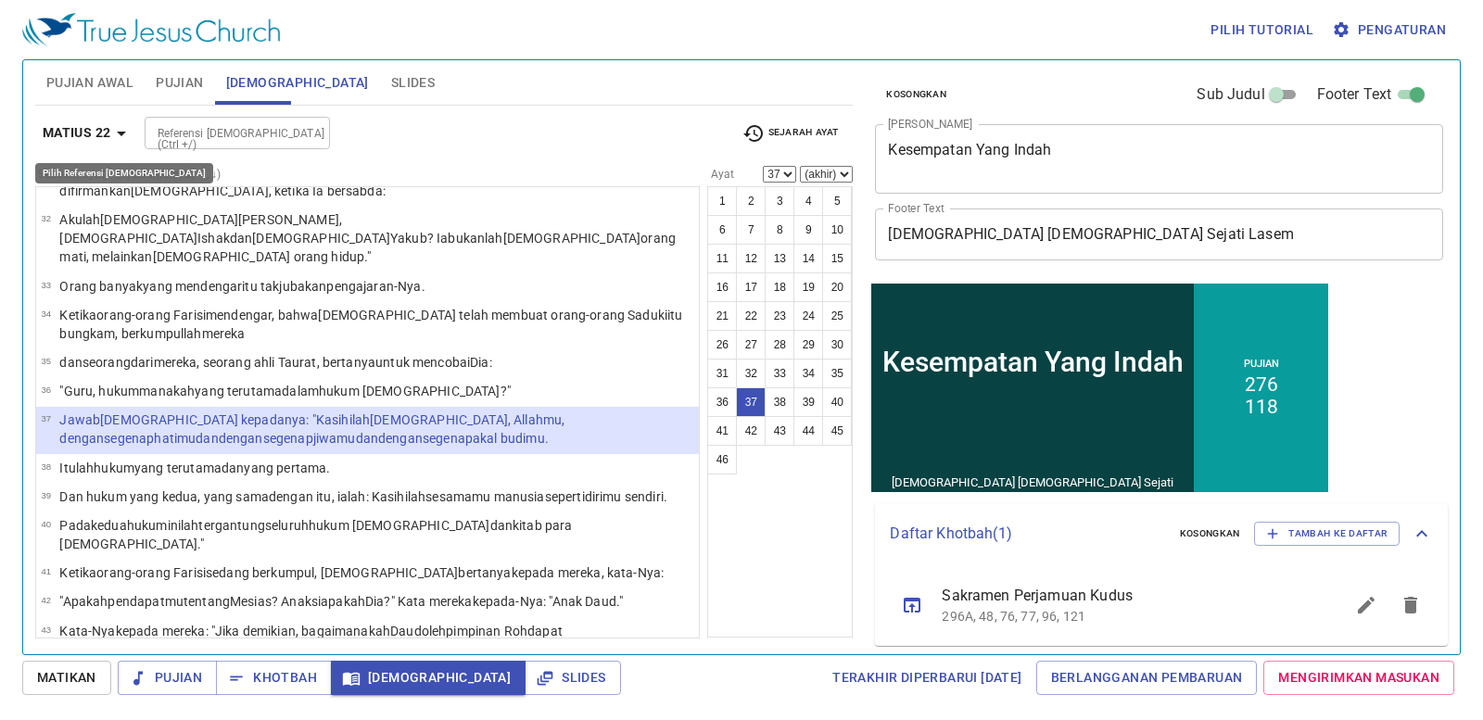
click at [95, 117] on button "Matius 22" at bounding box center [88, 133] width 106 height 34
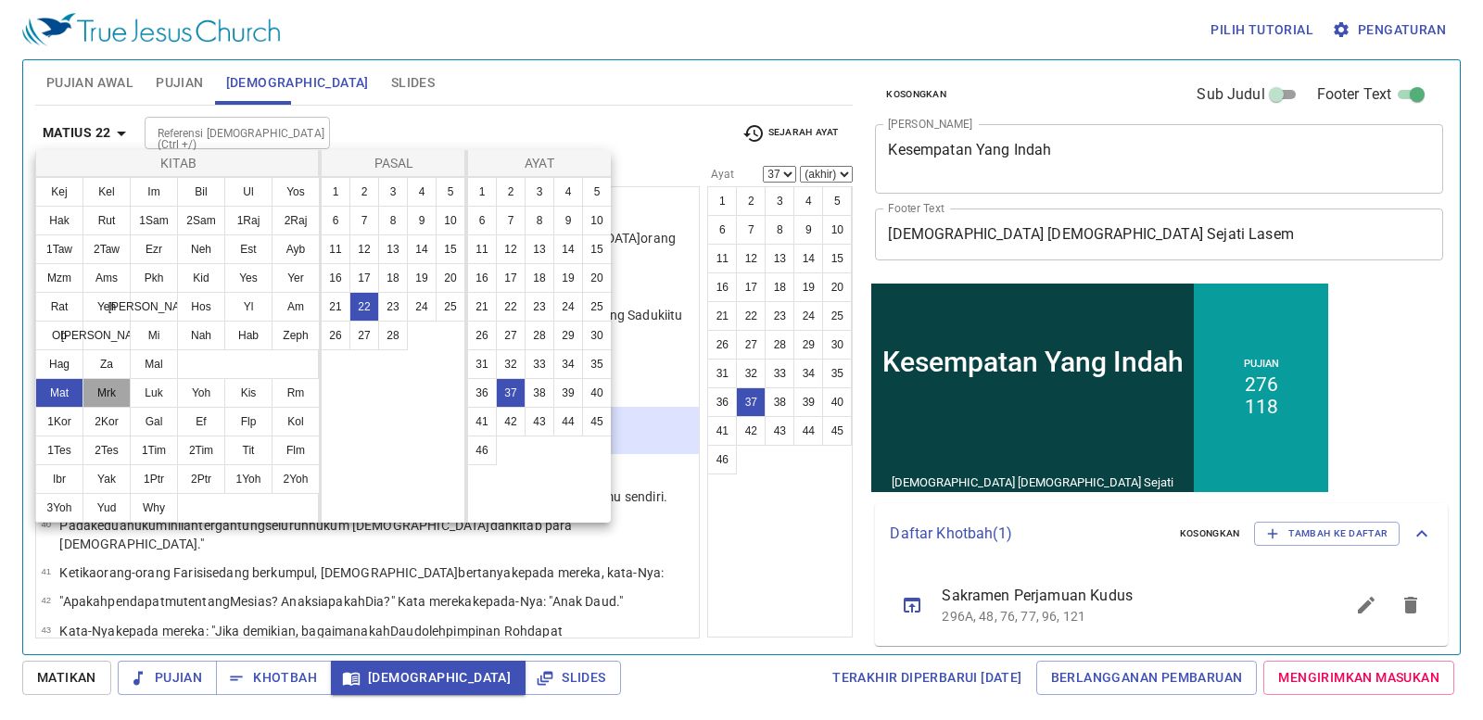
click at [115, 384] on button "Mrk" at bounding box center [106, 393] width 48 height 30
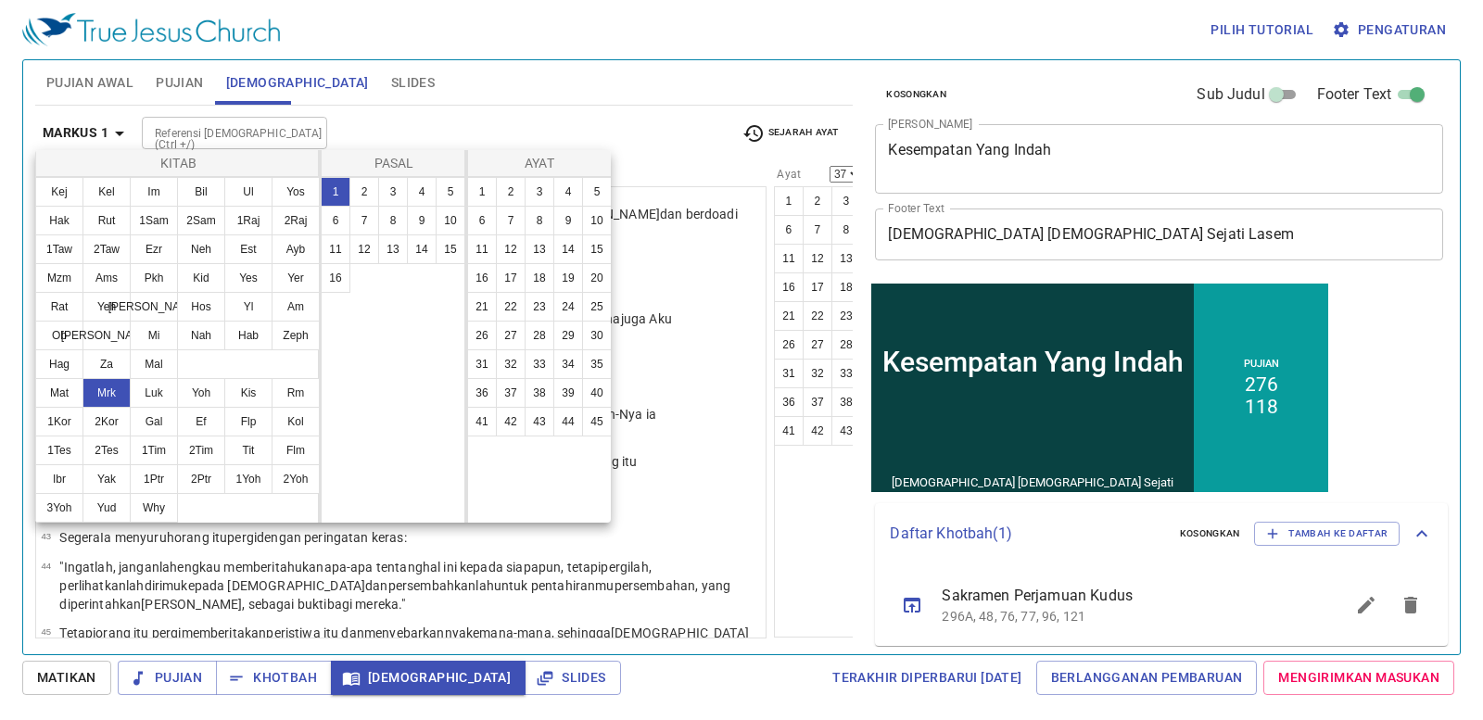
scroll to position [0, 0]
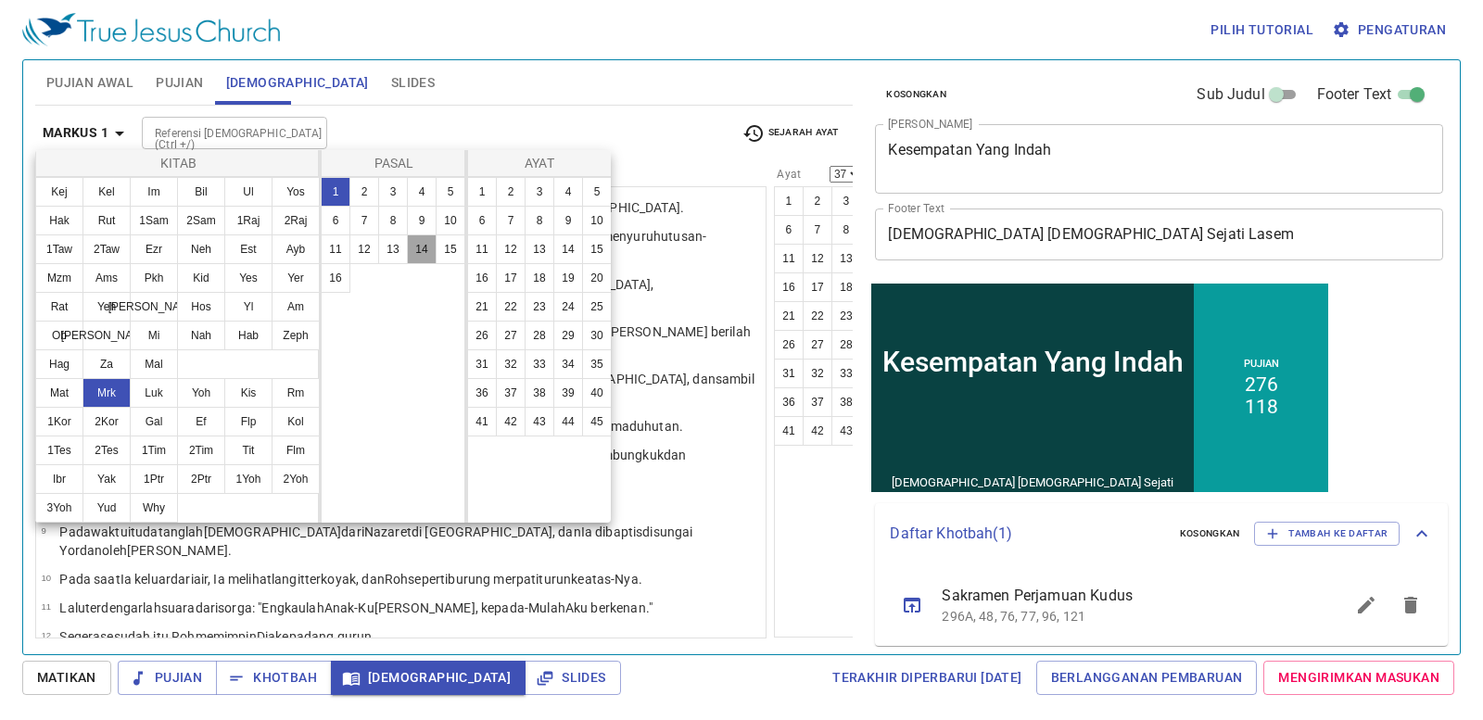
click at [419, 239] on button "14" at bounding box center [422, 249] width 30 height 30
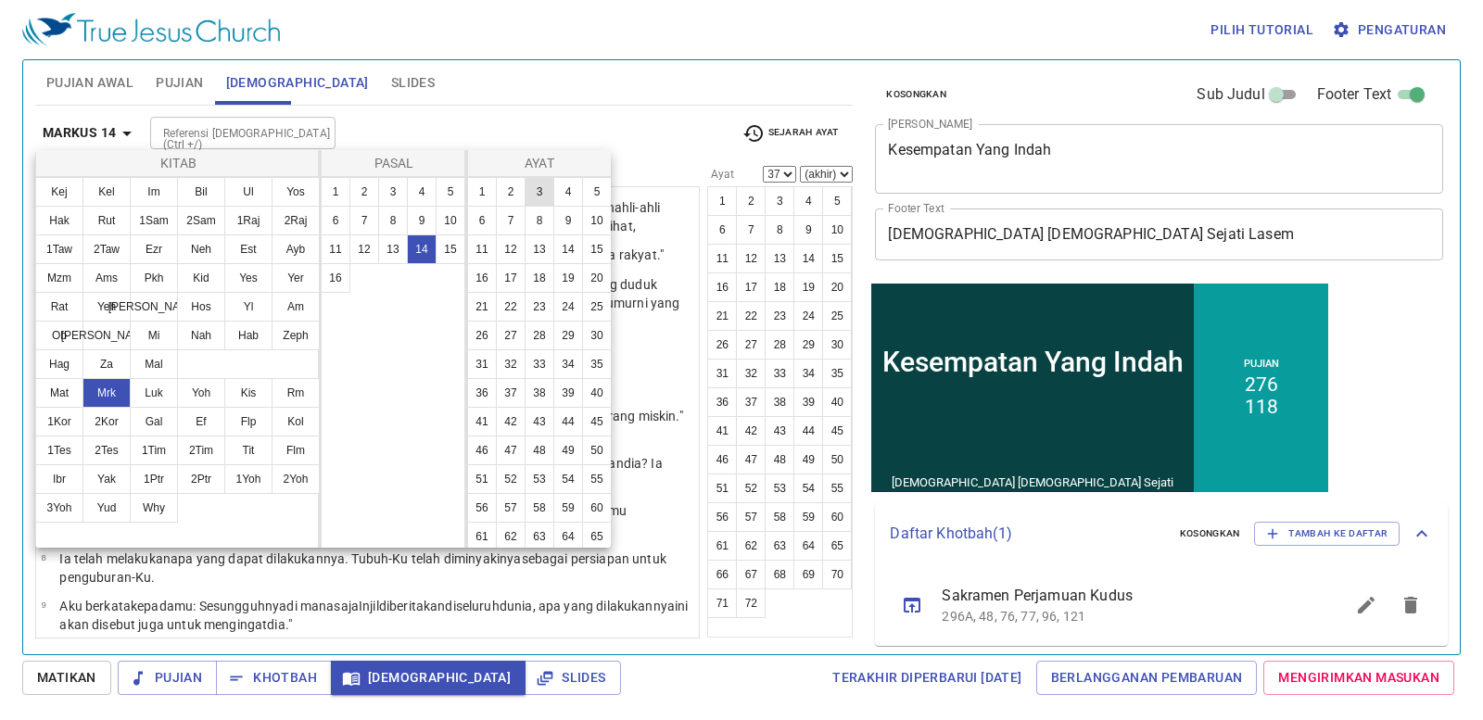
click at [540, 180] on button "3" at bounding box center [540, 192] width 30 height 30
select select "3"
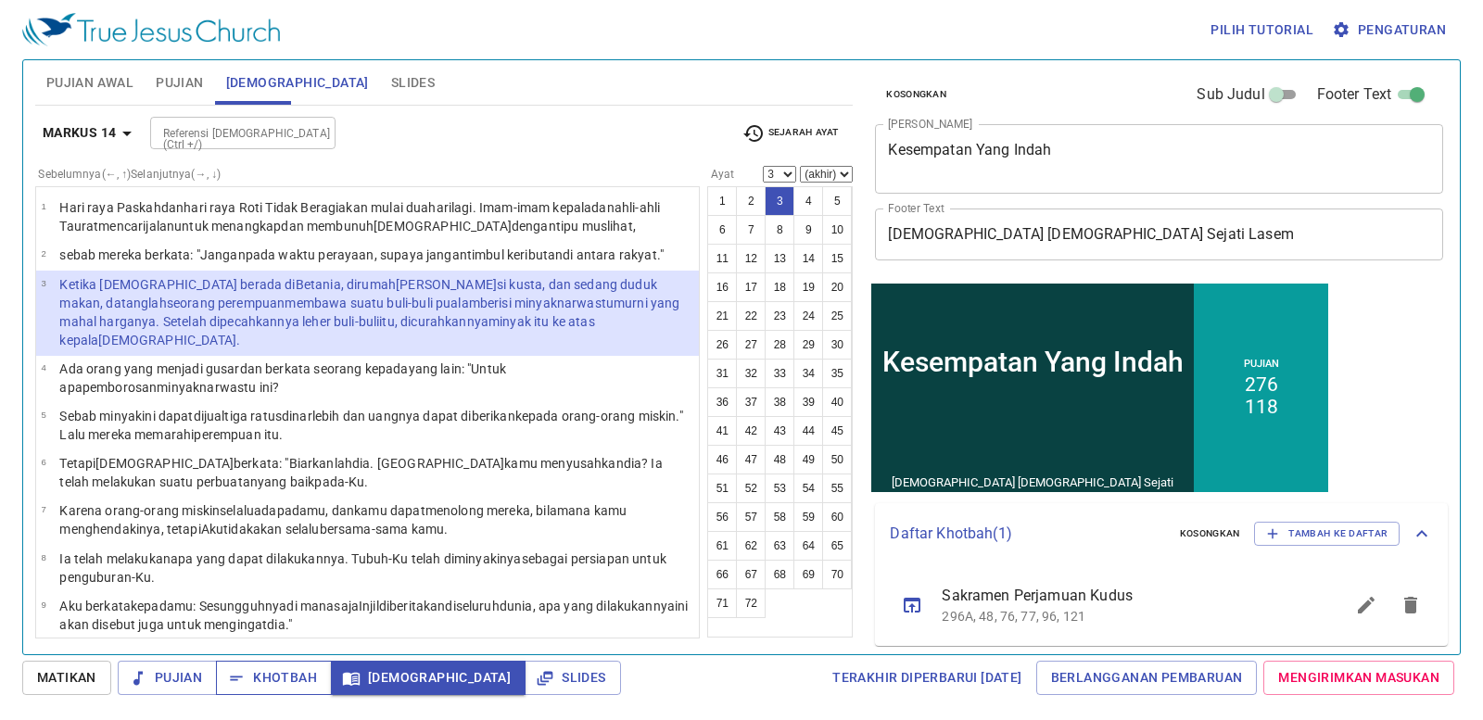
click at [294, 678] on span "Khotbah" at bounding box center [274, 677] width 86 height 23
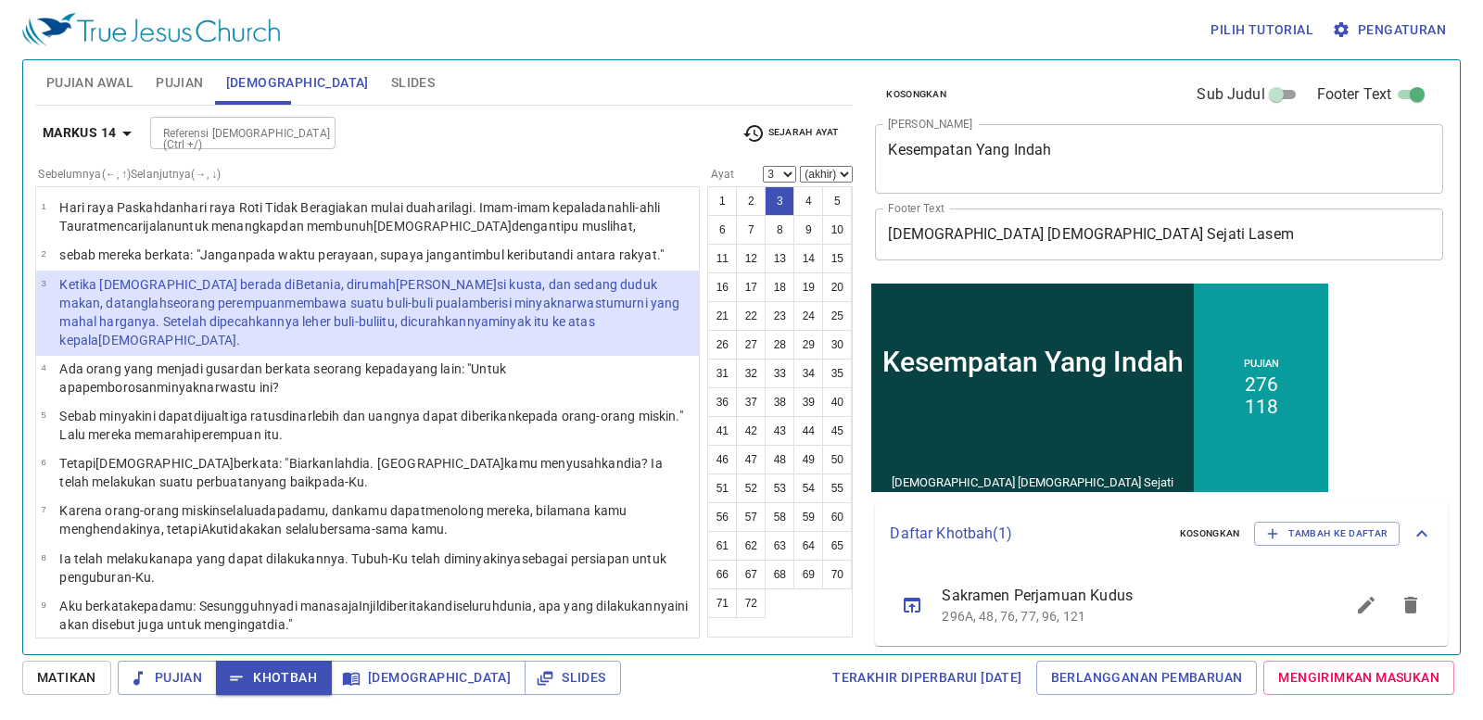
click at [616, 95] on div "Pujian Awal Pujian Alkitab Slides" at bounding box center [444, 82] width 818 height 44
click at [495, 112] on div "Markus 14 Referensi Alkitab (Ctrl +/) Referensi Alkitab (Ctrl +/) Sejarah Ayat …" at bounding box center [444, 372] width 818 height 533
click at [354, 143] on div "Referensi Alkitab (Ctrl +/) Referensi Alkitab (Ctrl +/)" at bounding box center [439, 133] width 578 height 32
click at [71, 78] on span "Pujian Awal" at bounding box center [89, 82] width 87 height 23
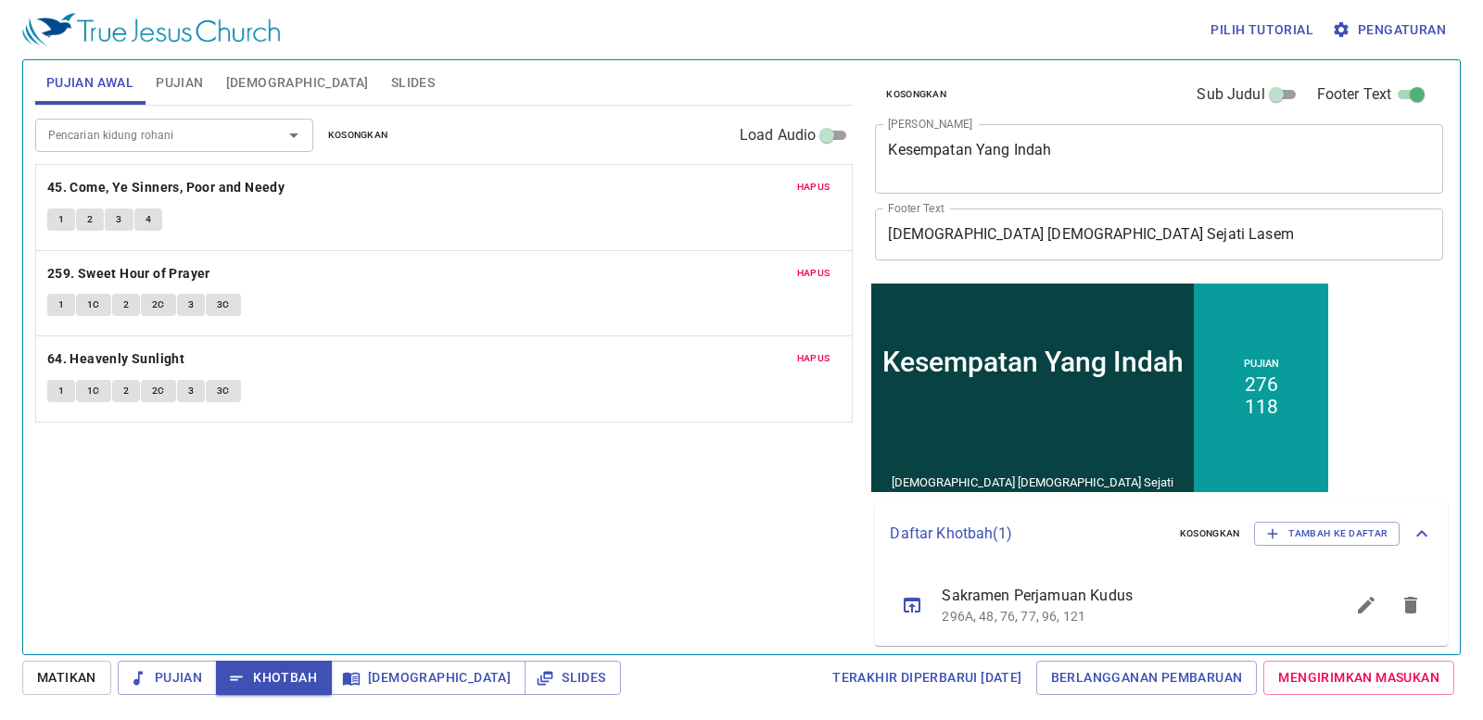
click at [245, 71] on span "Alkitab" at bounding box center [297, 82] width 143 height 23
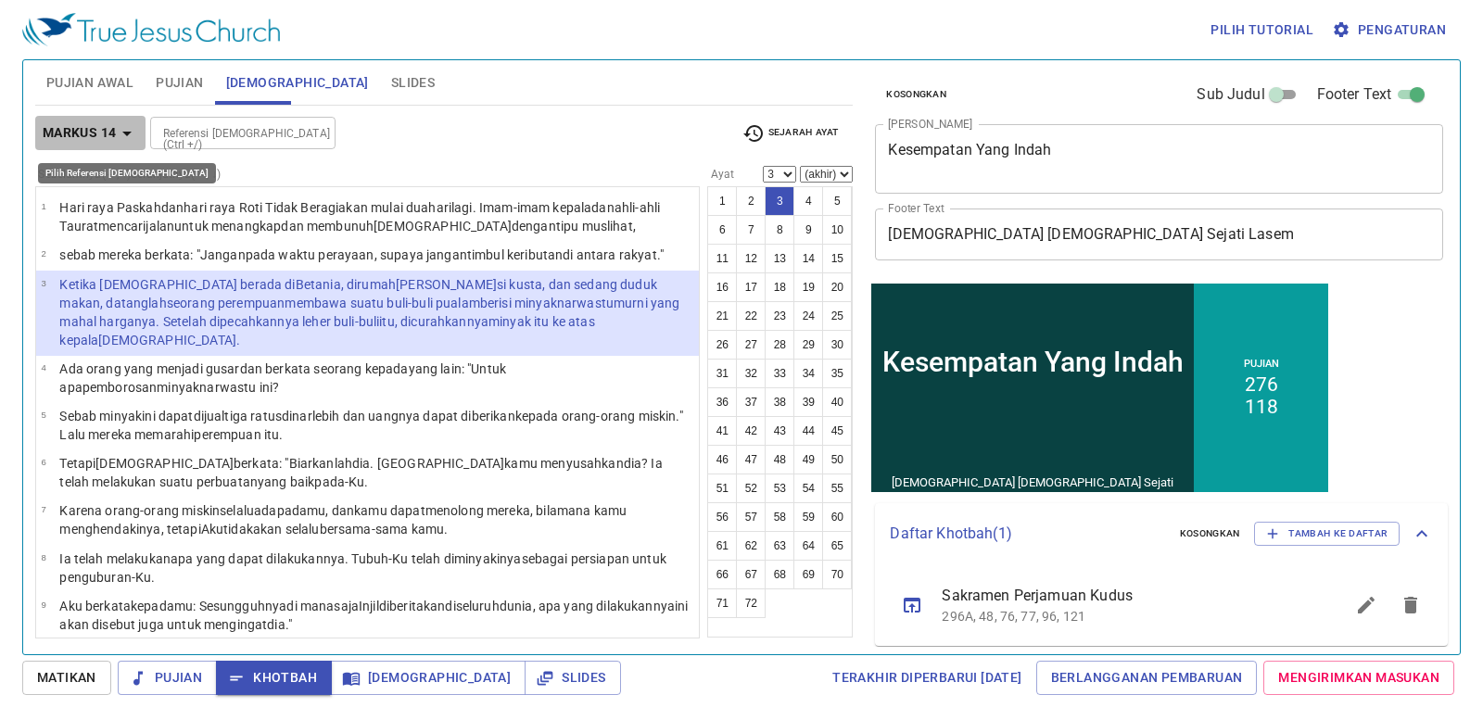
click at [95, 133] on b "Markus 14" at bounding box center [80, 132] width 74 height 23
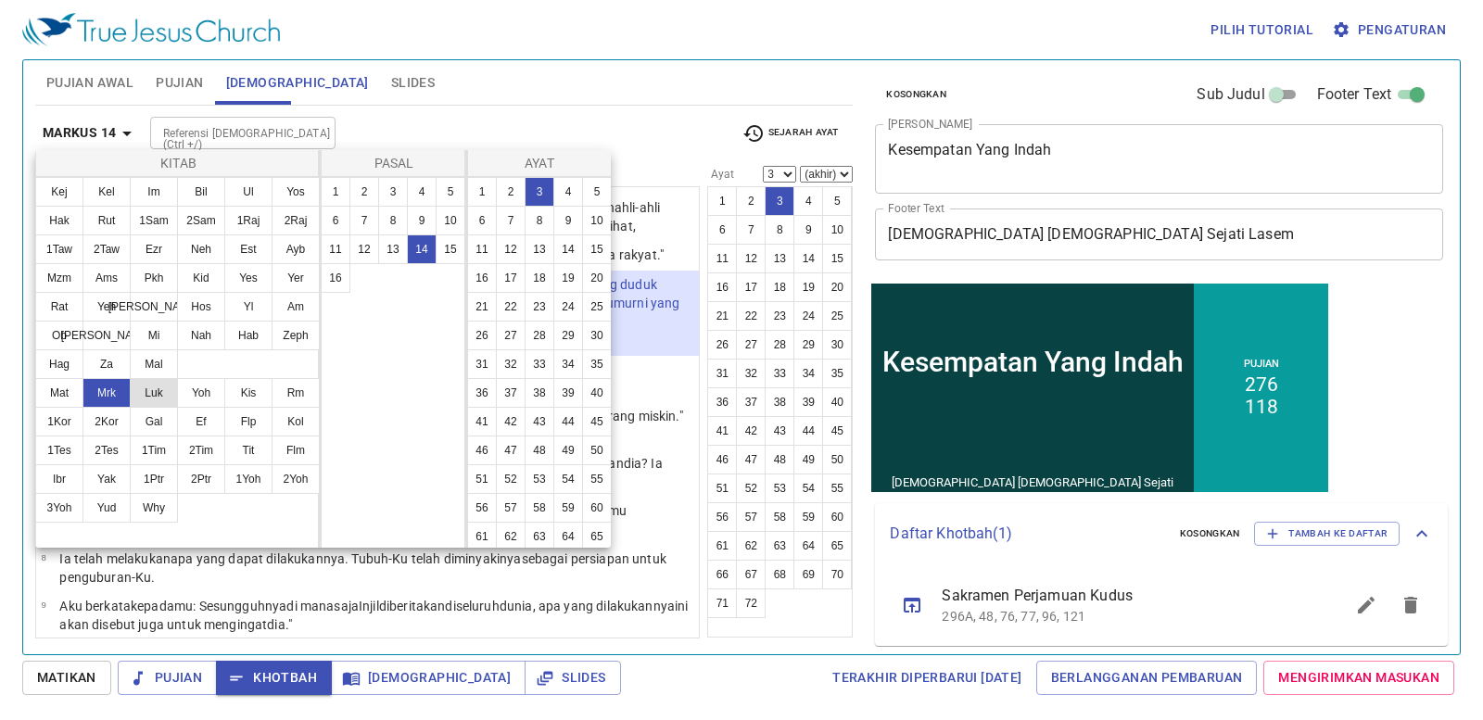
click at [139, 393] on button "Luk" at bounding box center [154, 393] width 48 height 30
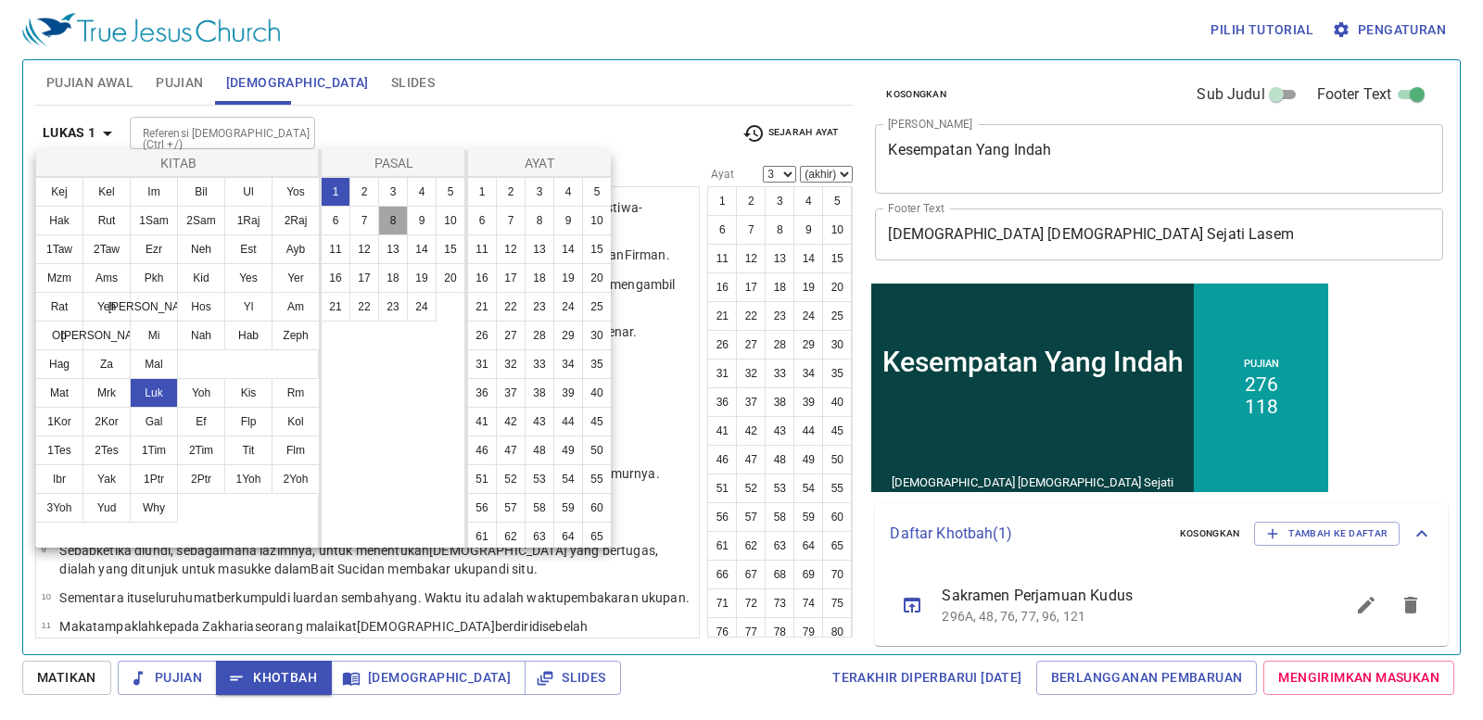
click at [395, 221] on button "8" at bounding box center [393, 221] width 30 height 30
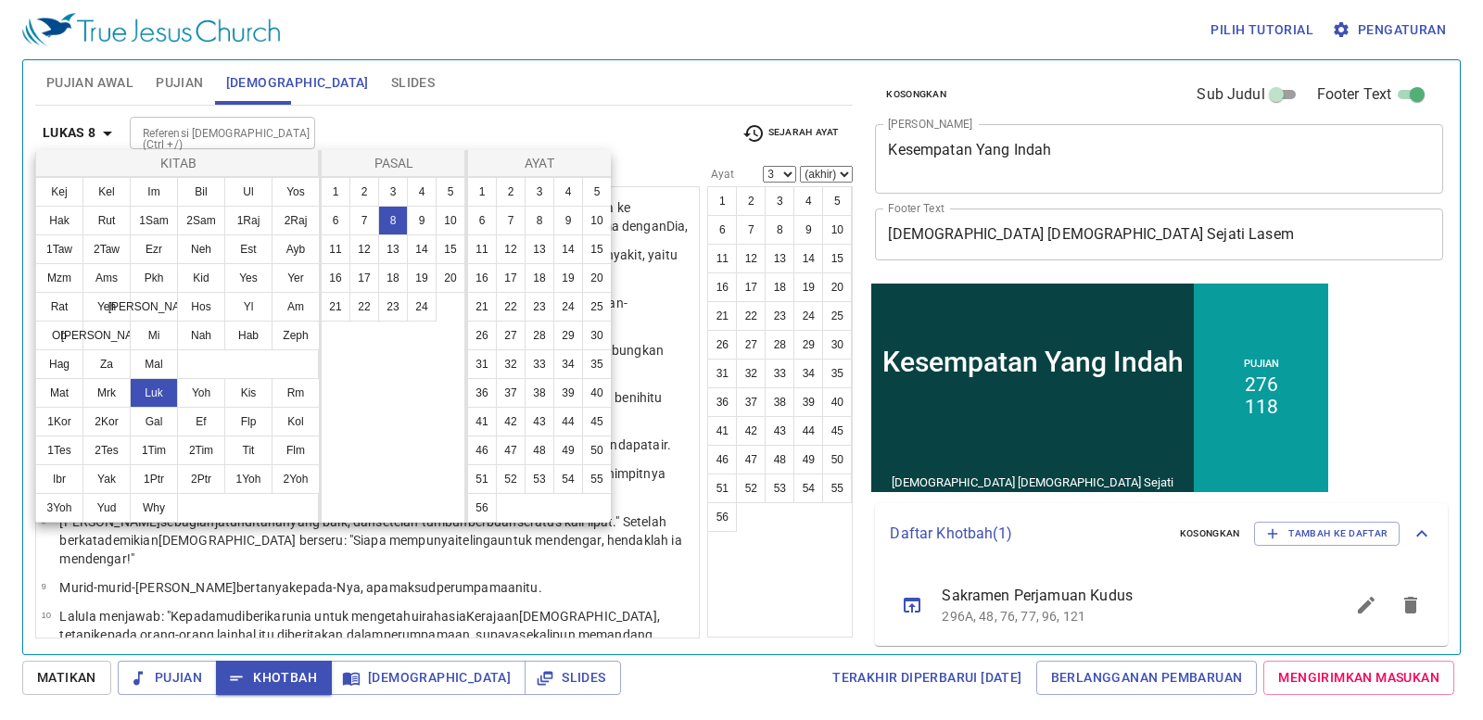
click at [174, 82] on div at bounding box center [741, 360] width 1483 height 720
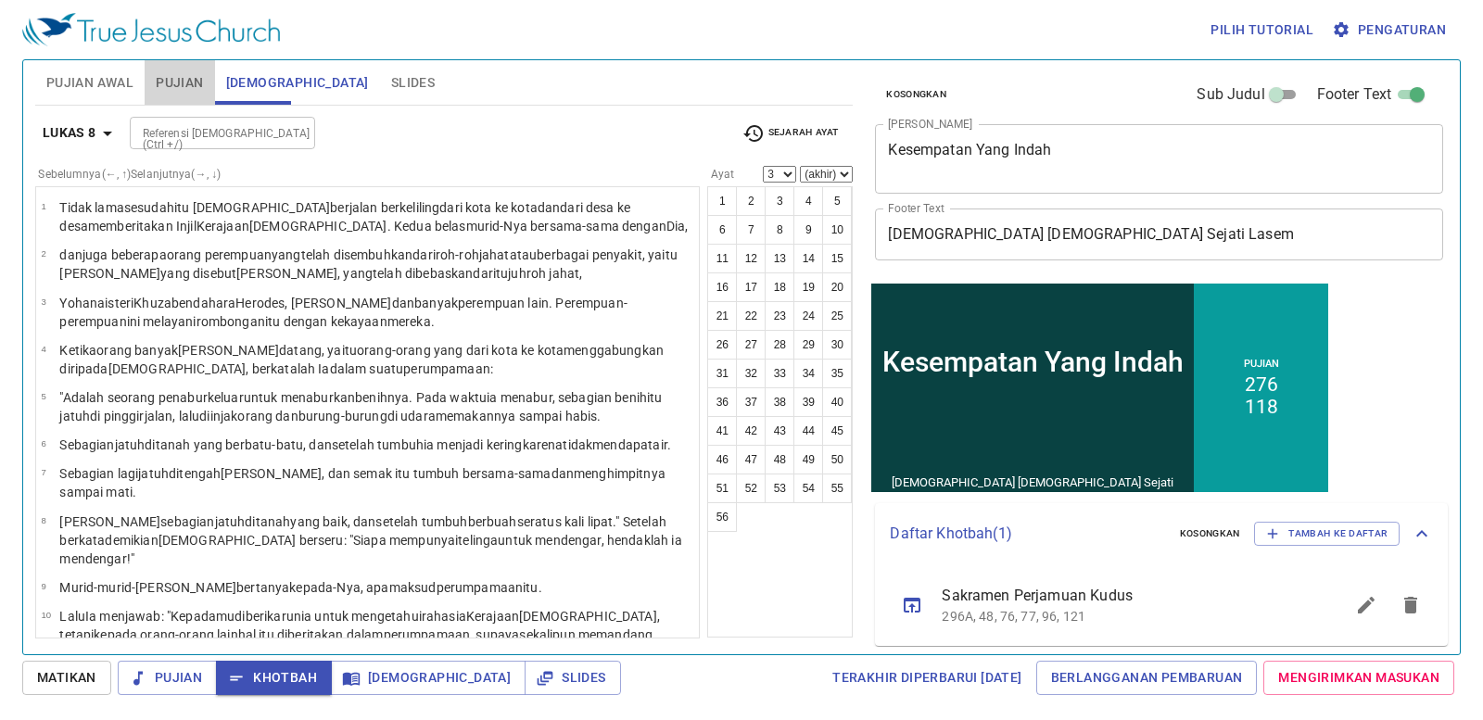
click at [174, 82] on span "Pujian" at bounding box center [179, 82] width 47 height 23
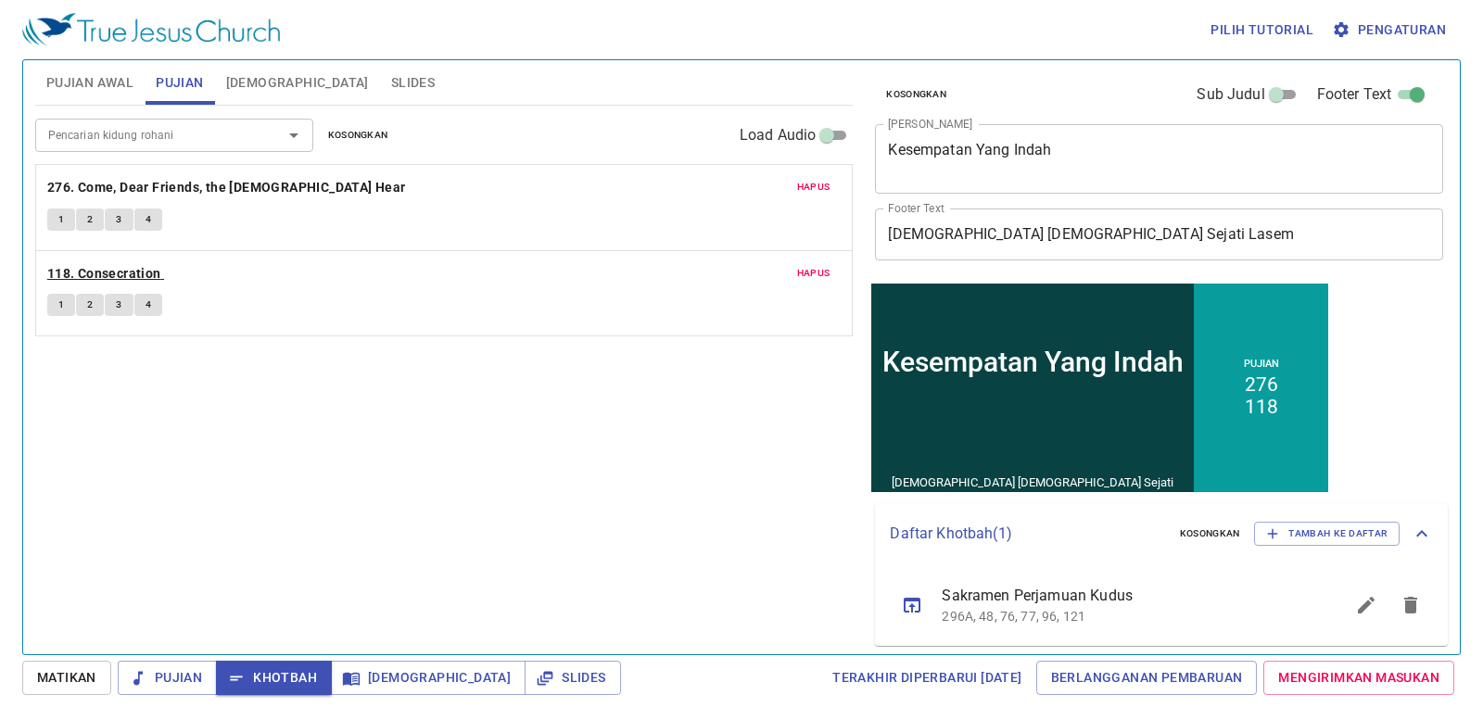
click at [111, 267] on b "118. Consecration" at bounding box center [104, 273] width 114 height 23
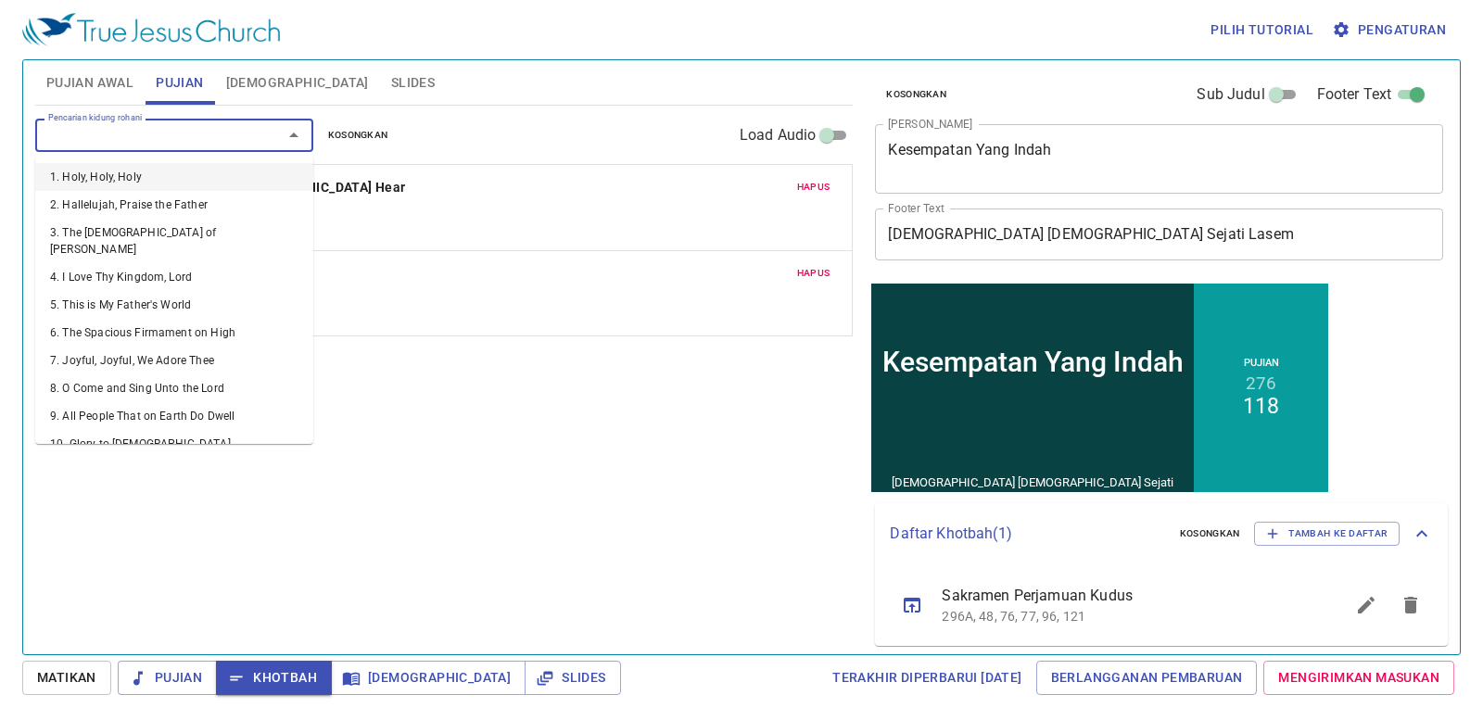
click at [161, 144] on input "Pencarian kidung rohani" at bounding box center [147, 134] width 212 height 21
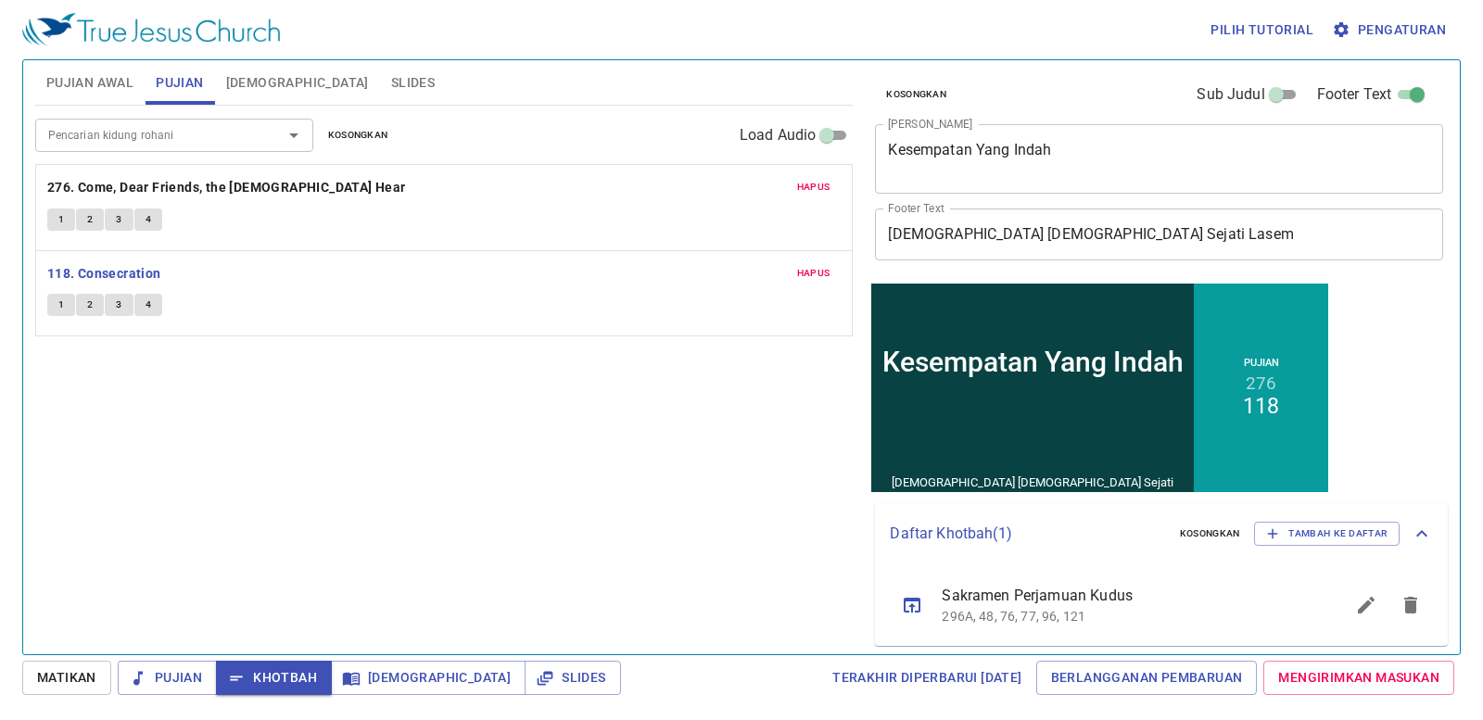
click at [380, 345] on div "Pencarian kidung rohani Pencarian kidung rohani Kosongkan Load Audio Hapus 276.…" at bounding box center [444, 372] width 818 height 533
click at [56, 304] on button "1" at bounding box center [61, 305] width 28 height 22
click at [380, 64] on button "Slides" at bounding box center [413, 82] width 66 height 44
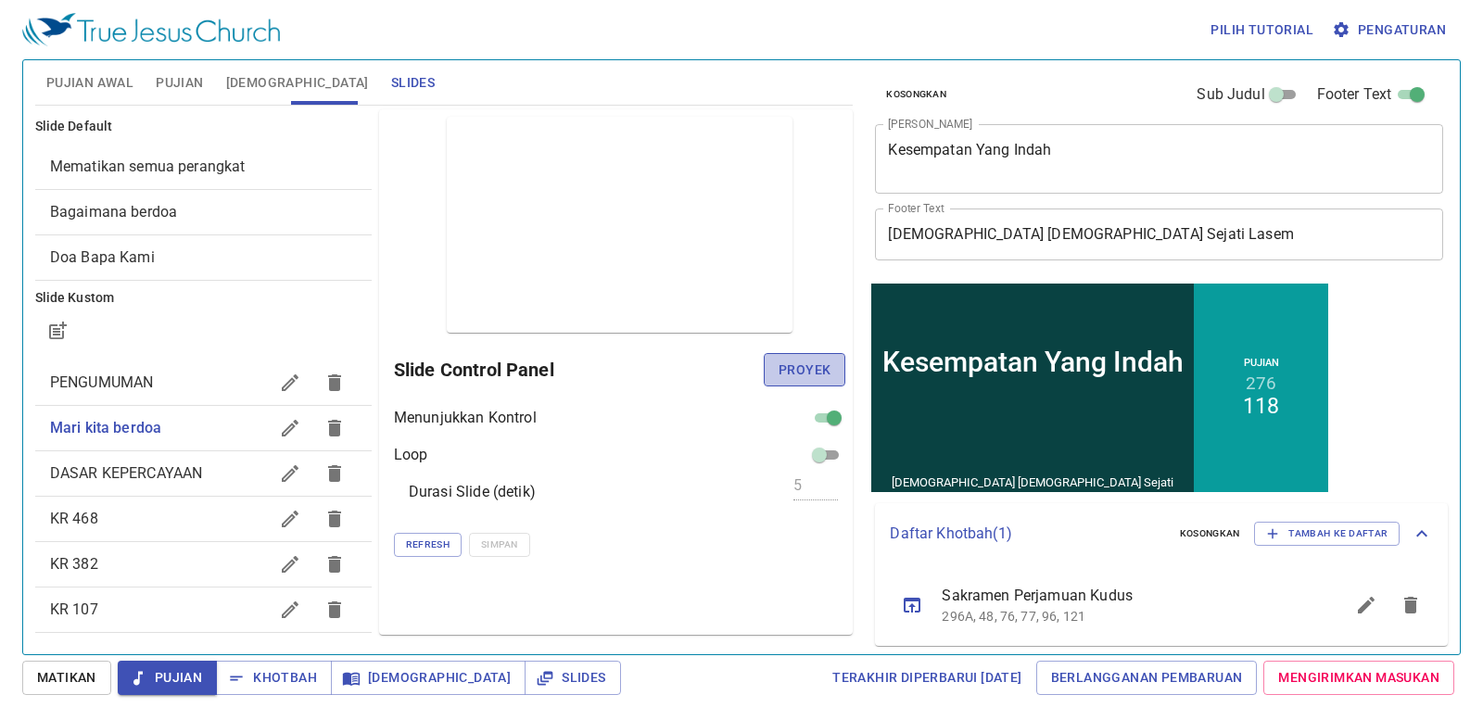
click at [788, 362] on span "Proyek" at bounding box center [805, 370] width 52 height 23
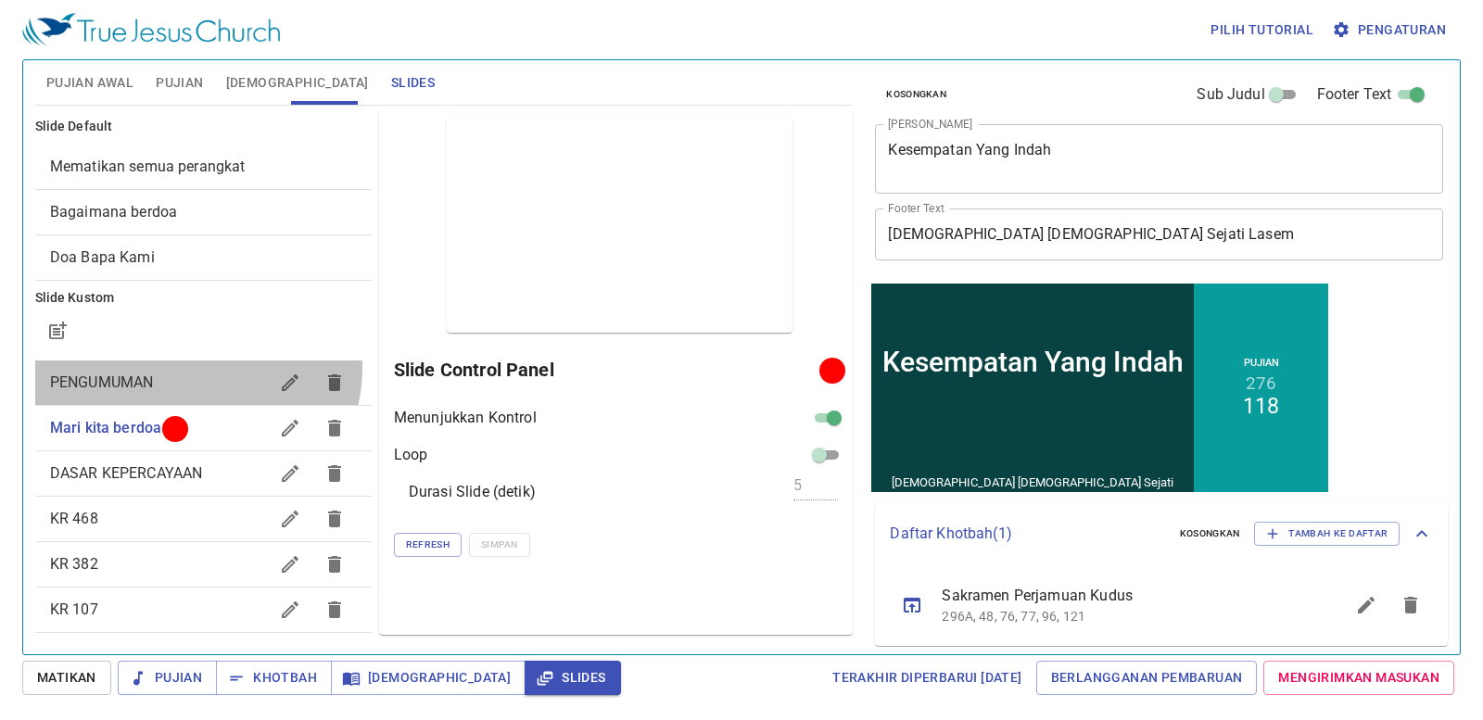
click at [181, 367] on div "PENGUMUMAN" at bounding box center [203, 383] width 336 height 44
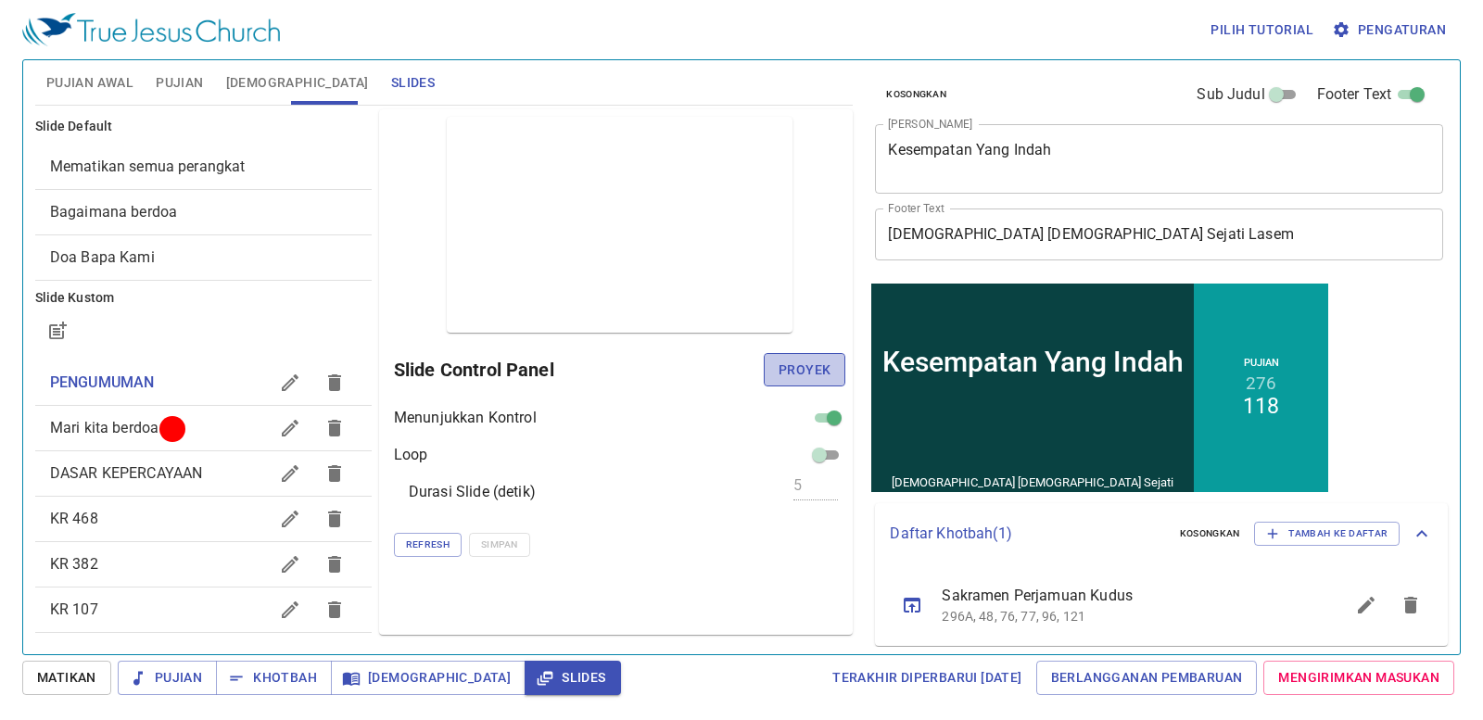
click at [792, 376] on span "Proyek" at bounding box center [805, 370] width 52 height 23
